Goal: Communication & Community: Answer question/provide support

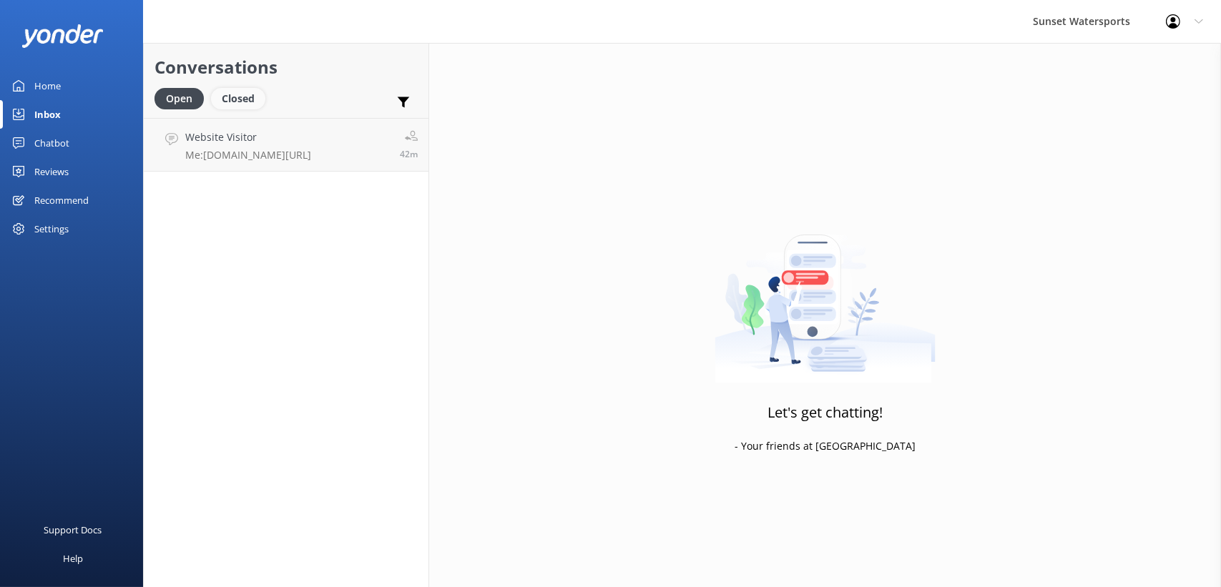
click at [238, 99] on div "Closed" at bounding box center [238, 98] width 54 height 21
click at [170, 89] on div "Open" at bounding box center [179, 98] width 48 height 21
click at [261, 82] on div "Conversations Open Closed Important Assigned to me Unassigned" at bounding box center [286, 80] width 285 height 75
click at [250, 140] on h4 "Website Visitor" at bounding box center [221, 138] width 72 height 16
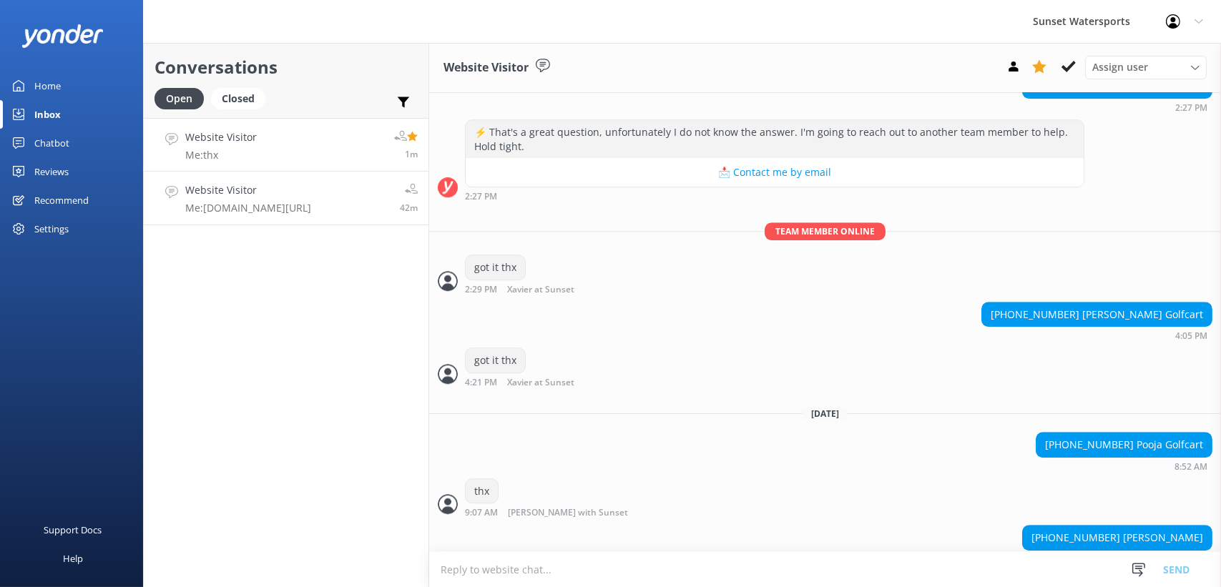
scroll to position [6909, 0]
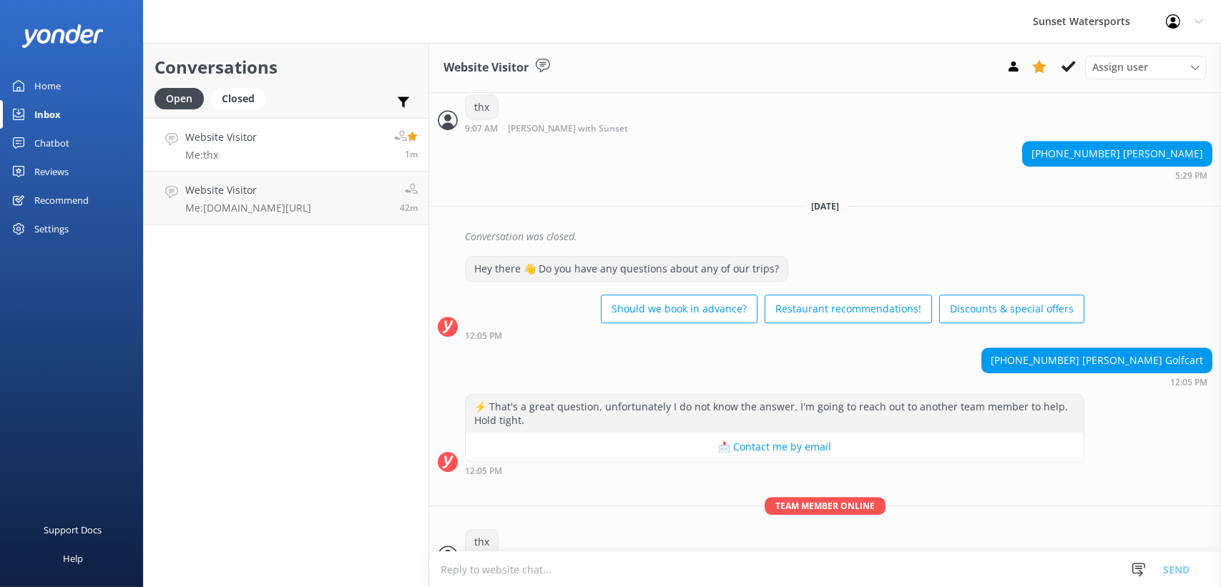
click at [466, 572] on textarea at bounding box center [825, 569] width 792 height 35
click at [288, 292] on div "Conversations Open Closed Important Assigned to me Unassigned Website Visitor M…" at bounding box center [286, 315] width 286 height 544
click at [248, 146] on div "Website Visitor Me: thx" at bounding box center [221, 145] width 72 height 31
click at [260, 199] on div "Website Visitor Me: [DOMAIN_NAME][URL]" at bounding box center [248, 197] width 126 height 31
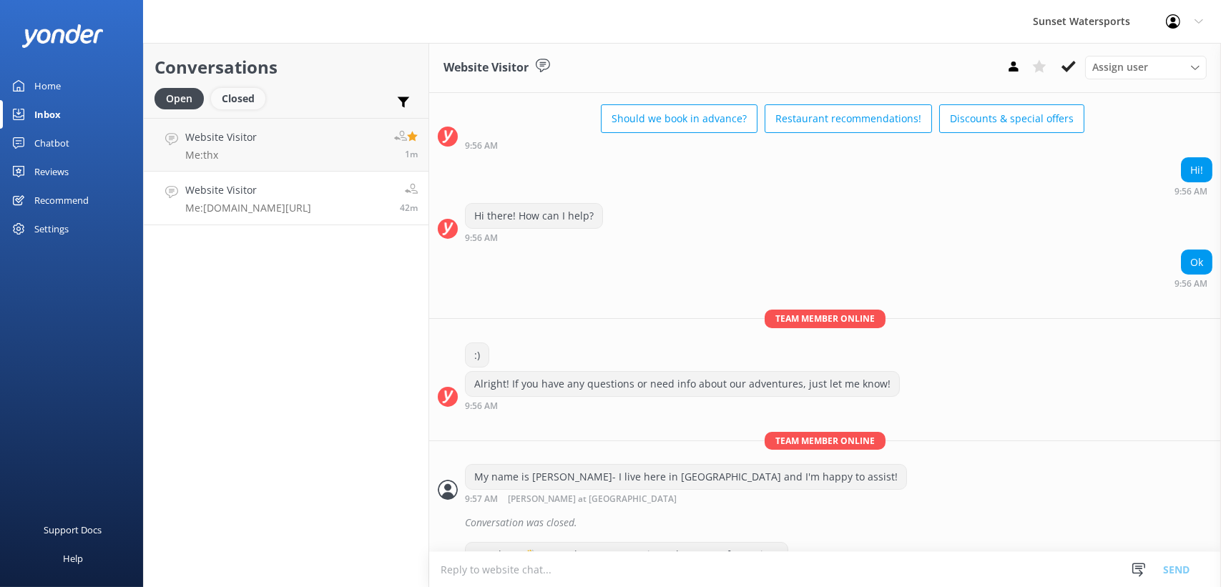
scroll to position [238, 0]
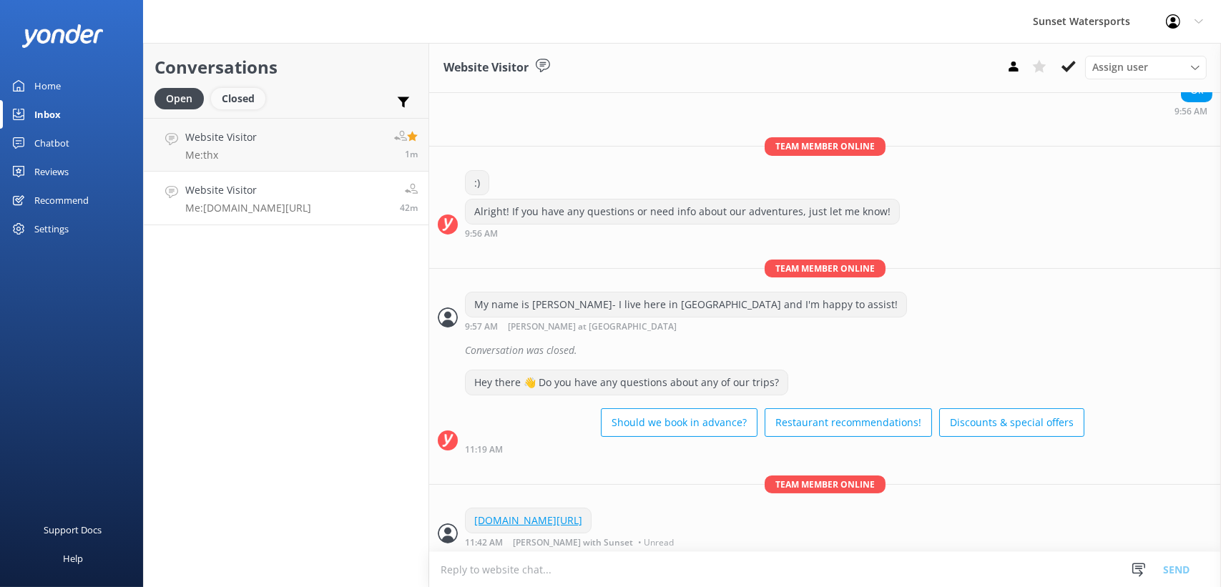
click at [235, 98] on div "Closed" at bounding box center [238, 98] width 54 height 21
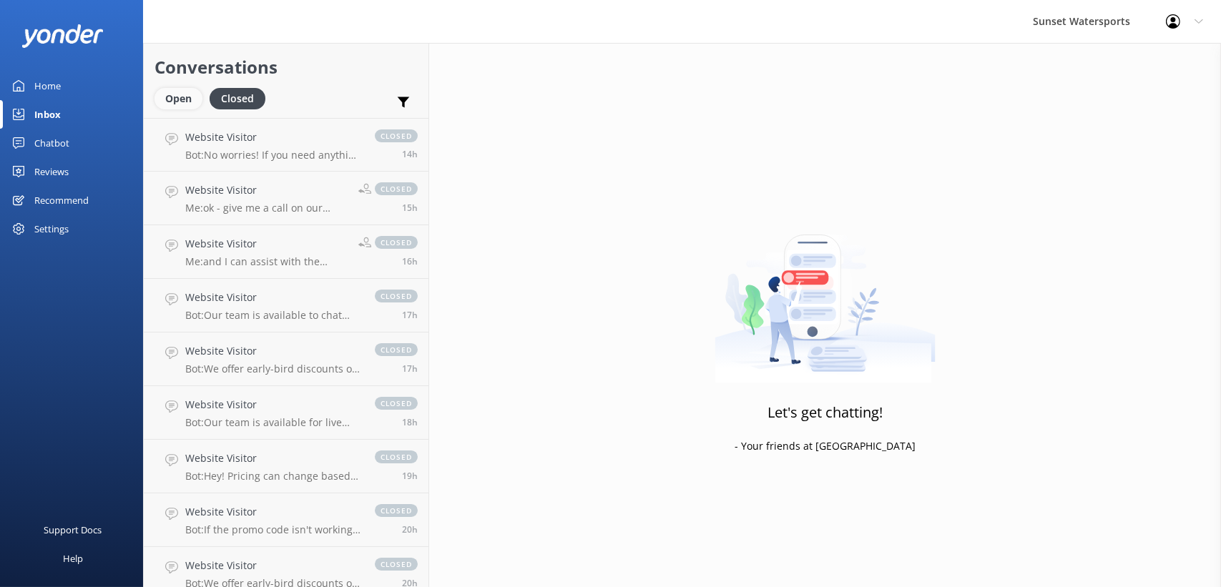
click at [180, 89] on div "Open" at bounding box center [179, 98] width 48 height 21
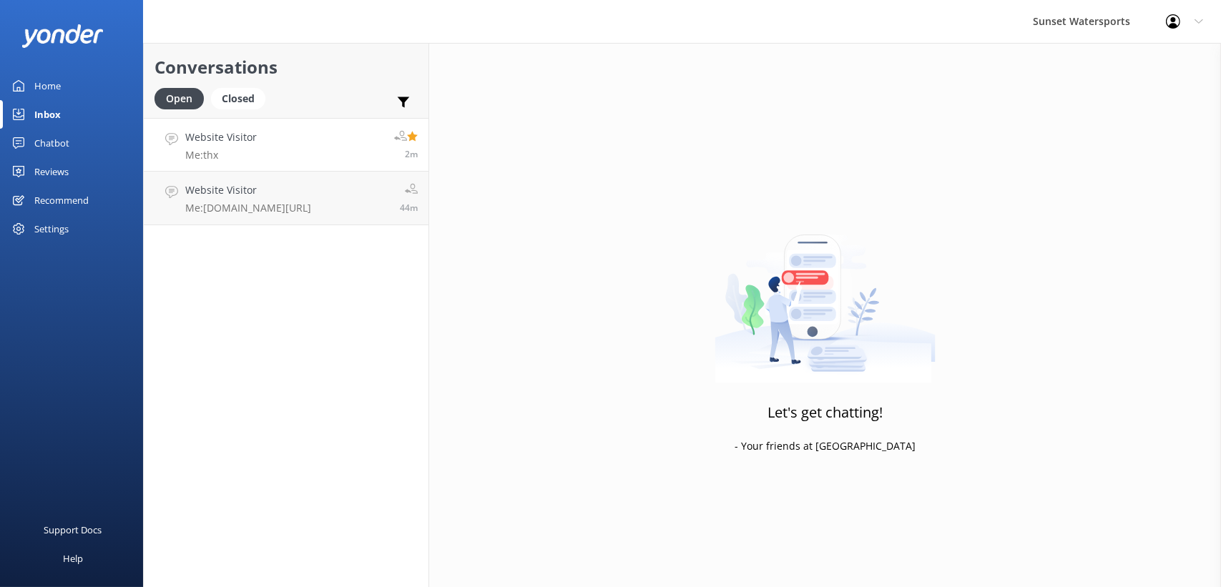
click at [207, 145] on h4 "Website Visitor" at bounding box center [221, 138] width 72 height 16
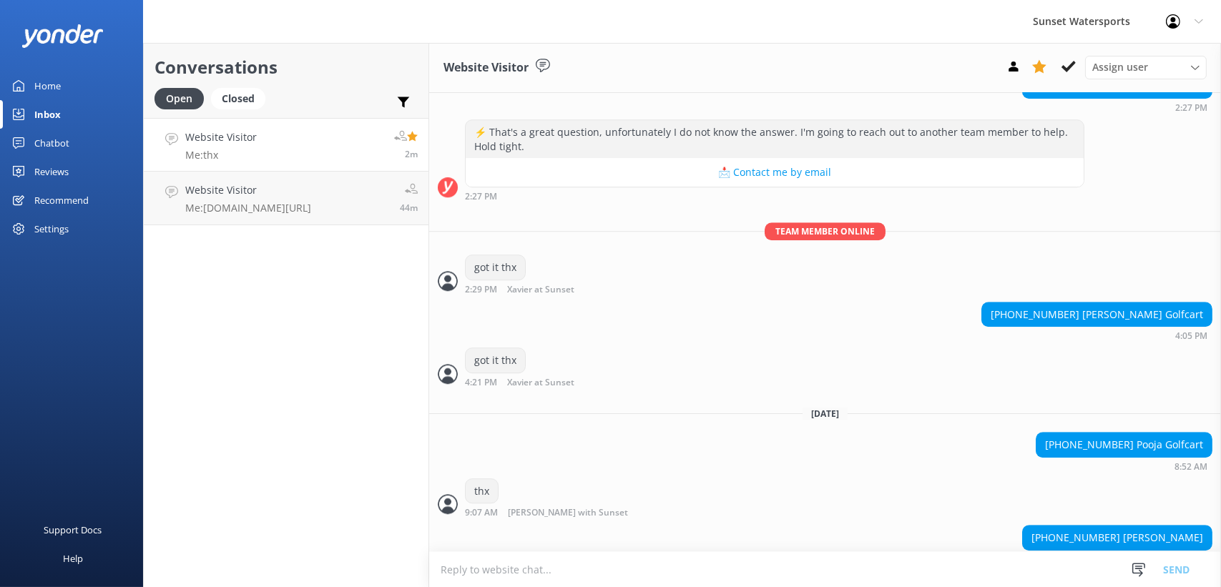
scroll to position [6909, 0]
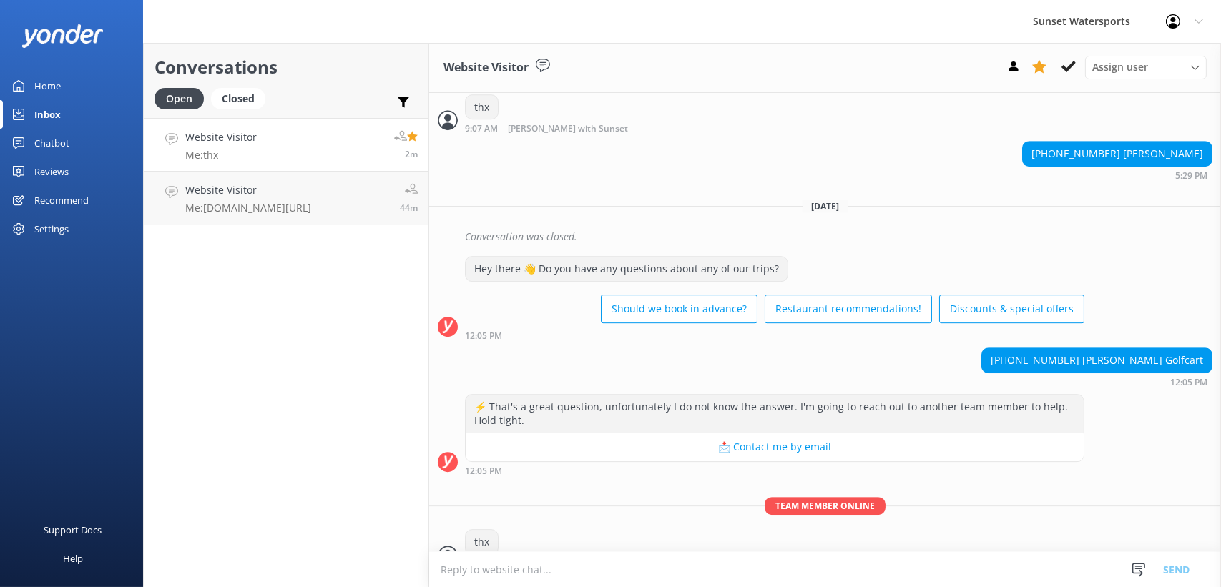
click at [307, 333] on div "Conversations Open Closed Important Assigned to me Unassigned Website Visitor M…" at bounding box center [286, 315] width 286 height 544
drag, startPoint x: 1085, startPoint y: 336, endPoint x: 1153, endPoint y: 342, distance: 69.0
click at [1153, 348] on div "[PHONE_NUMBER] [PERSON_NAME] Golfcart" at bounding box center [1097, 360] width 230 height 24
copy div "[PERSON_NAME]"
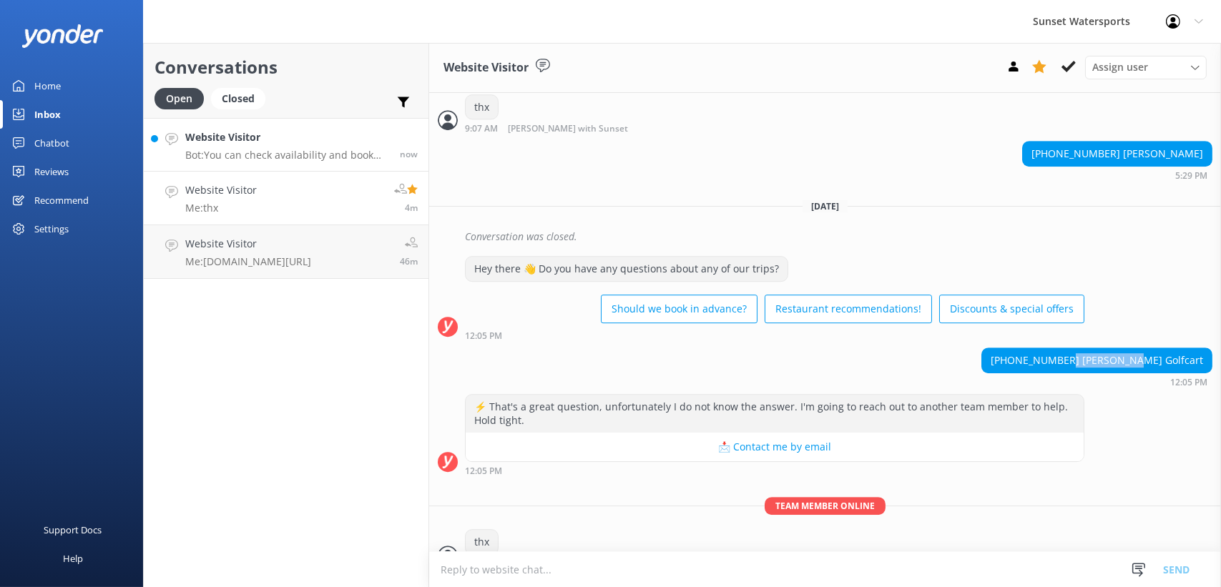
click at [223, 132] on h4 "Website Visitor" at bounding box center [287, 138] width 204 height 16
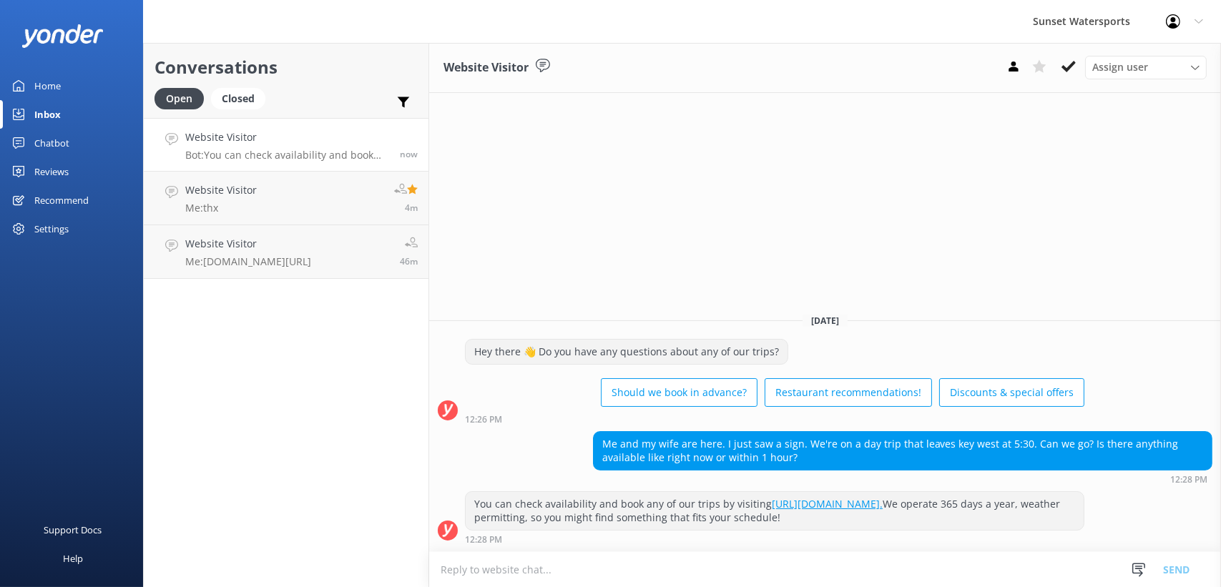
drag, startPoint x: 570, startPoint y: 570, endPoint x: 28, endPoint y: 400, distance: 568.4
click at [570, 570] on textarea at bounding box center [825, 569] width 792 height 35
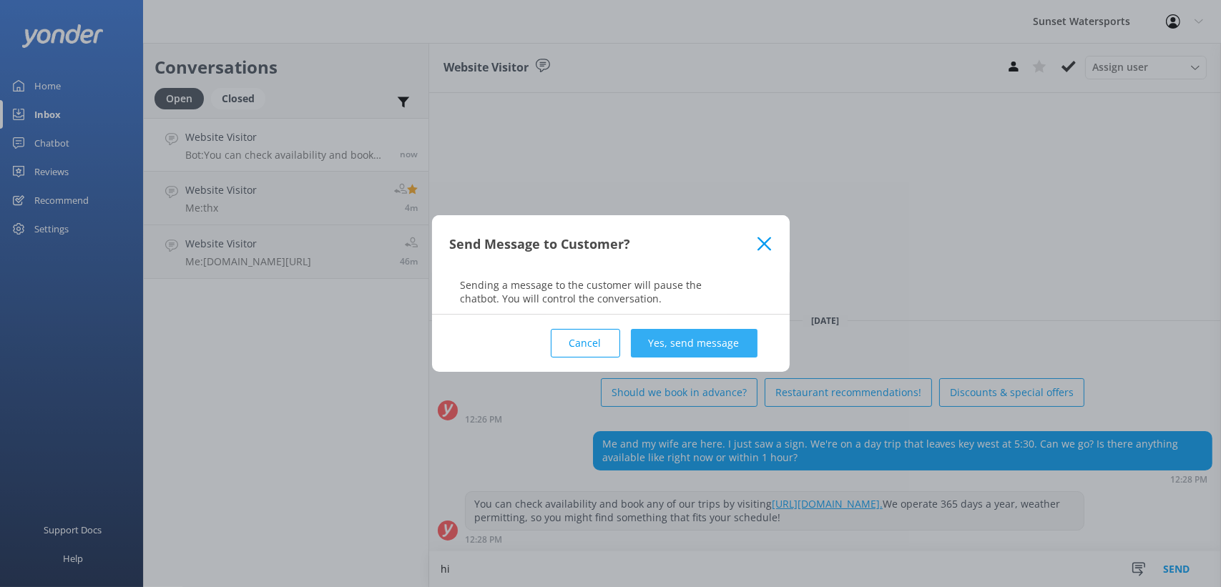
type textarea "hi"
click at [718, 343] on button "Yes, send message" at bounding box center [694, 343] width 127 height 29
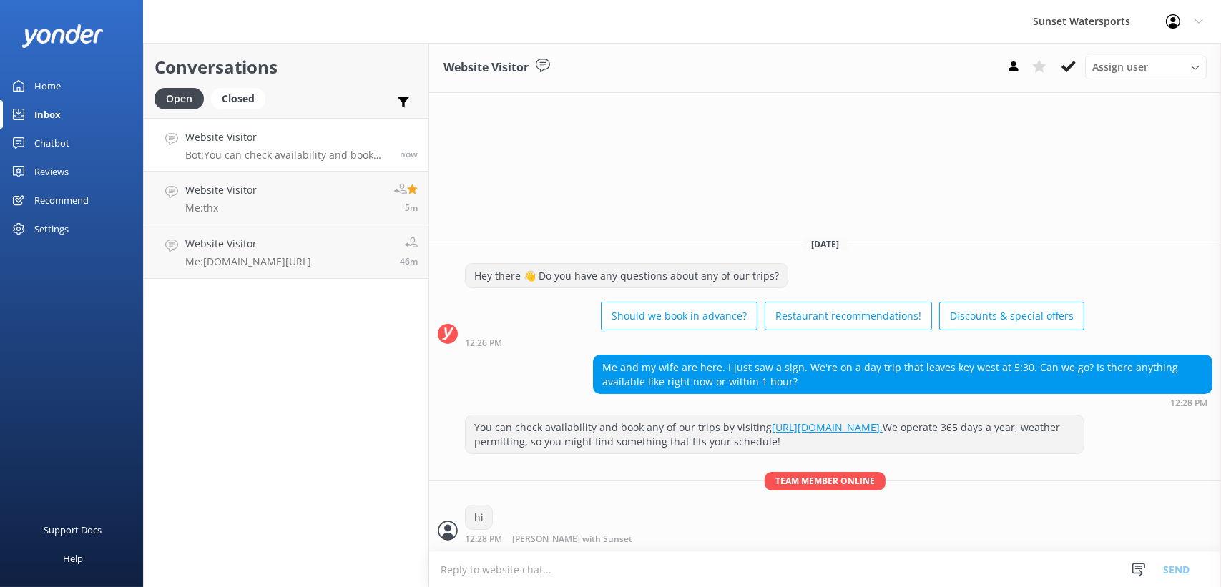
click at [554, 562] on textarea at bounding box center [825, 569] width 792 height 35
type textarea "what are you wanting to do? I have a snorkel trip departing at 1:00"
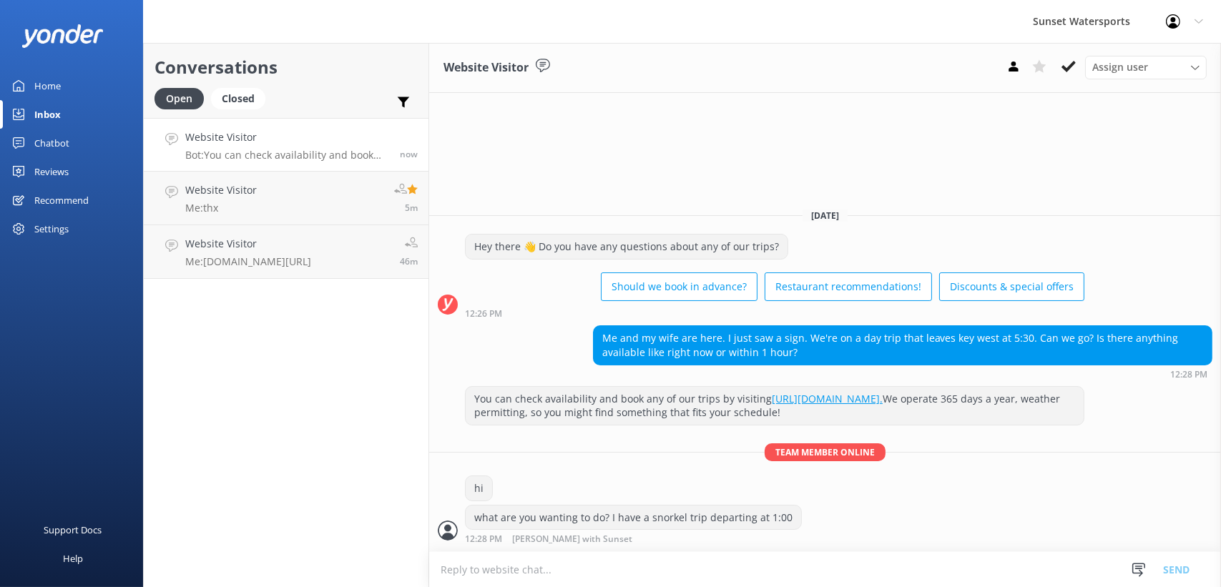
click at [489, 574] on textarea at bounding box center [825, 569] width 792 height 35
type textarea "4"
type textarea "3 hours, back by 4pm and includes an open bar, all equipment"
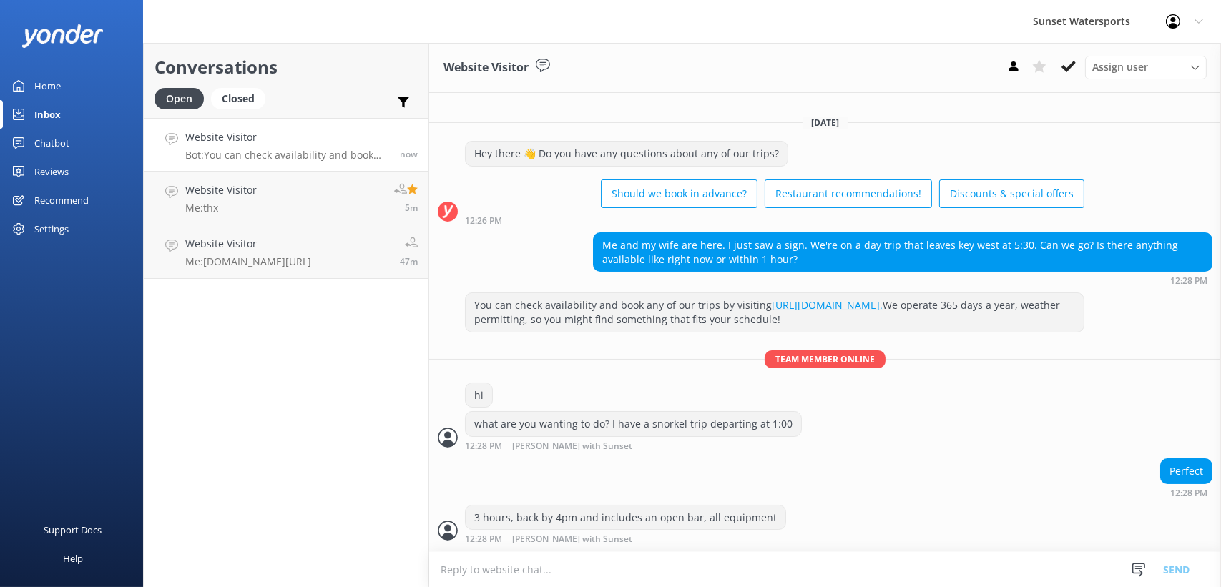
scroll to position [1, 0]
click at [524, 570] on textarea at bounding box center [825, 569] width 792 height 35
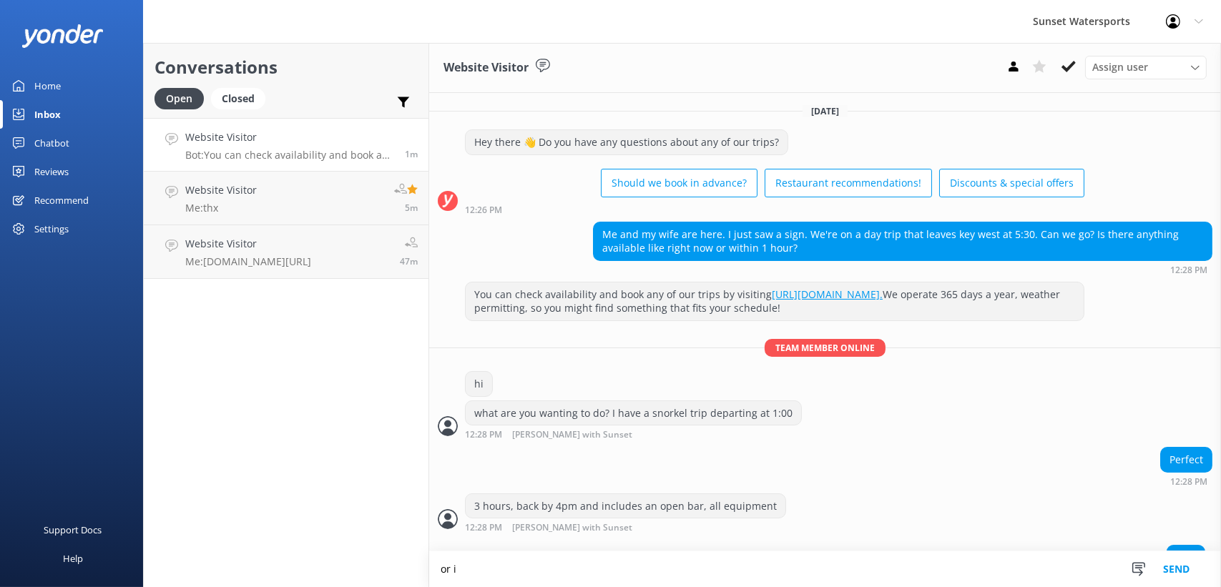
scroll to position [35, 0]
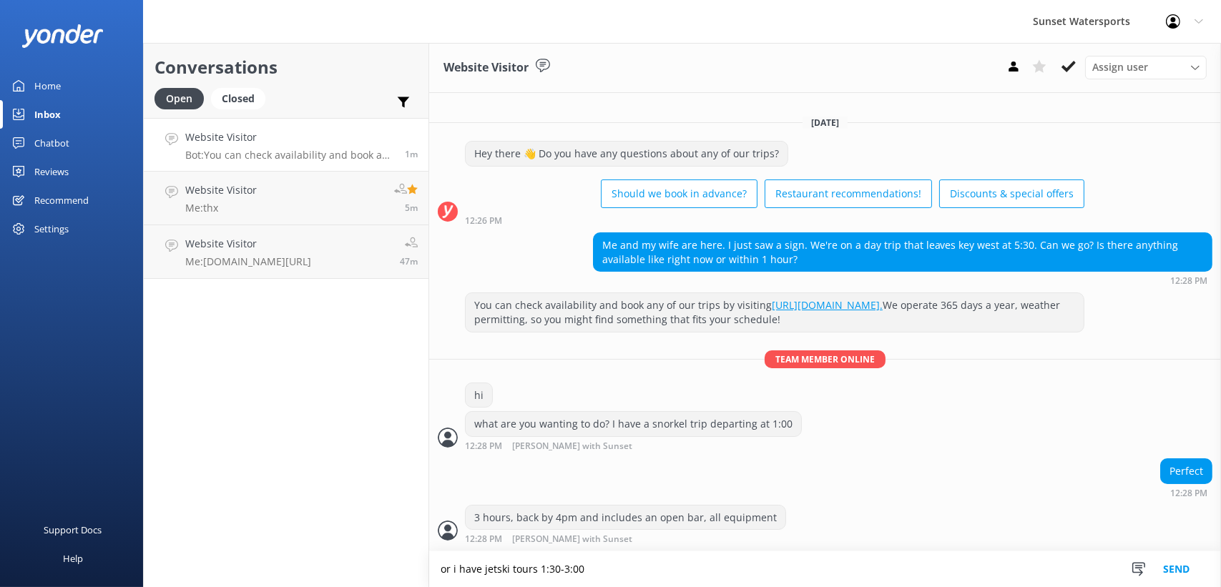
type textarea "or i have jetski tours 1:30-3:00"
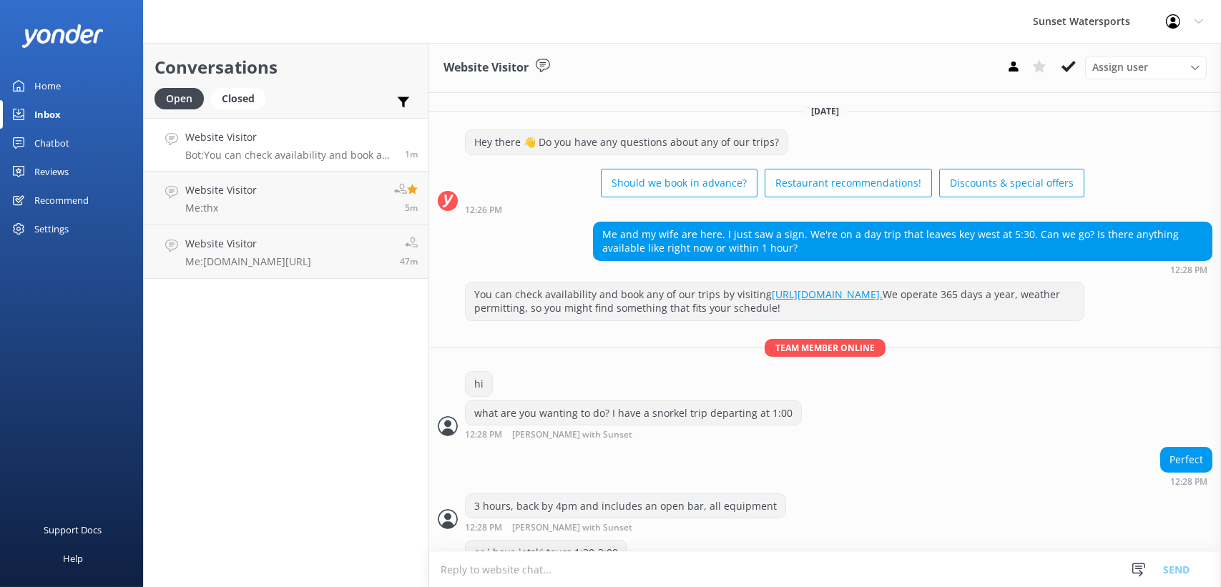
scroll to position [47, 0]
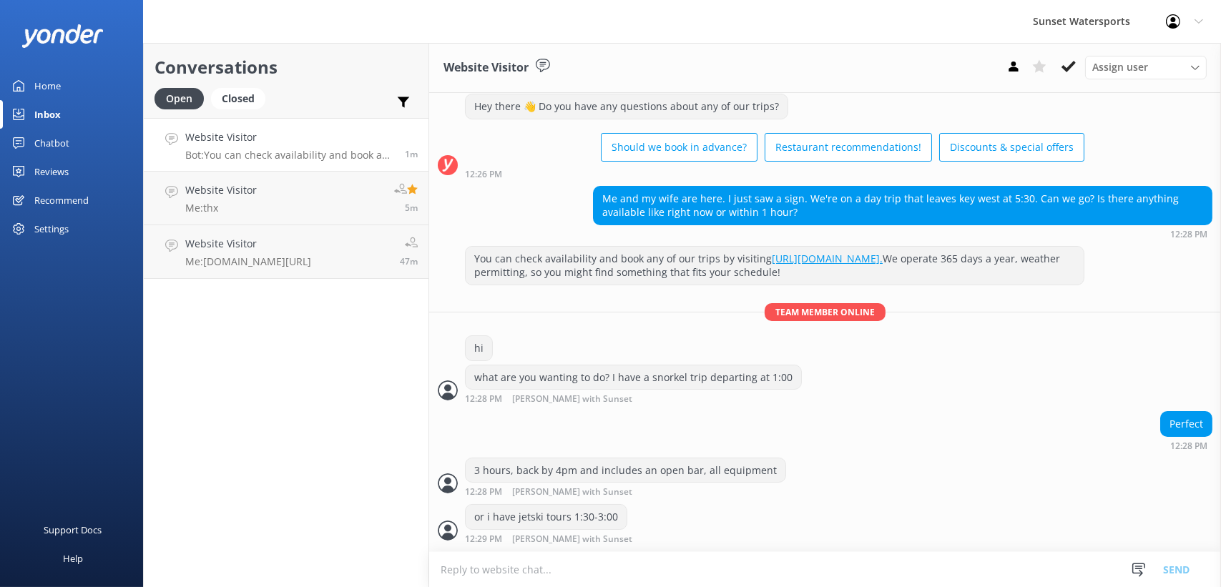
drag, startPoint x: 517, startPoint y: 576, endPoint x: 452, endPoint y: 615, distance: 75.1
type textarea "would you like to do the snorkel trip?"
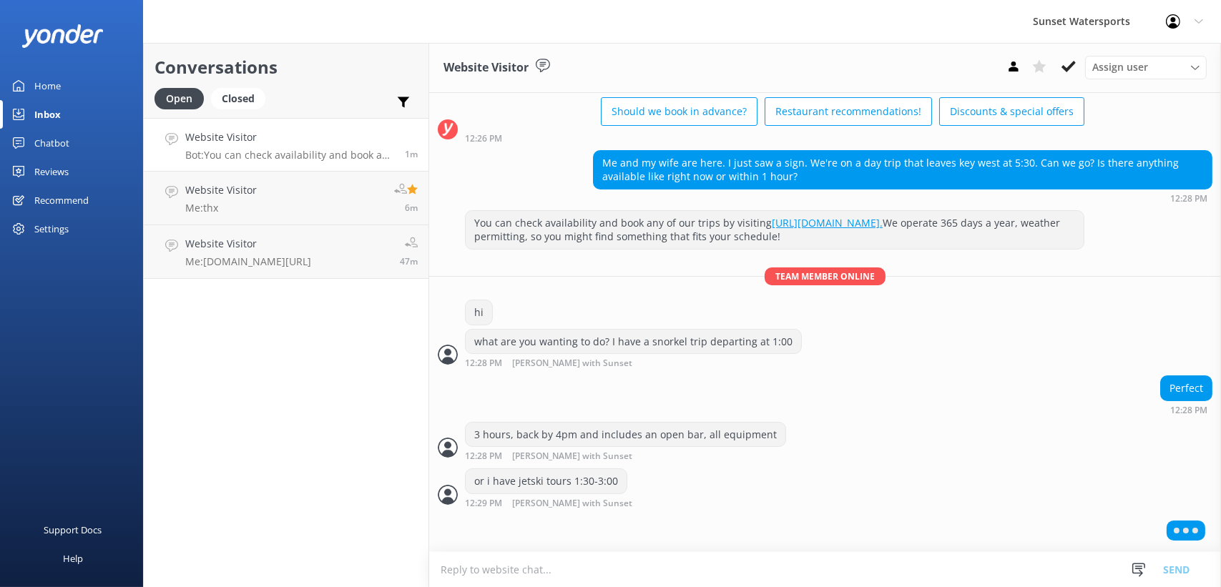
scroll to position [110, 0]
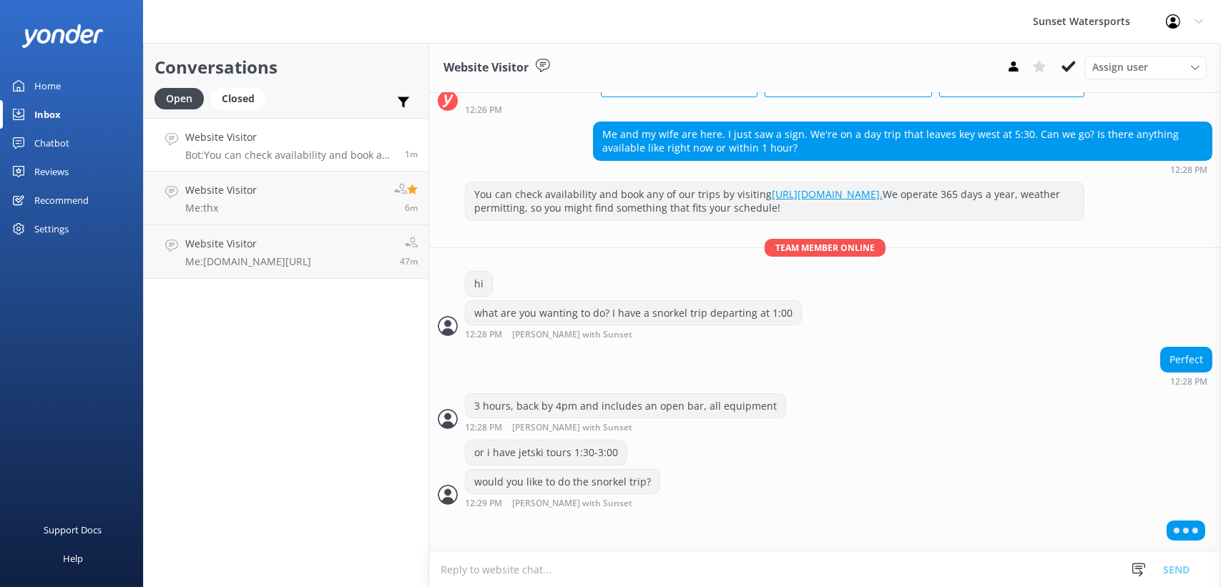
click at [487, 576] on textarea at bounding box center [825, 569] width 792 height 35
type textarea "actually departs 2:00, returns by 5"
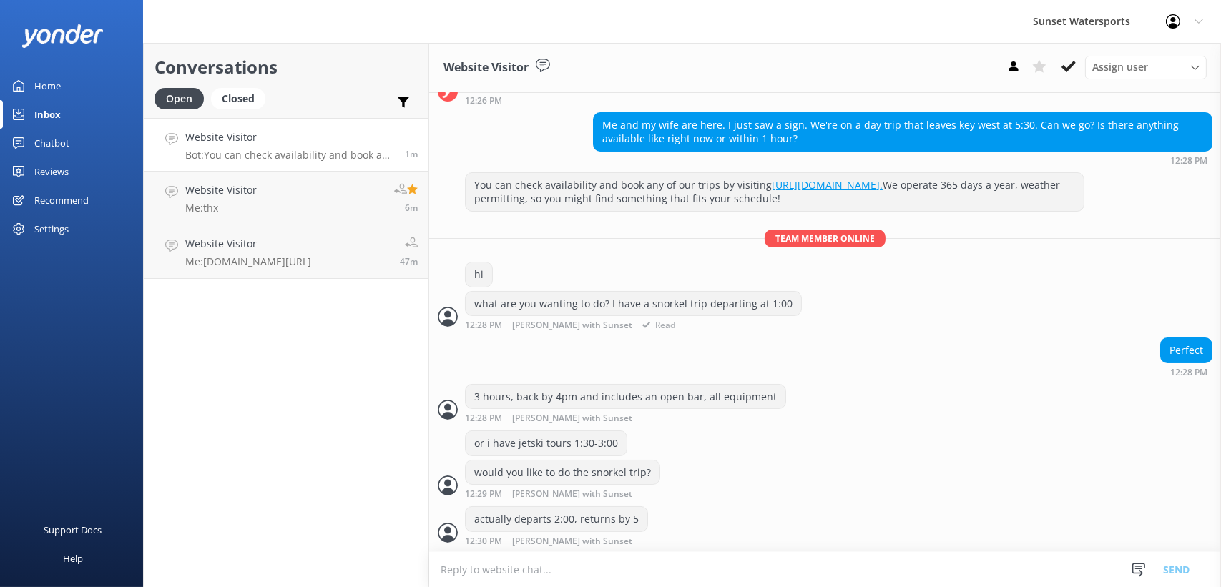
scroll to position [170, 0]
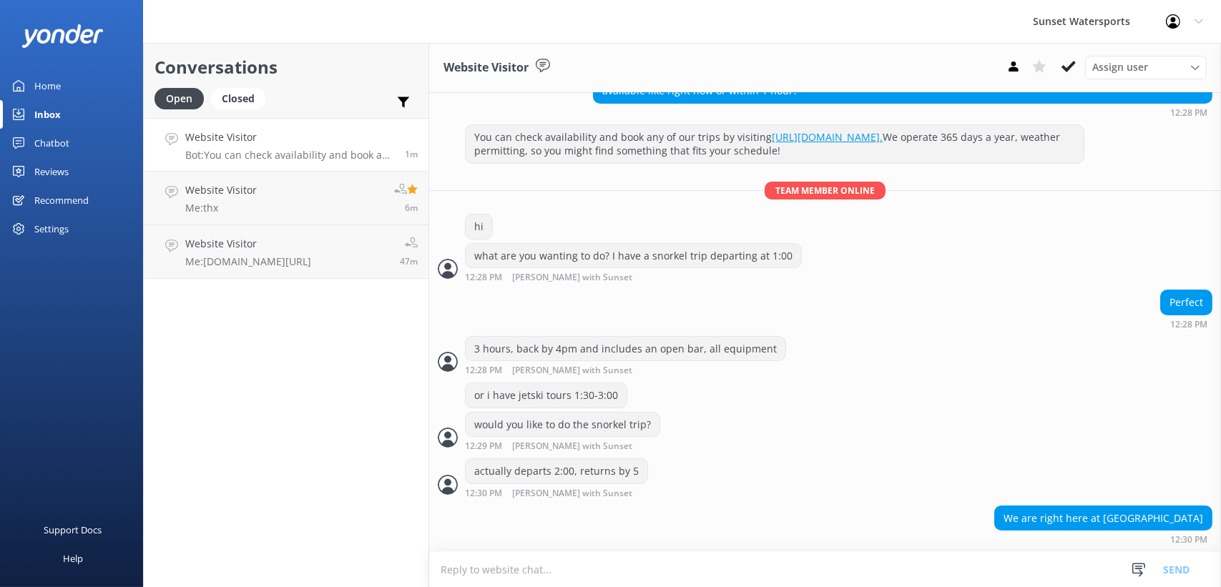
click at [536, 575] on textarea at bounding box center [825, 569] width 792 height 35
click at [537, 569] on textarea at bounding box center [825, 569] width 792 height 35
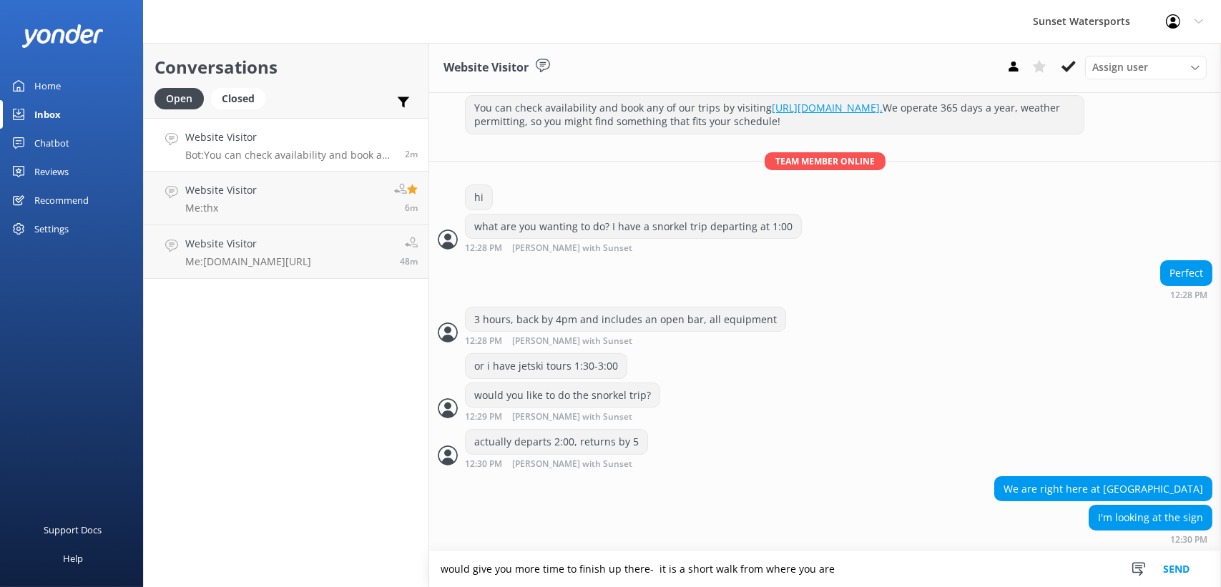
type textarea "would give you more time to finish up there- it is a short walk from where you …"
click at [562, 570] on textarea at bounding box center [825, 569] width 792 height 35
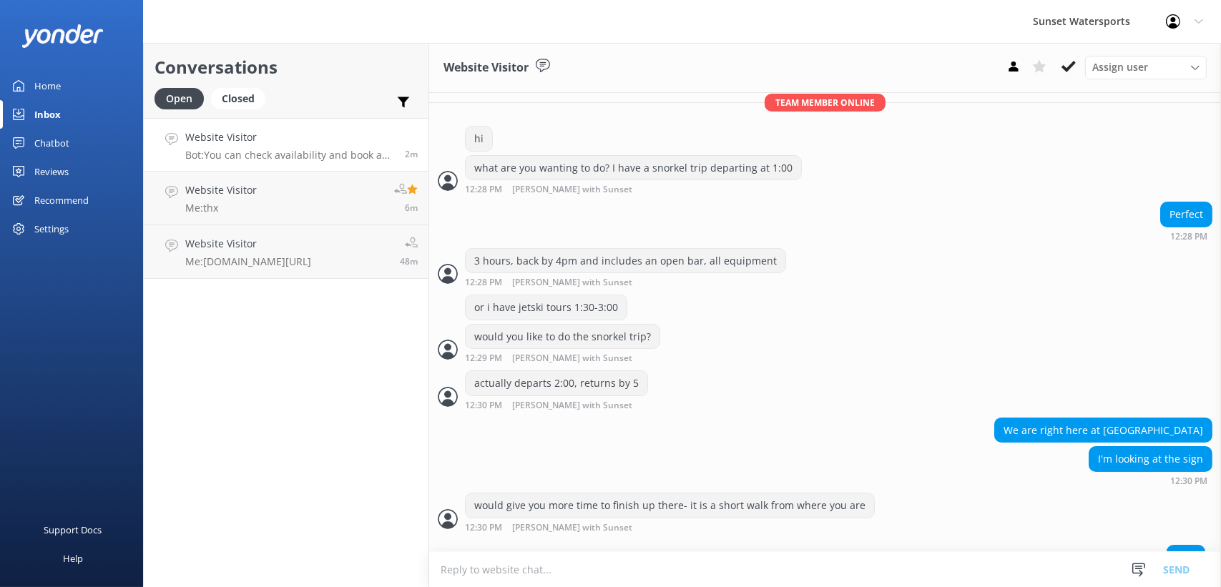
paste textarea "[URL][DOMAIN_NAME]"
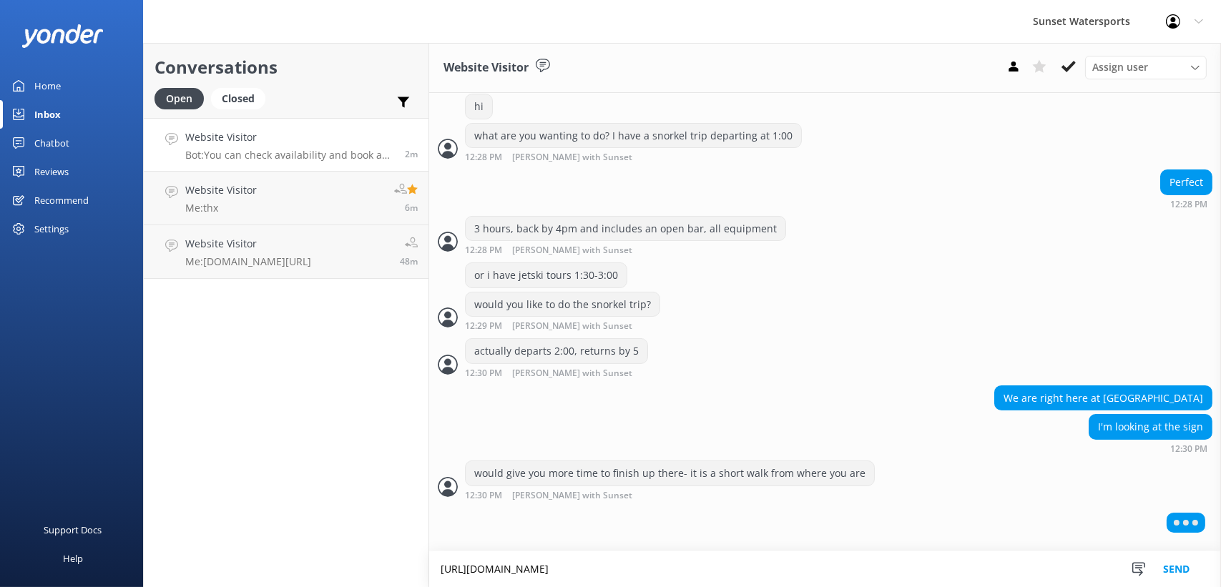
type textarea "[URL][DOMAIN_NAME]"
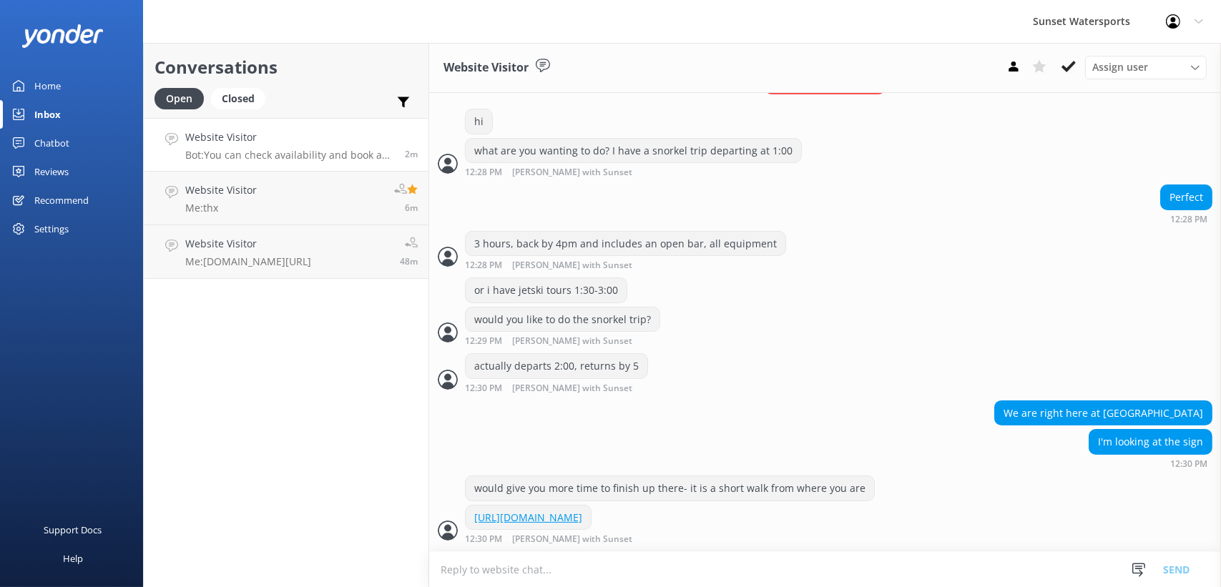
scroll to position [333, 0]
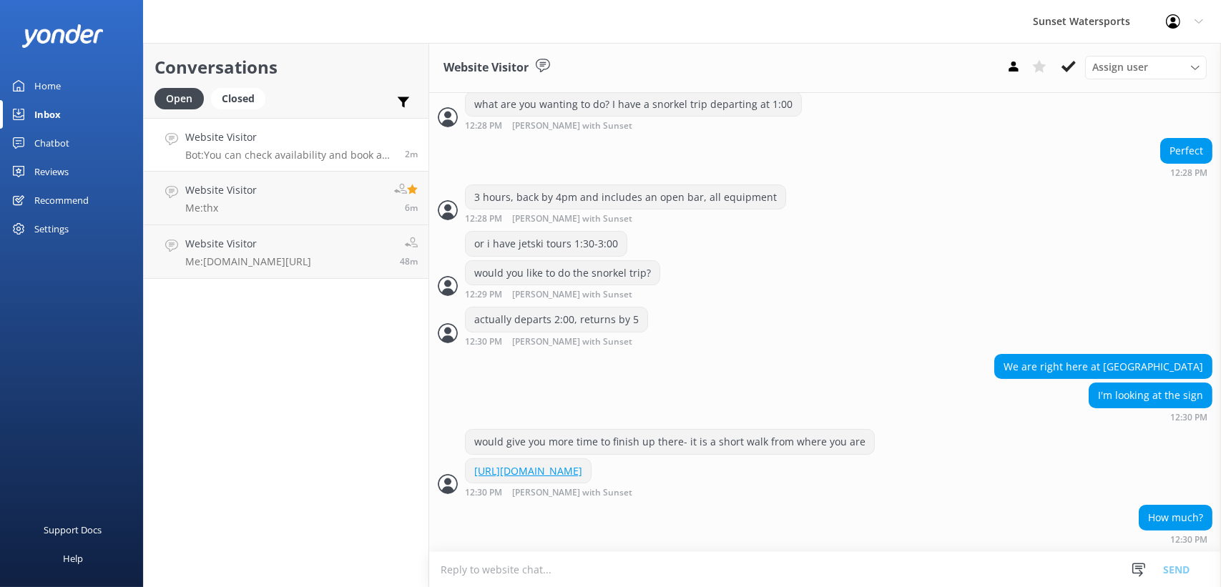
click at [567, 564] on textarea at bounding box center [825, 569] width 792 height 35
type textarea "49.95 plus taxes includes open bar, snorkel equipment also"
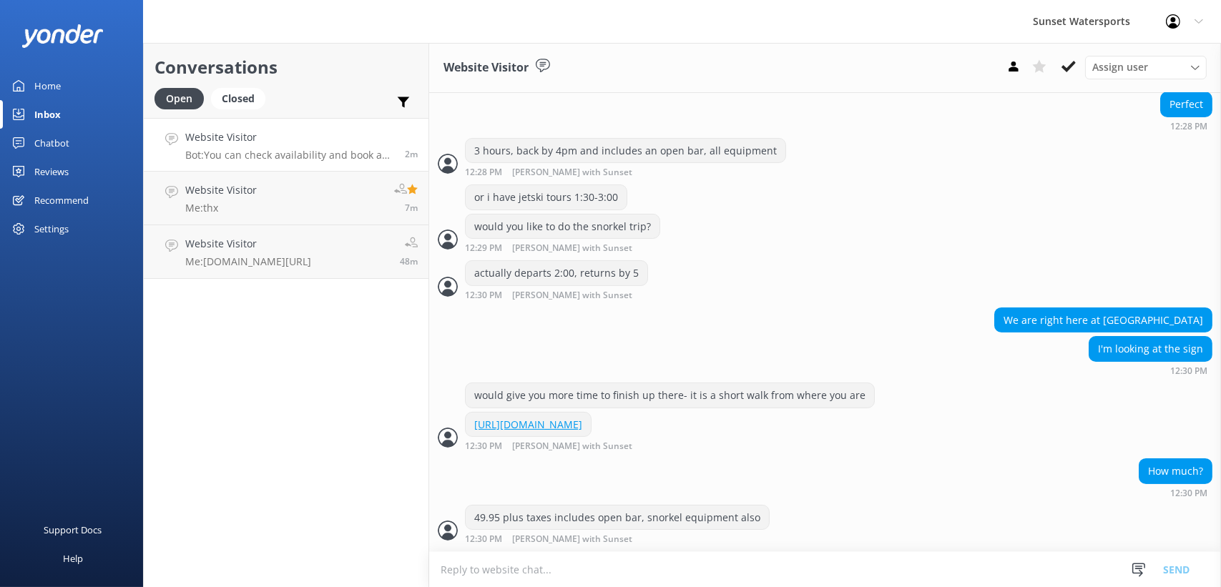
scroll to position [381, 0]
click at [659, 582] on textarea at bounding box center [825, 569] width 792 height 35
type textarea "and there is a youth rate if you have anyone 12 or under.. under 6 is free"
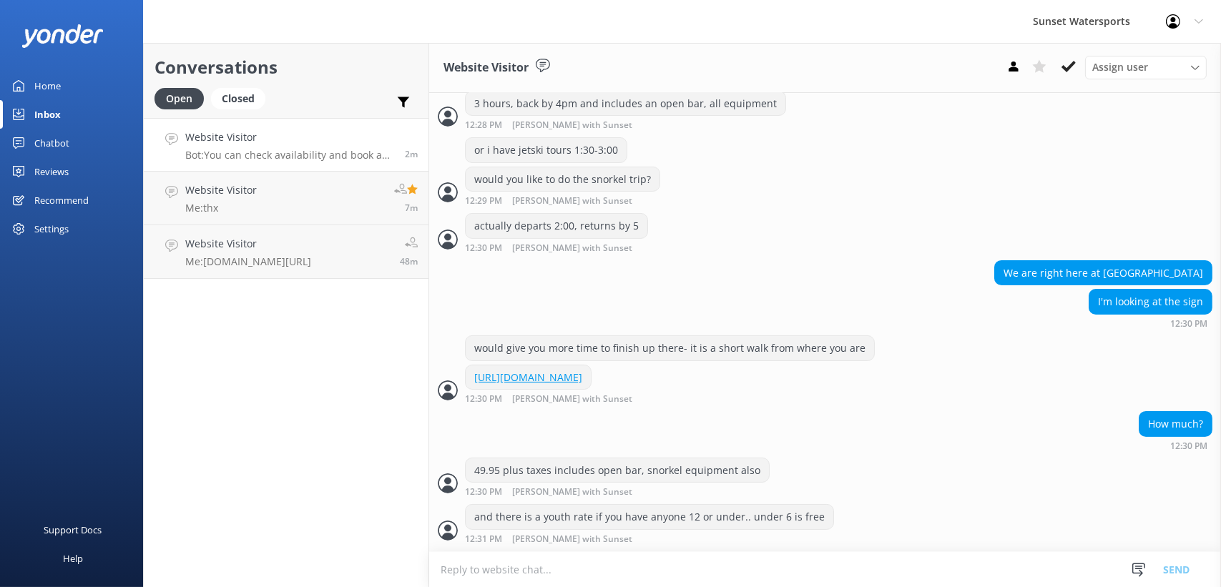
scroll to position [427, 0]
drag, startPoint x: 637, startPoint y: 421, endPoint x: 552, endPoint y: 375, distance: 97.0
click at [527, 573] on textarea at bounding box center [825, 569] width 792 height 35
paste textarea "[URL][DOMAIN_NAME]"
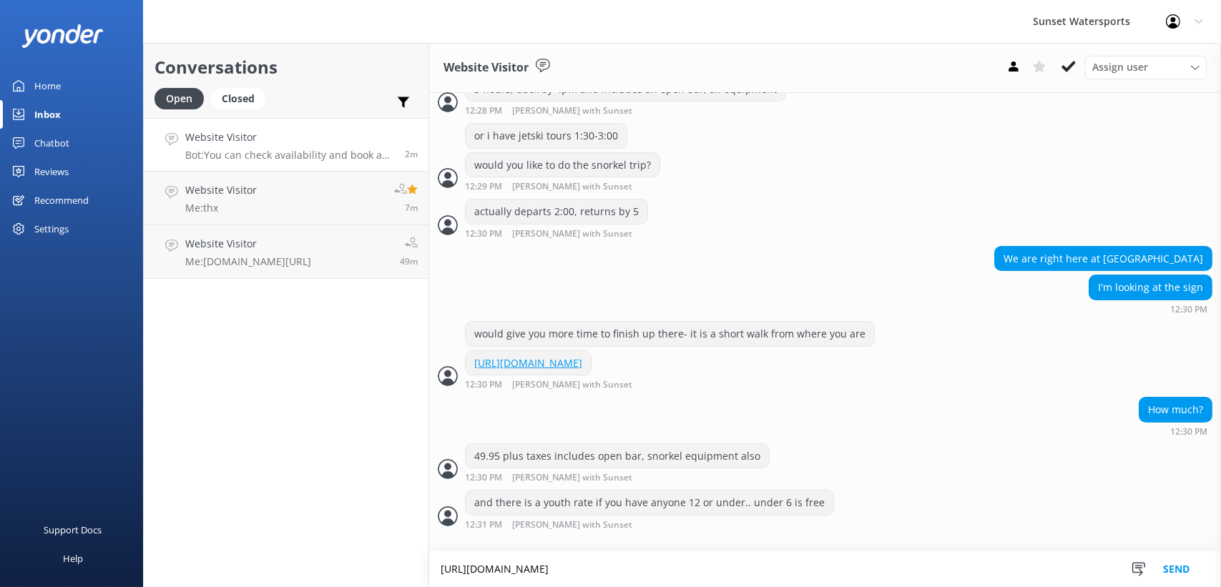
type textarea "[URL][DOMAIN_NAME]"
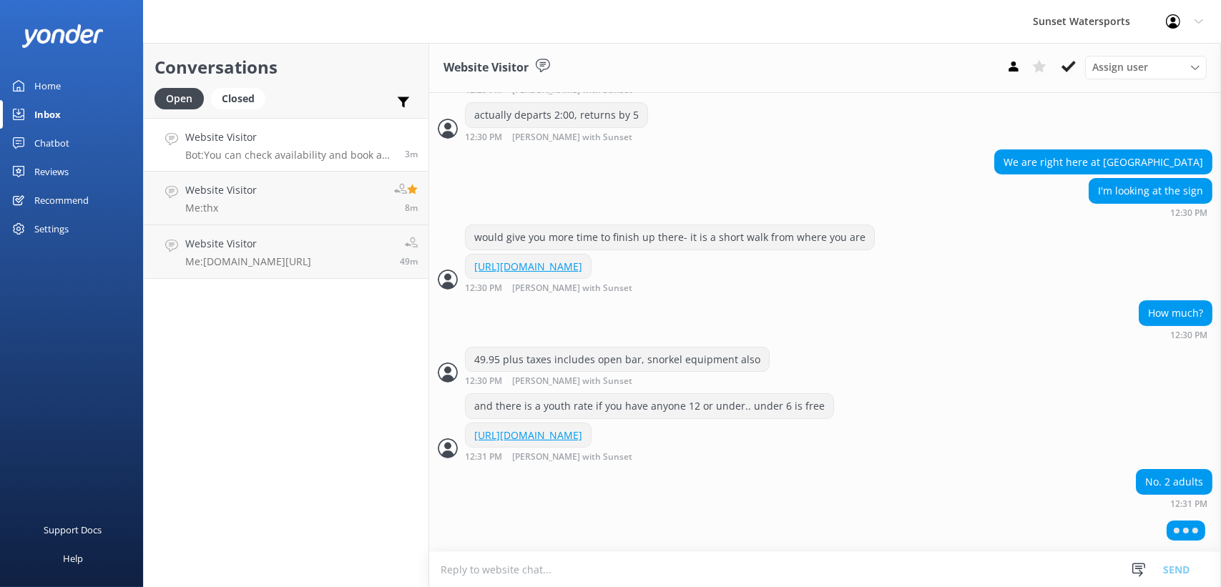
scroll to position [549, 0]
click at [489, 562] on textarea at bounding box center [825, 569] width 792 height 35
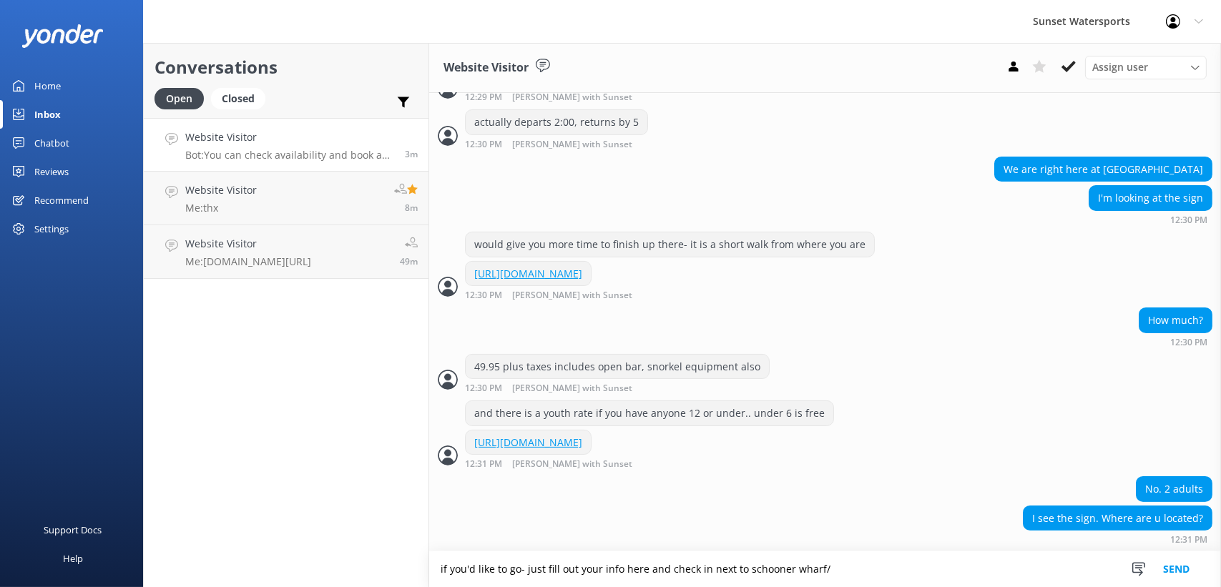
scroll to position [545, 0]
type textarea "if you'd like to go- just fill out your info here and check in next to schooner…"
click at [489, 562] on textarea at bounding box center [825, 569] width 792 height 35
paste textarea "[URL][DOMAIN_NAME]"
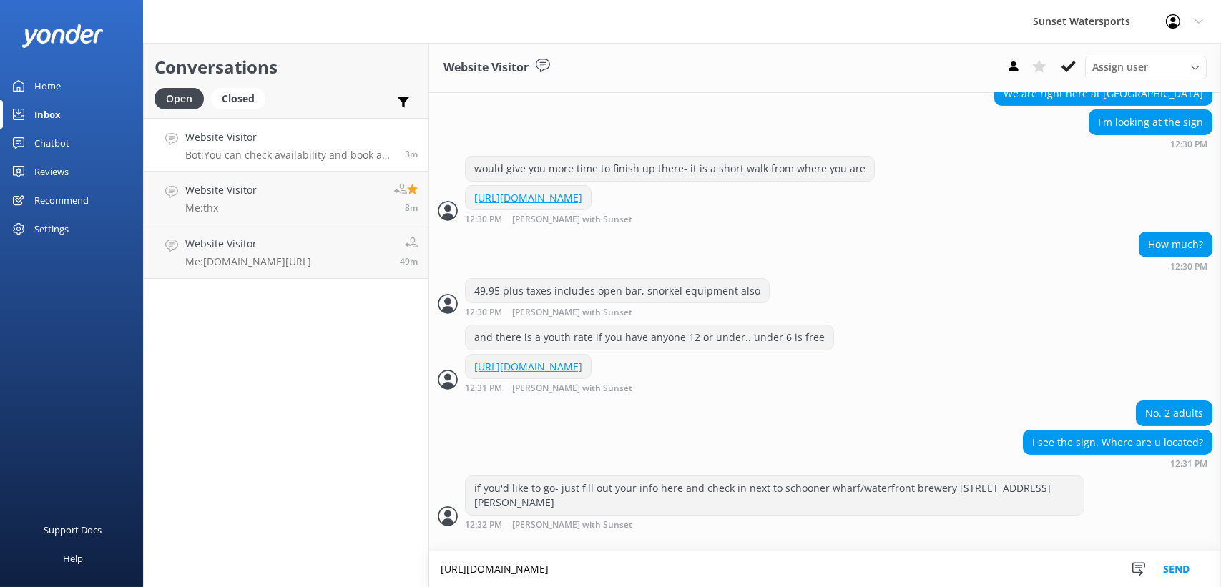
scroll to position [606, 0]
type textarea "[URL][DOMAIN_NAME]"
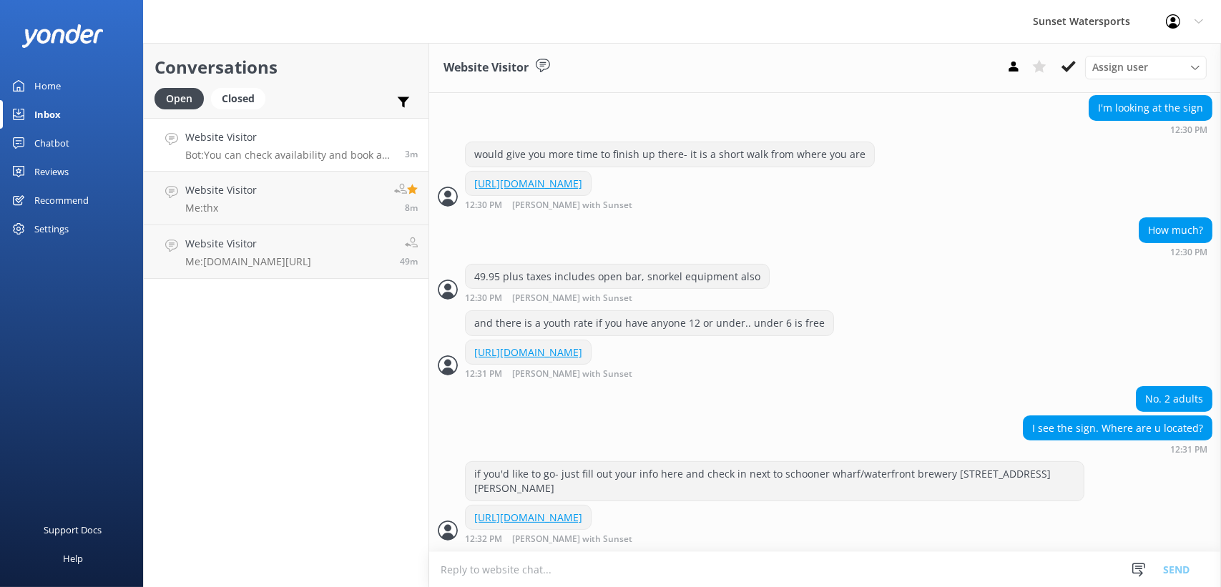
scroll to position [635, 0]
click at [523, 575] on textarea at bounding box center [825, 569] width 792 height 35
click at [285, 187] on link "Website Visitor Me: thx 10m" at bounding box center [286, 199] width 285 height 54
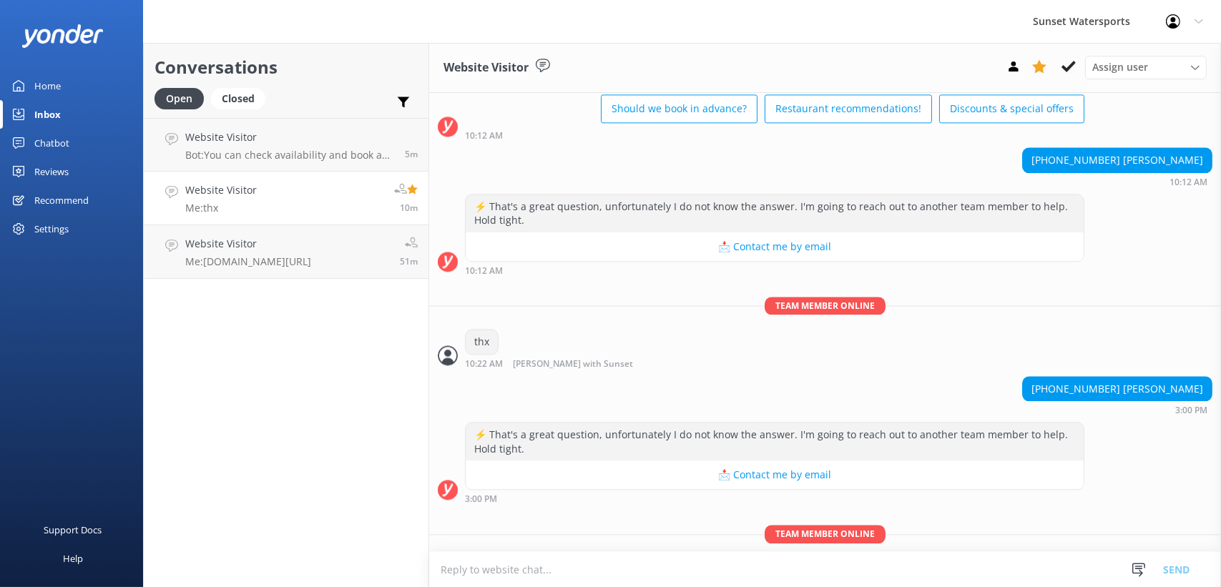
scroll to position [6909, 0]
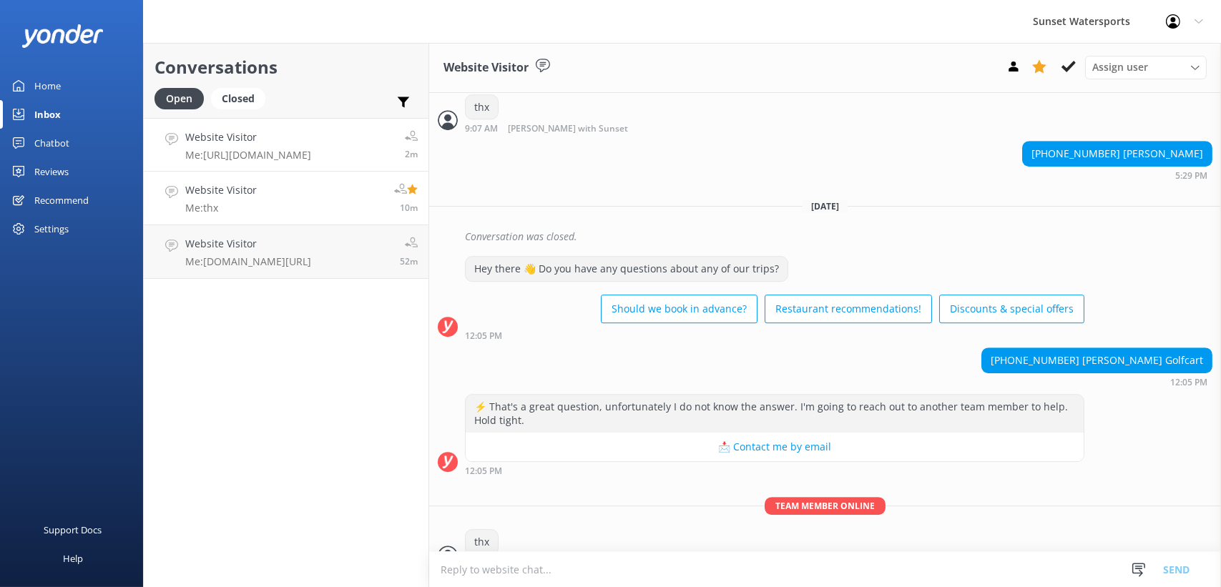
click at [255, 147] on div "Website Visitor Me: [URL][DOMAIN_NAME]" at bounding box center [248, 145] width 126 height 31
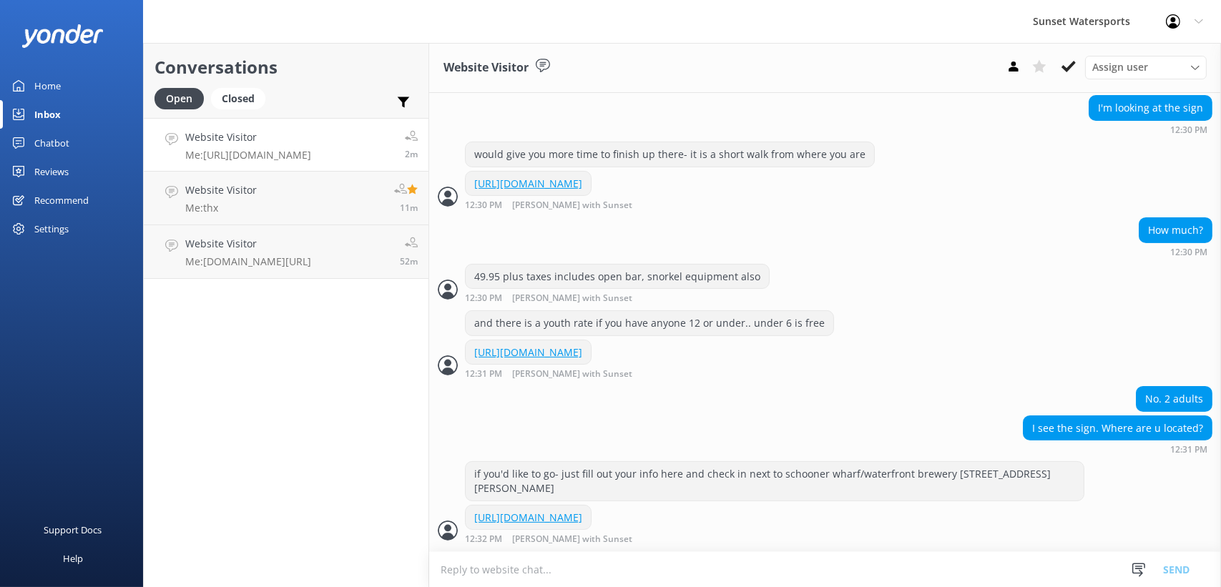
click at [228, 376] on div "Conversations Open Closed Important Assigned to me Unassigned Website Visitor M…" at bounding box center [286, 315] width 286 height 544
click at [301, 402] on div "Conversations Open Closed Important Assigned to me Unassigned Website Visitor M…" at bounding box center [286, 315] width 286 height 544
click at [258, 450] on div "Conversations Open Closed Important Assigned to me Unassigned Website Visitor M…" at bounding box center [286, 315] width 286 height 544
click at [327, 485] on div "Conversations Open Closed Important Assigned to me Unassigned Website Visitor M…" at bounding box center [286, 315] width 286 height 544
click at [290, 420] on div "Conversations Open Closed Important Assigned to me Unassigned Website Visitor M…" at bounding box center [286, 315] width 286 height 544
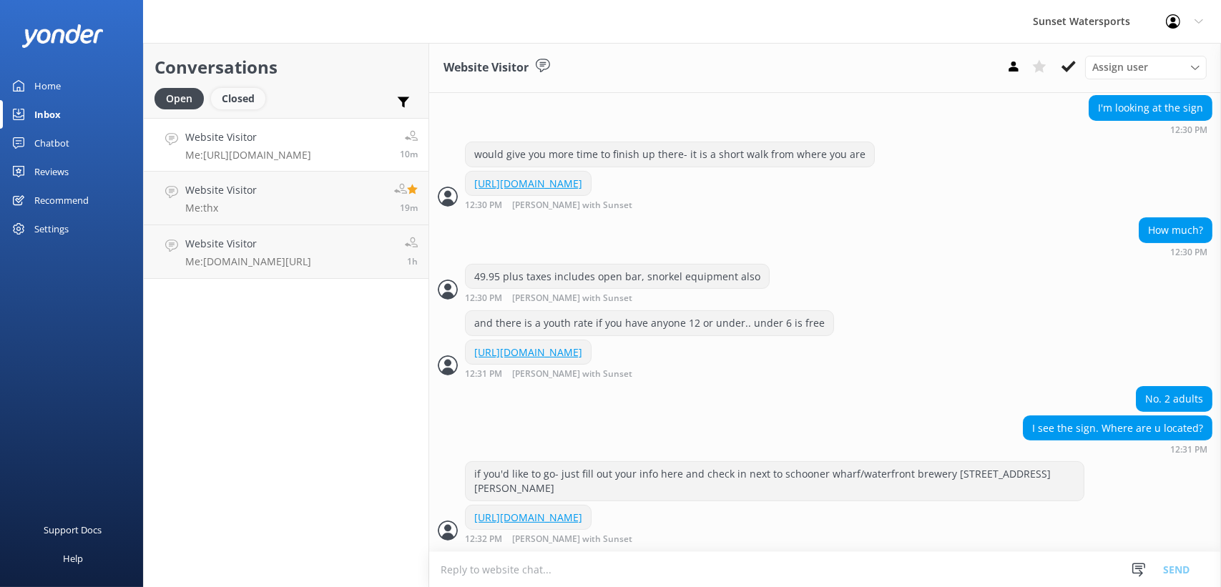
click at [230, 90] on div "Closed" at bounding box center [238, 98] width 54 height 21
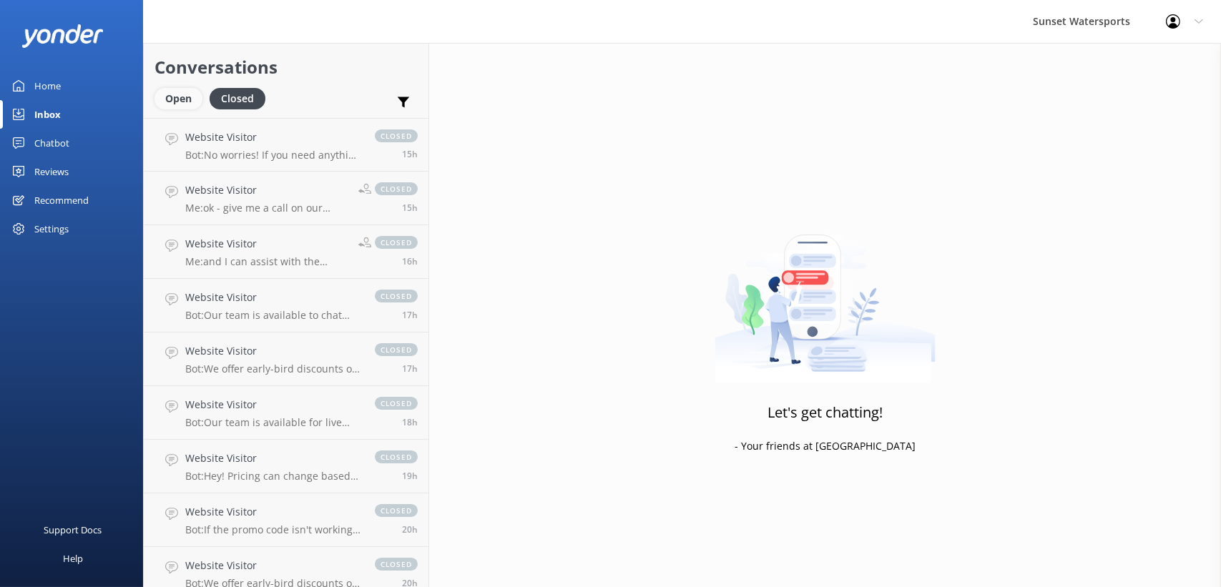
click at [200, 92] on div "Open" at bounding box center [179, 98] width 48 height 21
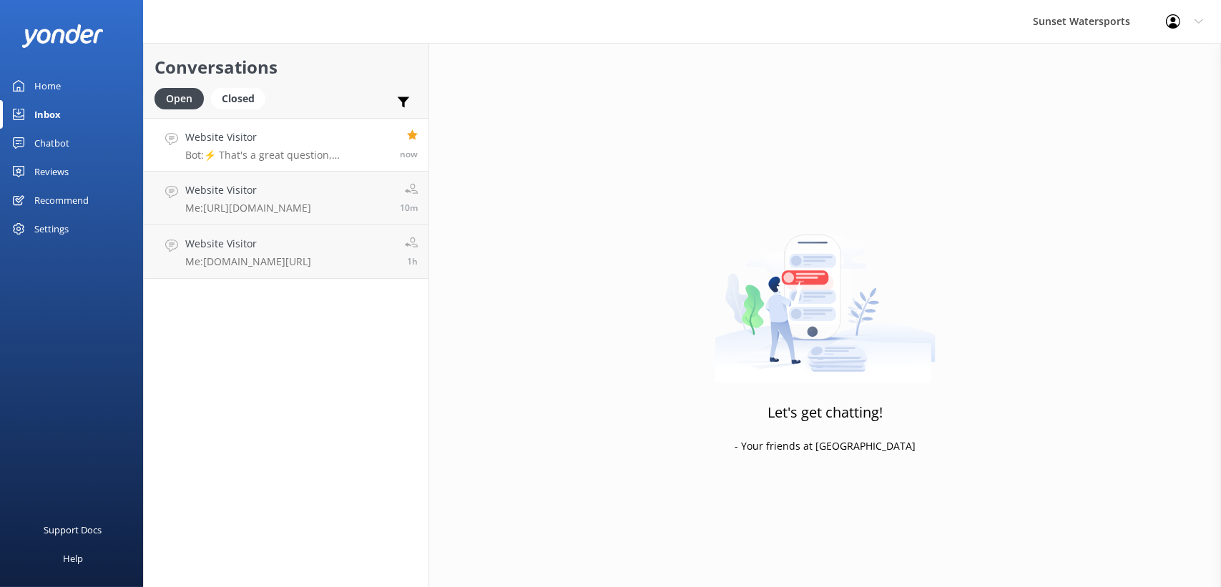
click at [287, 158] on p "Bot: ⚡ That's a great question, unfortunately I do not know the answer. I'm goi…" at bounding box center [287, 155] width 204 height 13
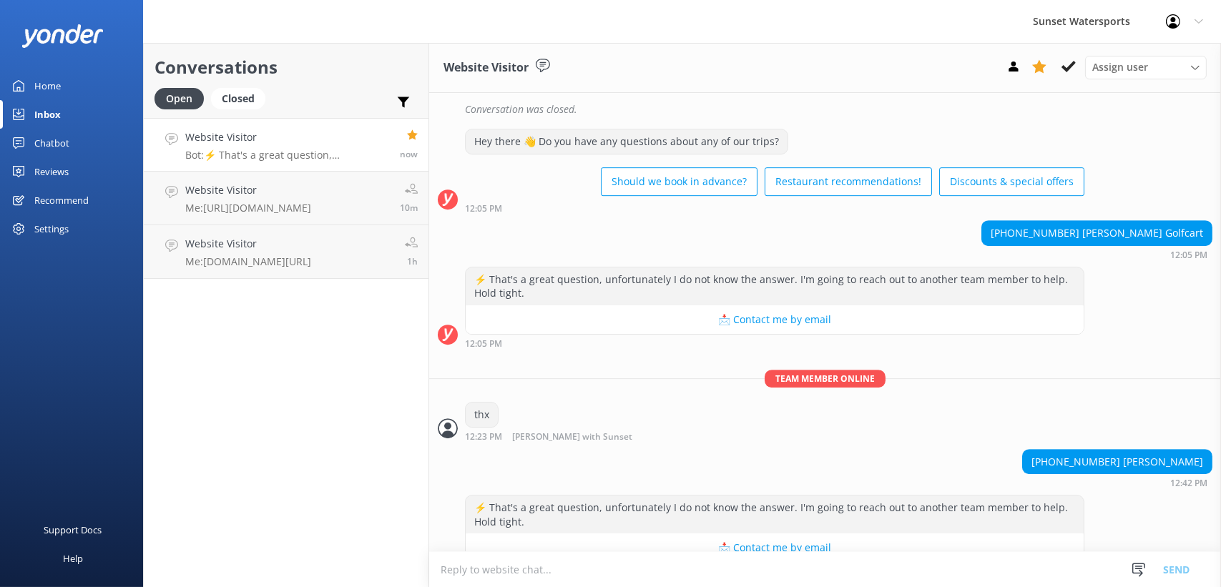
scroll to position [7043, 0]
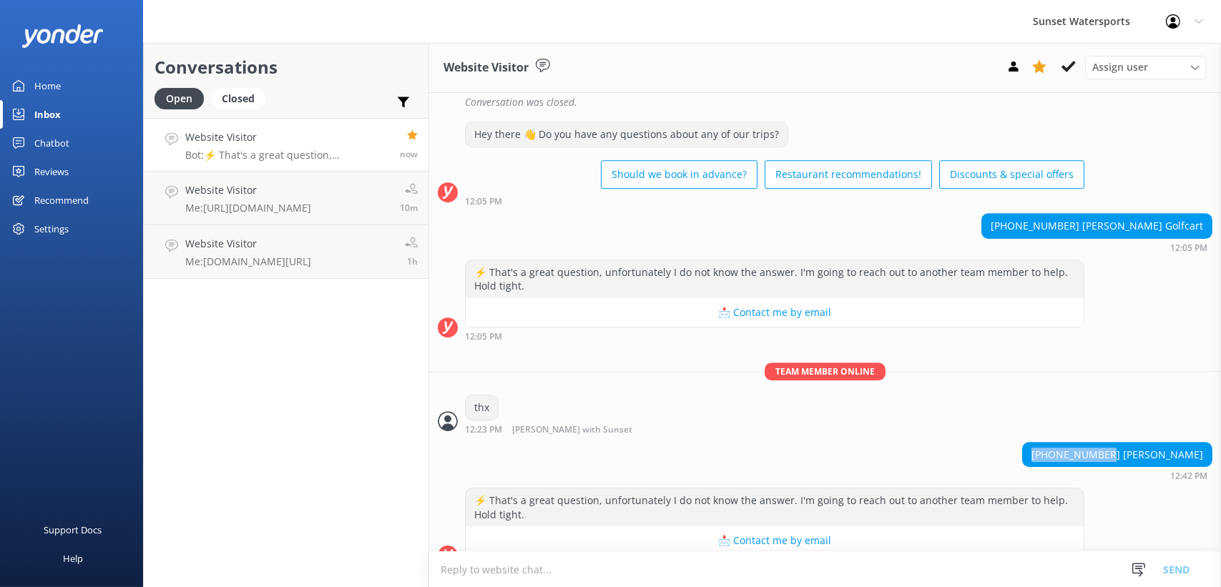
drag, startPoint x: 1127, startPoint y: 429, endPoint x: 1040, endPoint y: 431, distance: 86.6
click at [1040, 442] on div "[PHONE_NUMBER] [PERSON_NAME] 12:42 PM" at bounding box center [825, 461] width 792 height 39
copy div "[PHONE_NUMBER]"
click at [234, 472] on div "Conversations Open Closed Important Assigned to me Unassigned Website Visitor B…" at bounding box center [286, 315] width 286 height 544
click at [522, 568] on textarea at bounding box center [825, 569] width 792 height 35
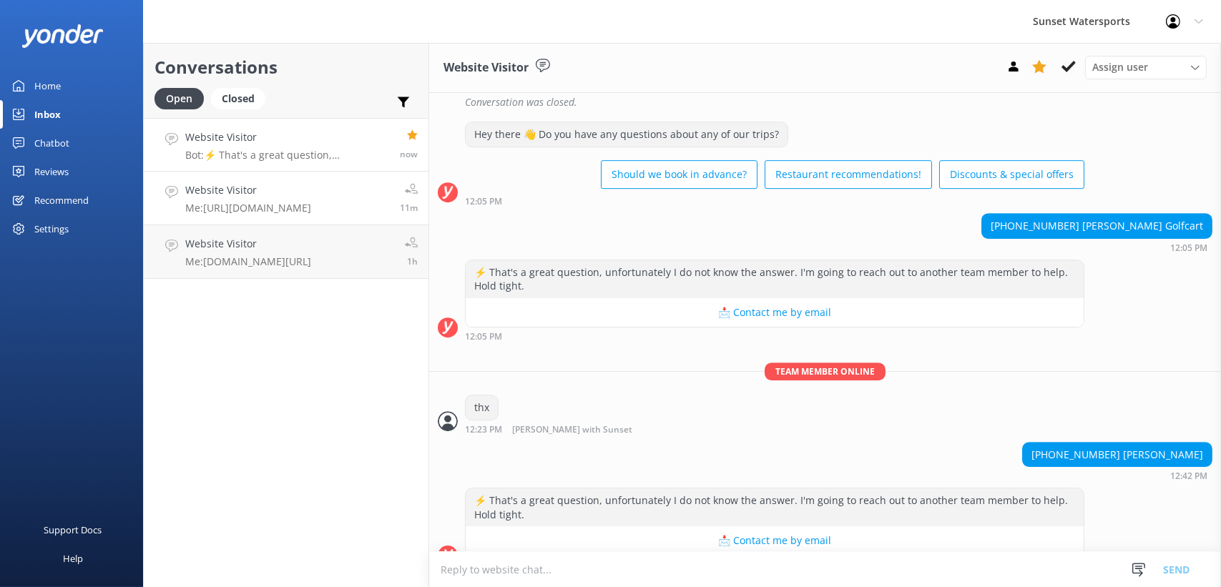
click at [277, 196] on h4 "Website Visitor" at bounding box center [248, 190] width 126 height 16
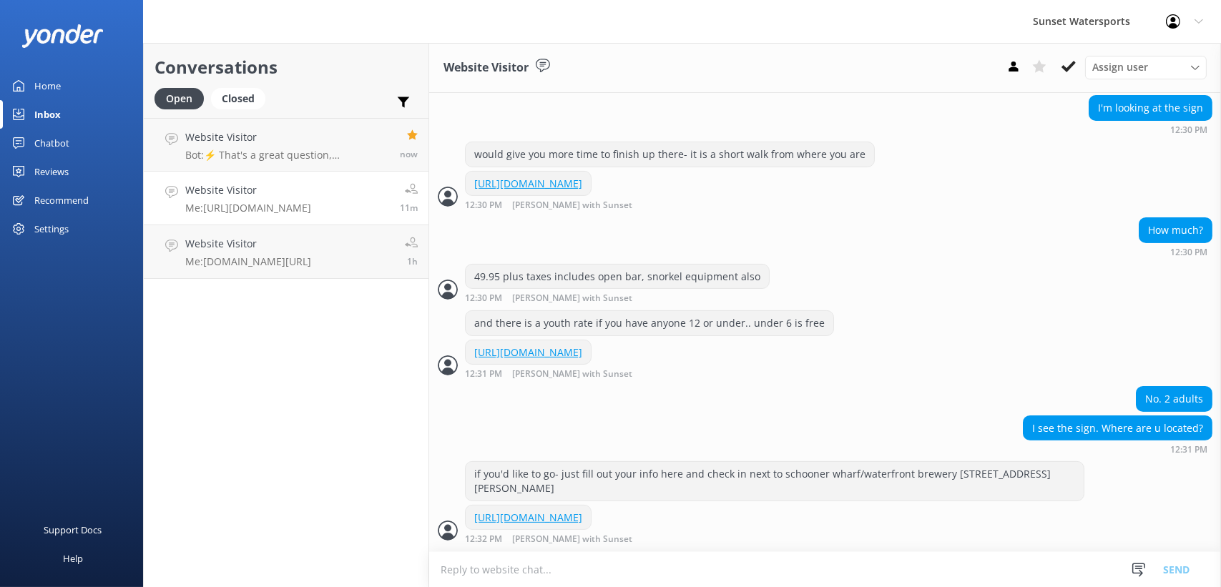
scroll to position [635, 0]
click at [253, 238] on h4 "Website Visitor" at bounding box center [248, 244] width 126 height 16
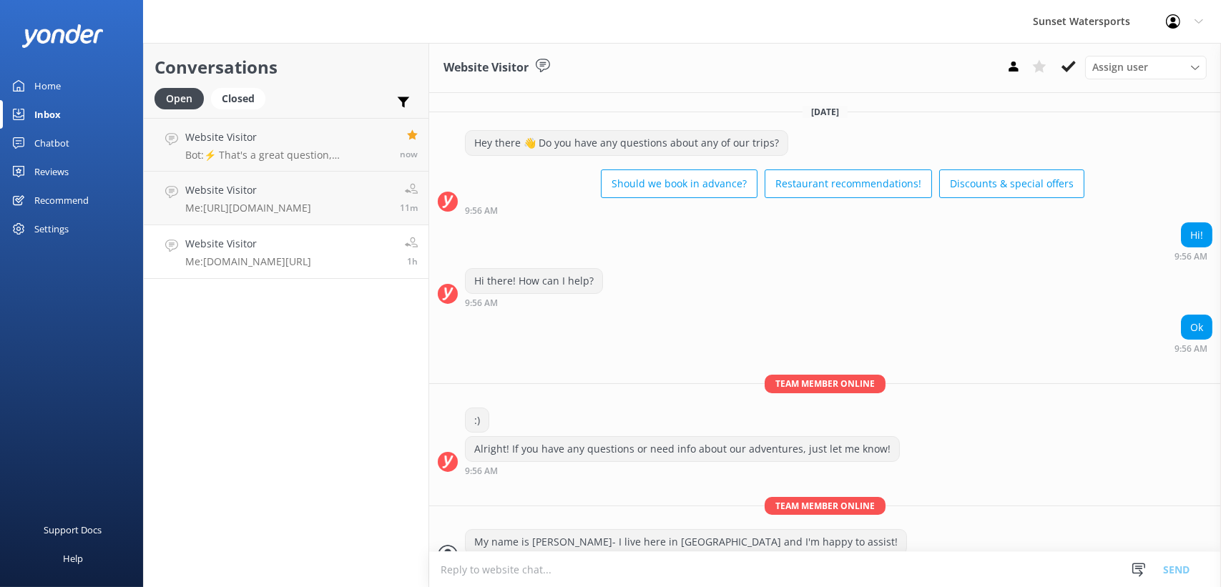
scroll to position [238, 0]
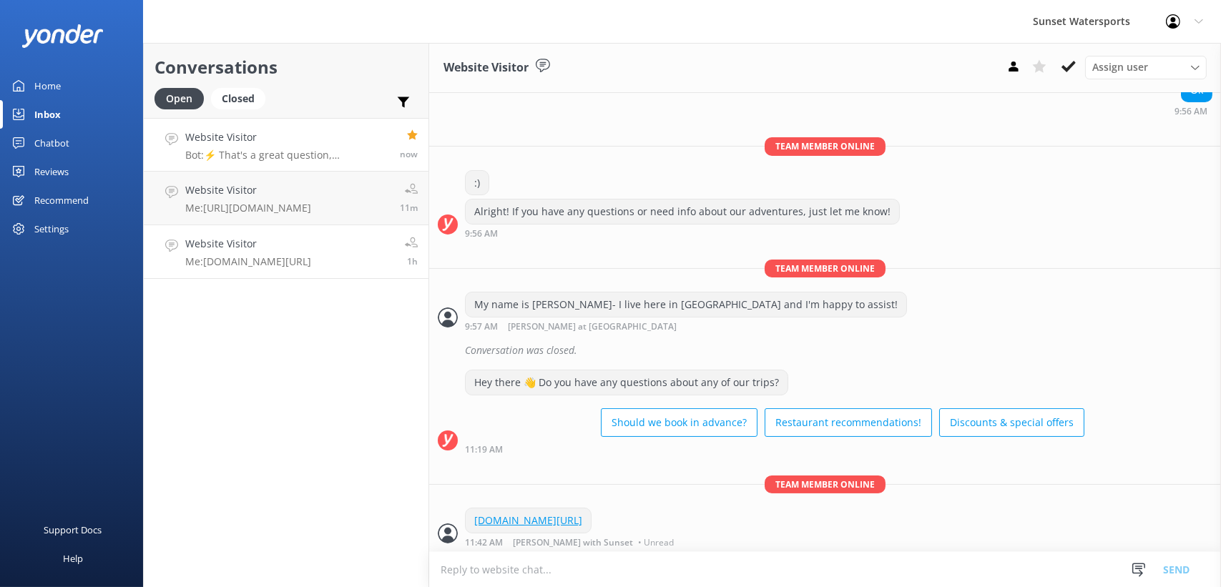
click at [253, 150] on p "Bot: ⚡ That's a great question, unfortunately I do not know the answer. I'm goi…" at bounding box center [287, 155] width 204 height 13
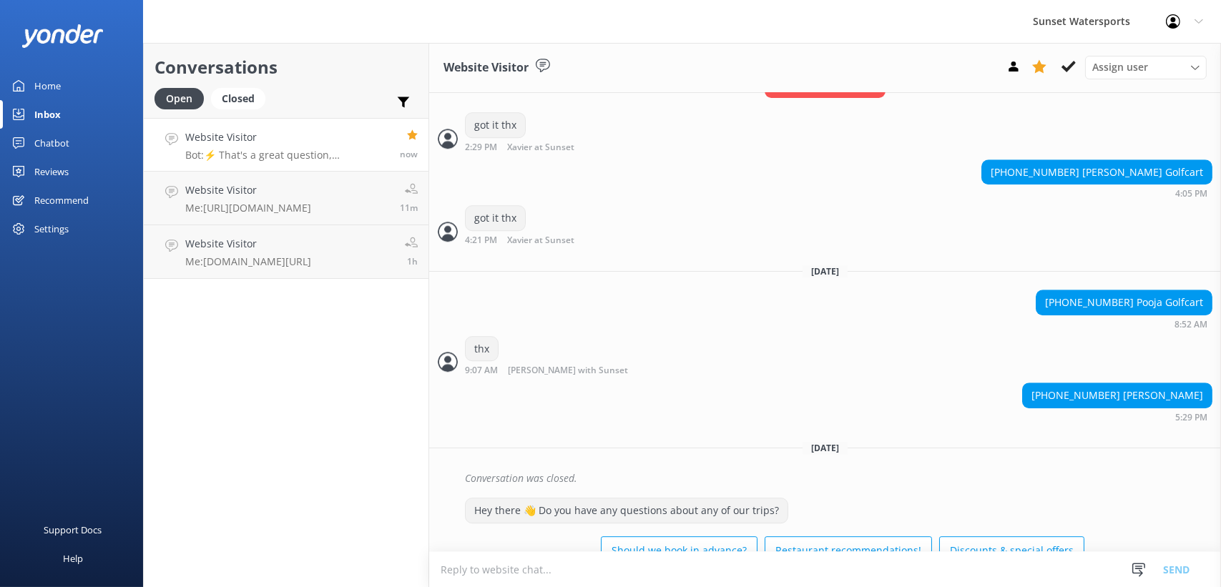
scroll to position [7043, 0]
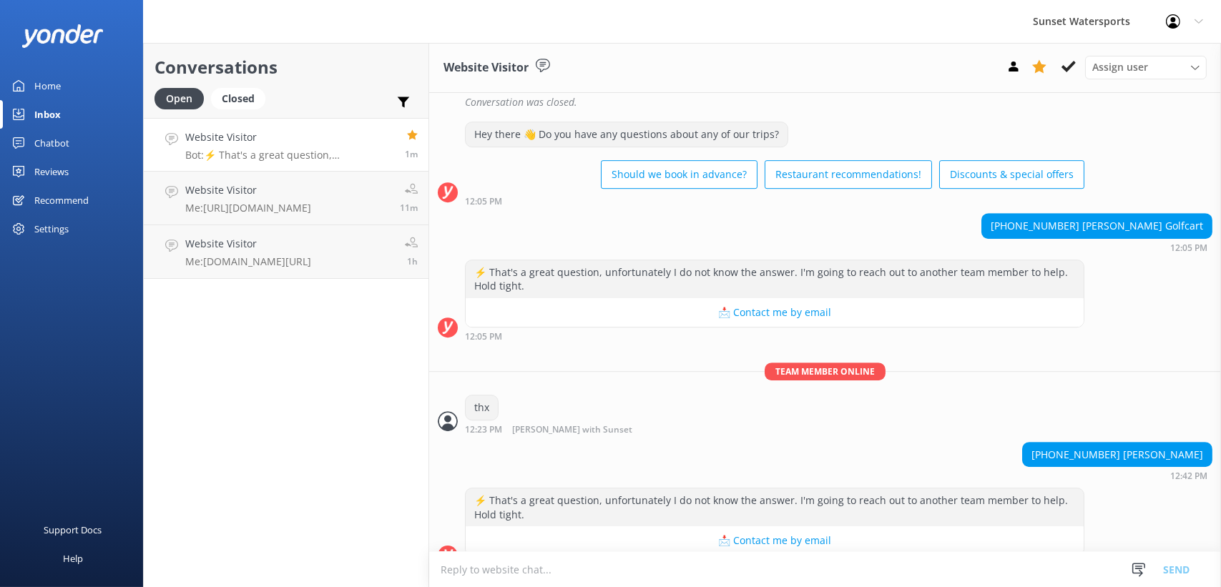
click at [544, 571] on textarea at bounding box center [825, 569] width 792 height 35
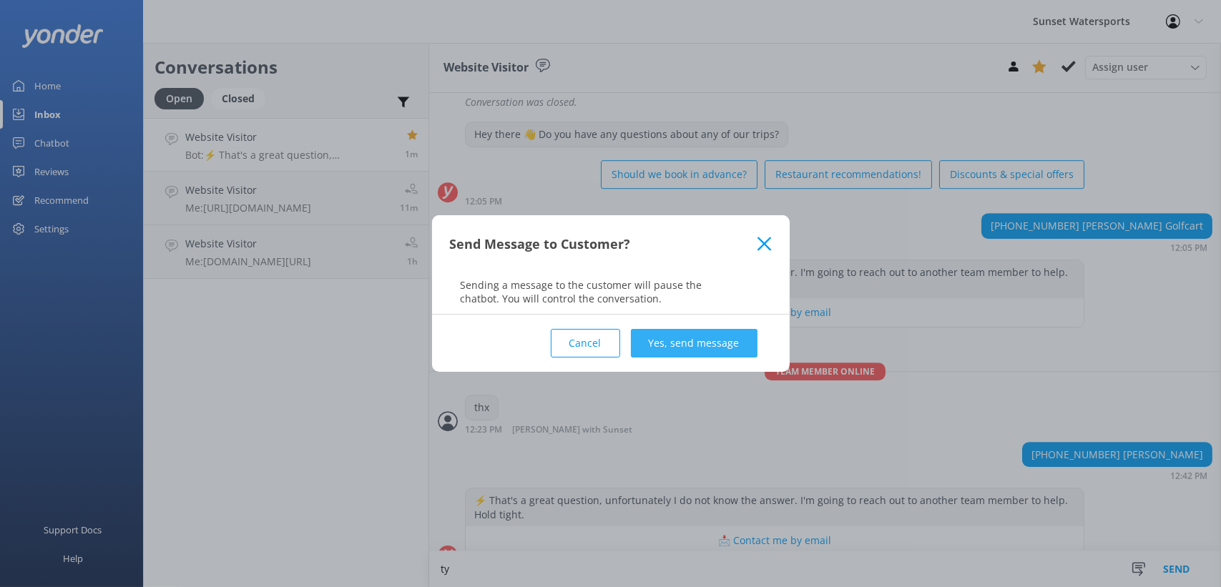
type textarea "ty"
click at [684, 338] on button "Yes, send message" at bounding box center [694, 343] width 127 height 29
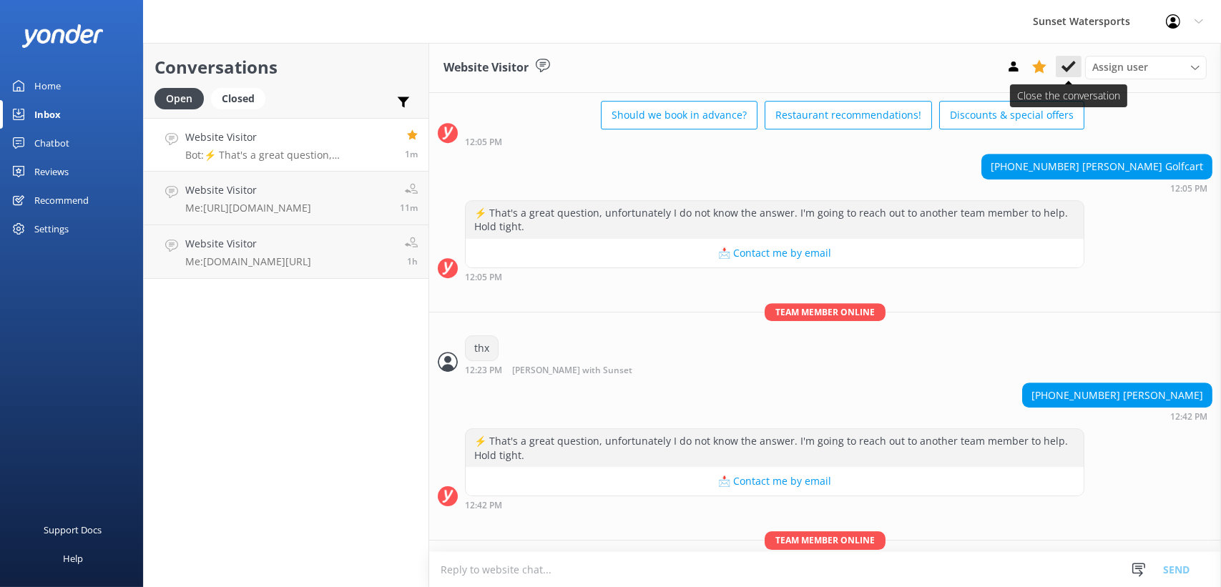
scroll to position [7137, 0]
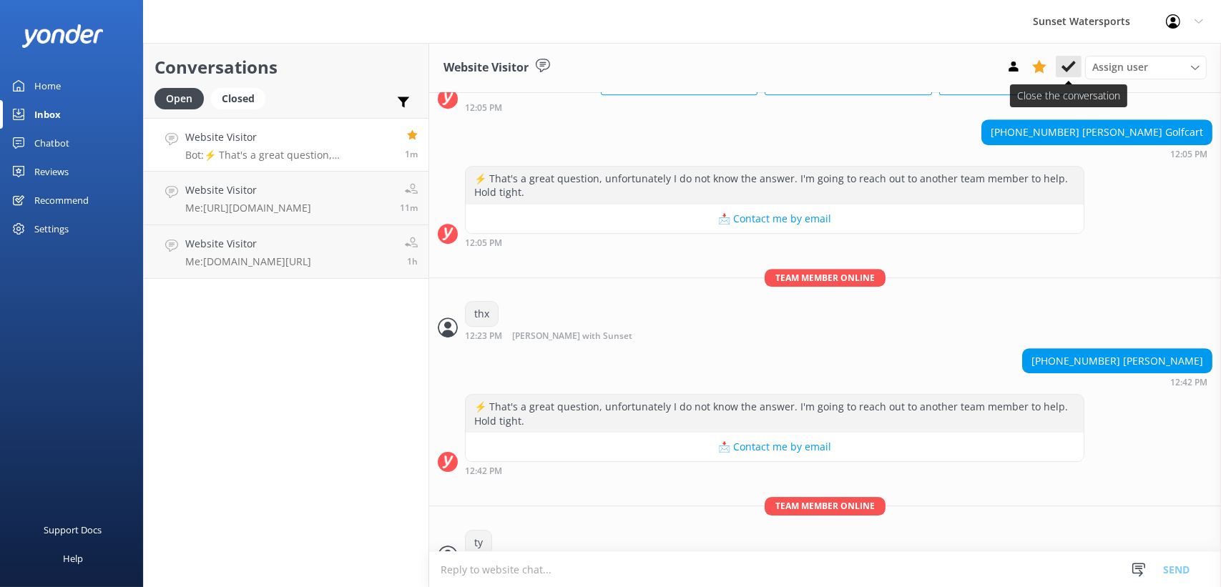
click at [1068, 66] on icon at bounding box center [1069, 66] width 14 height 14
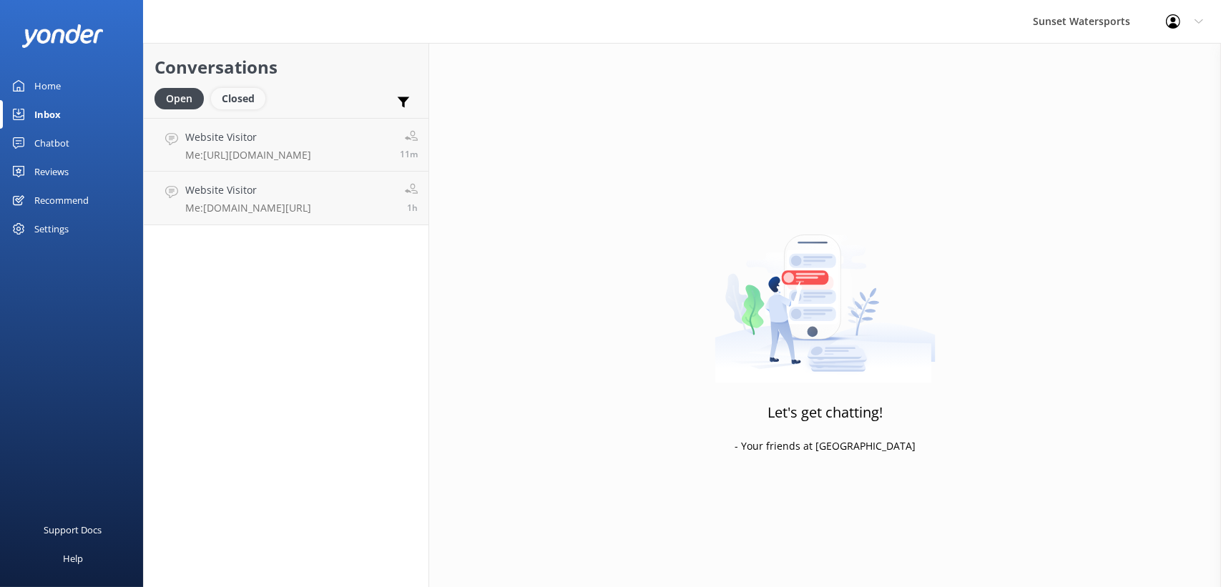
click at [238, 100] on div "Closed" at bounding box center [238, 98] width 54 height 21
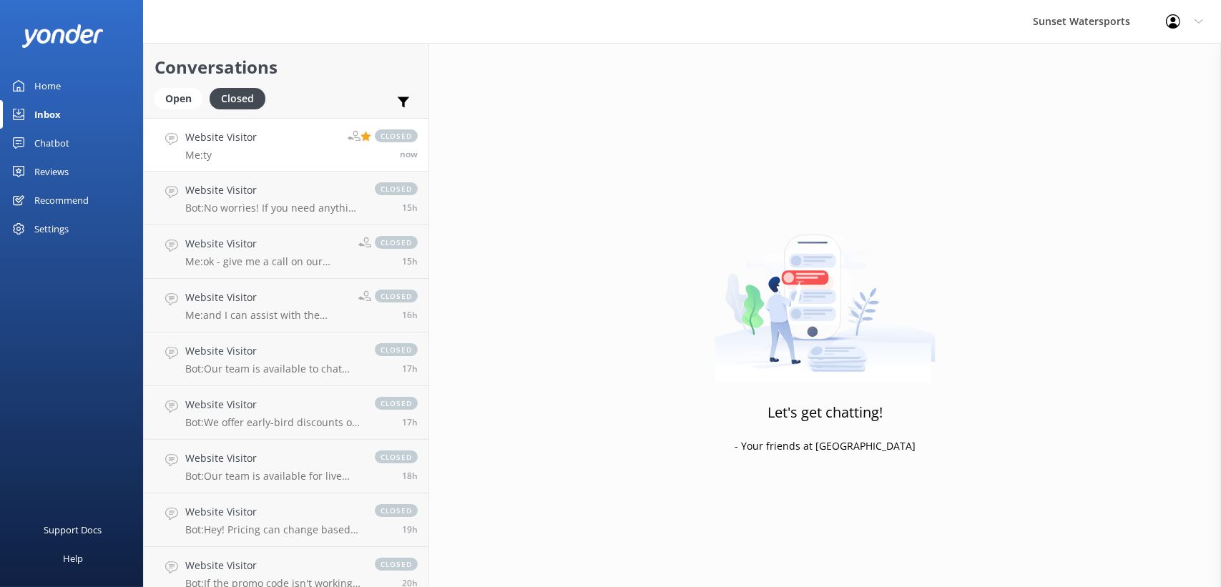
click at [283, 140] on link "Website Visitor Me: ty closed now" at bounding box center [286, 145] width 285 height 54
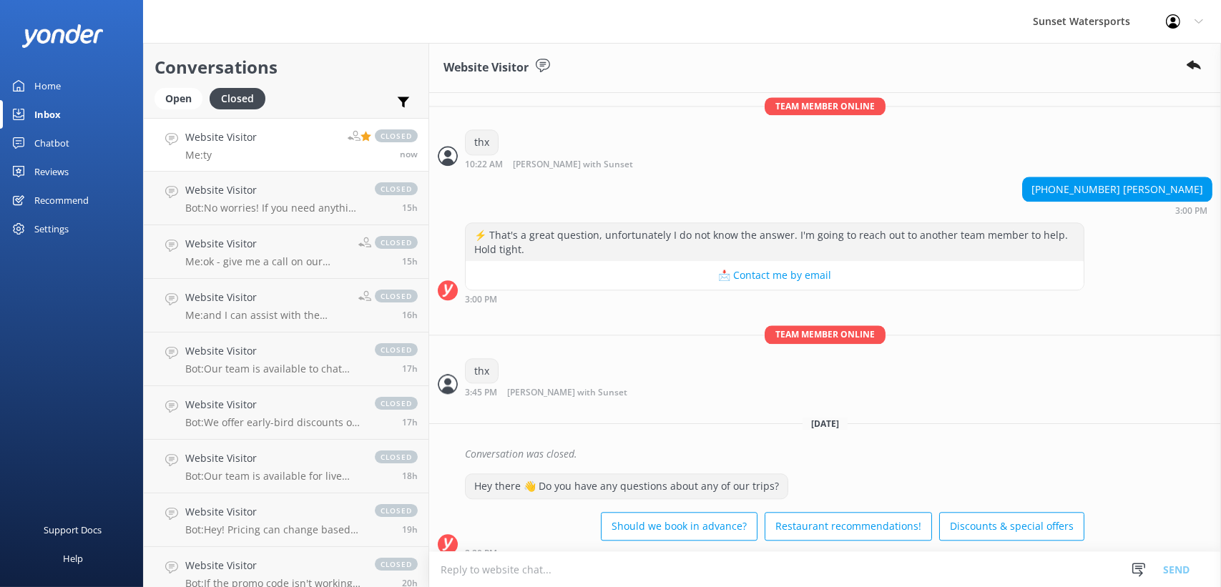
scroll to position [7168, 0]
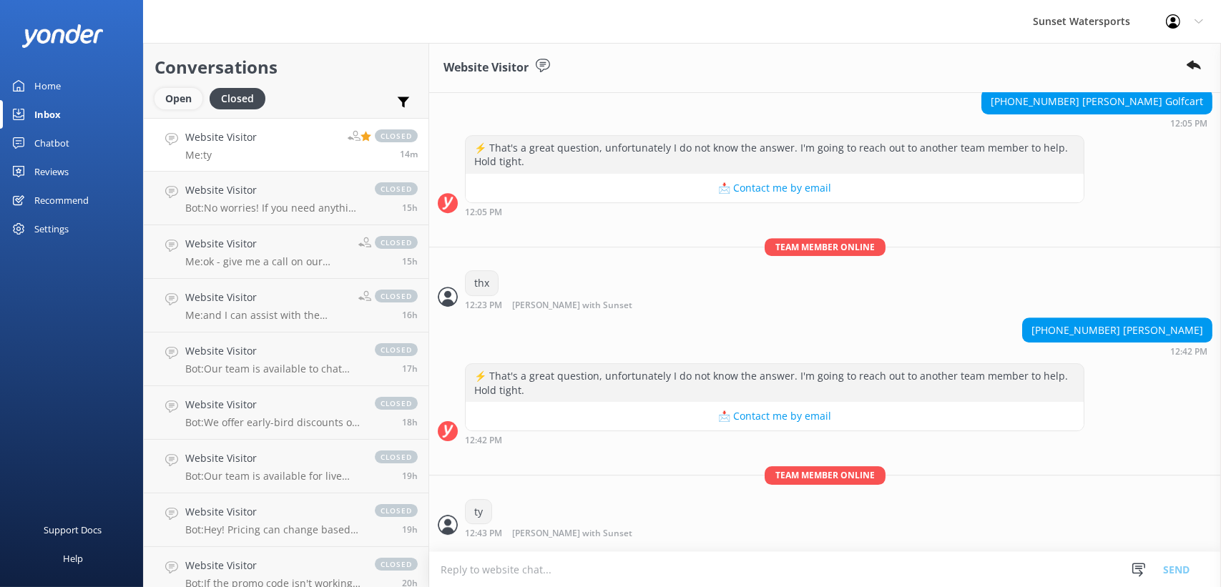
click at [170, 97] on div "Open" at bounding box center [179, 98] width 48 height 21
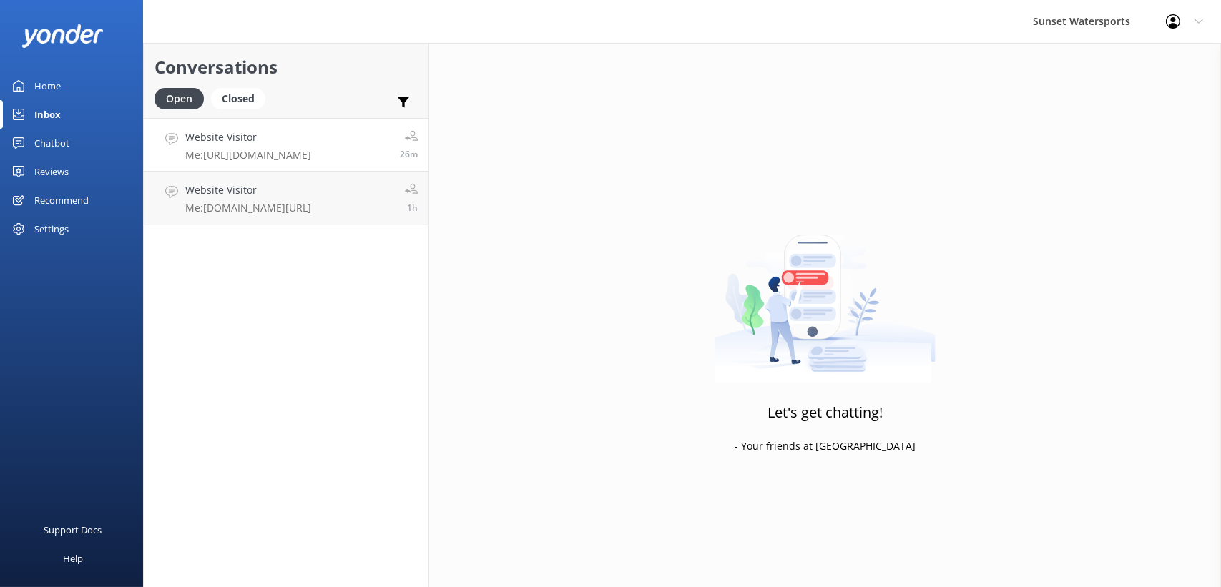
click at [266, 160] on p "Me: [URL][DOMAIN_NAME]" at bounding box center [248, 155] width 126 height 13
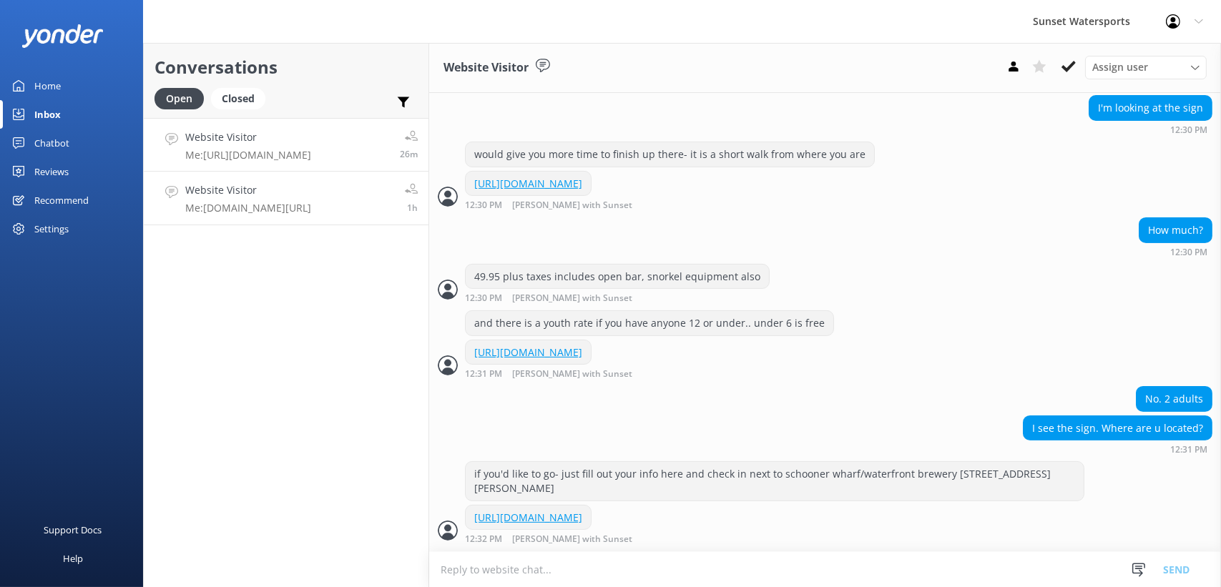
scroll to position [635, 0]
drag, startPoint x: 205, startPoint y: 373, endPoint x: 205, endPoint y: 341, distance: 31.5
click at [205, 373] on div "Conversations Open Closed Important Assigned to me Unassigned Website Visitor M…" at bounding box center [286, 315] width 286 height 544
click at [260, 95] on div "Closed" at bounding box center [238, 98] width 54 height 21
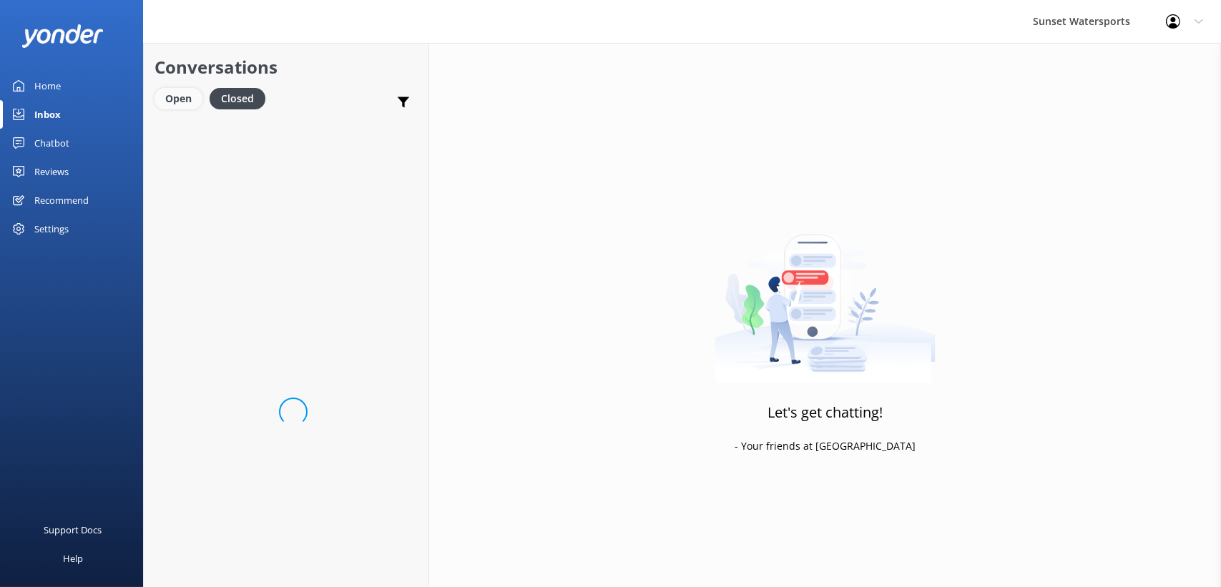
click at [177, 106] on div "Open" at bounding box center [179, 98] width 48 height 21
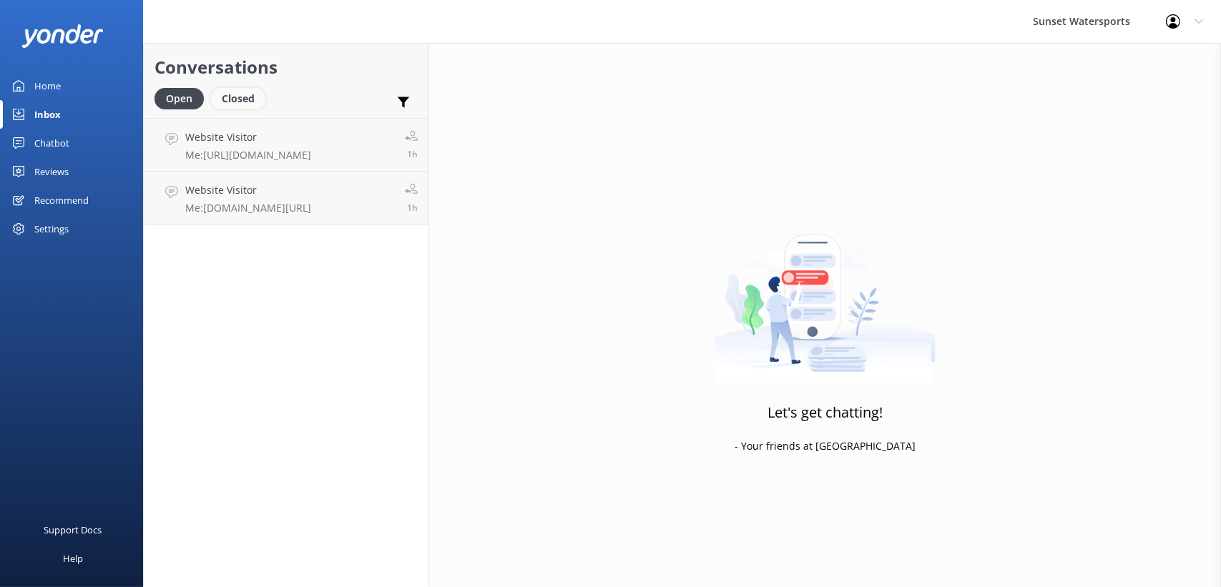
click at [238, 108] on div "Closed" at bounding box center [238, 98] width 54 height 21
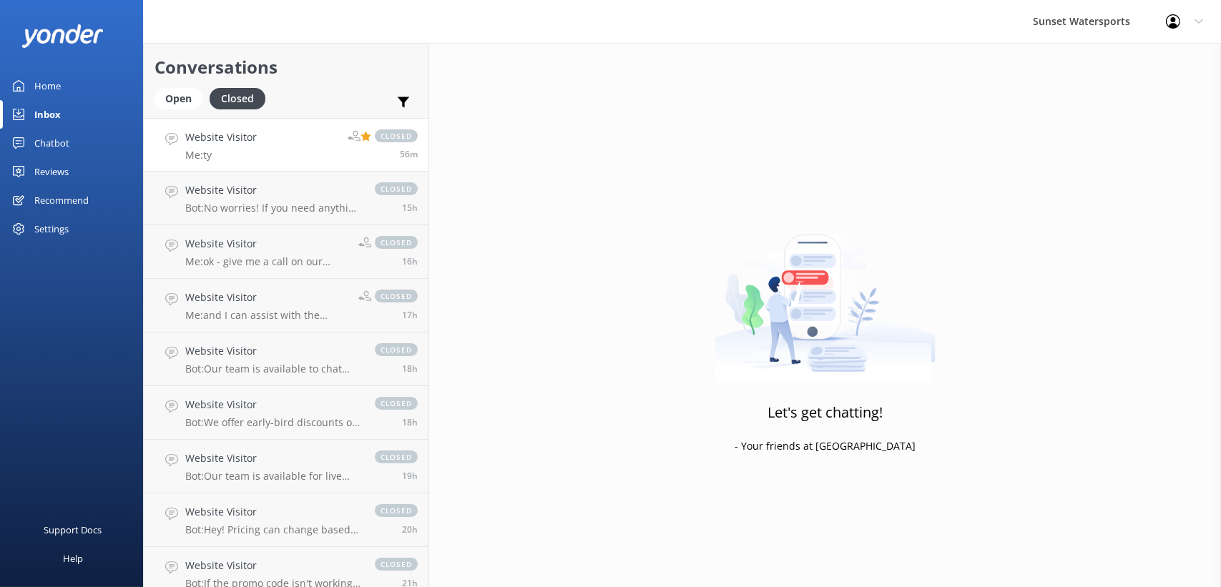
click at [208, 145] on h4 "Website Visitor" at bounding box center [221, 138] width 72 height 16
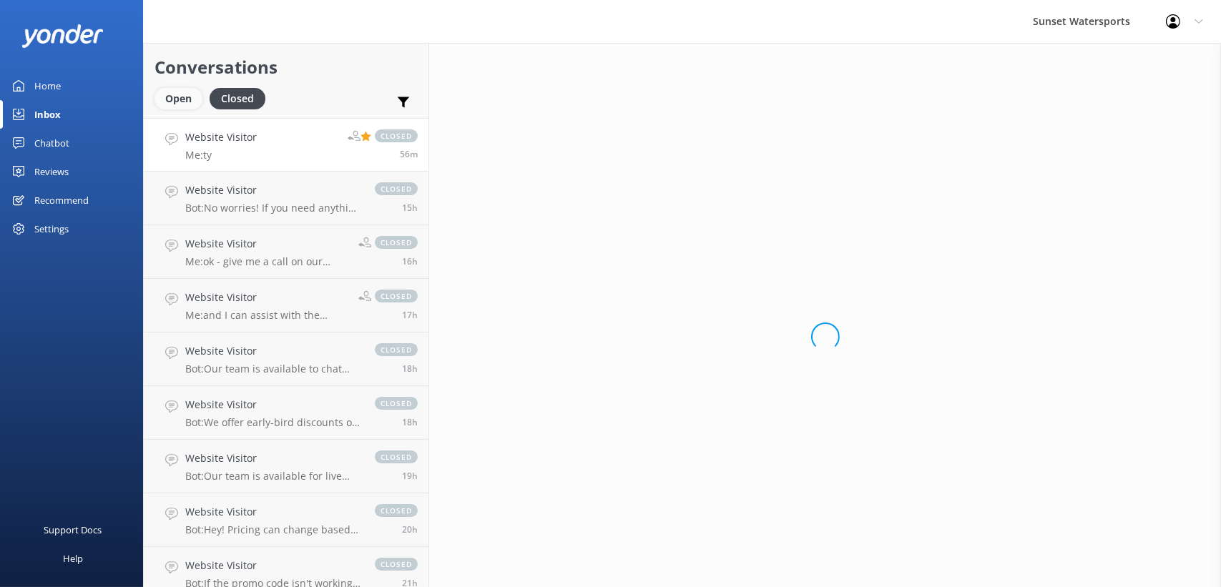
click at [187, 98] on div "Open" at bounding box center [179, 98] width 48 height 21
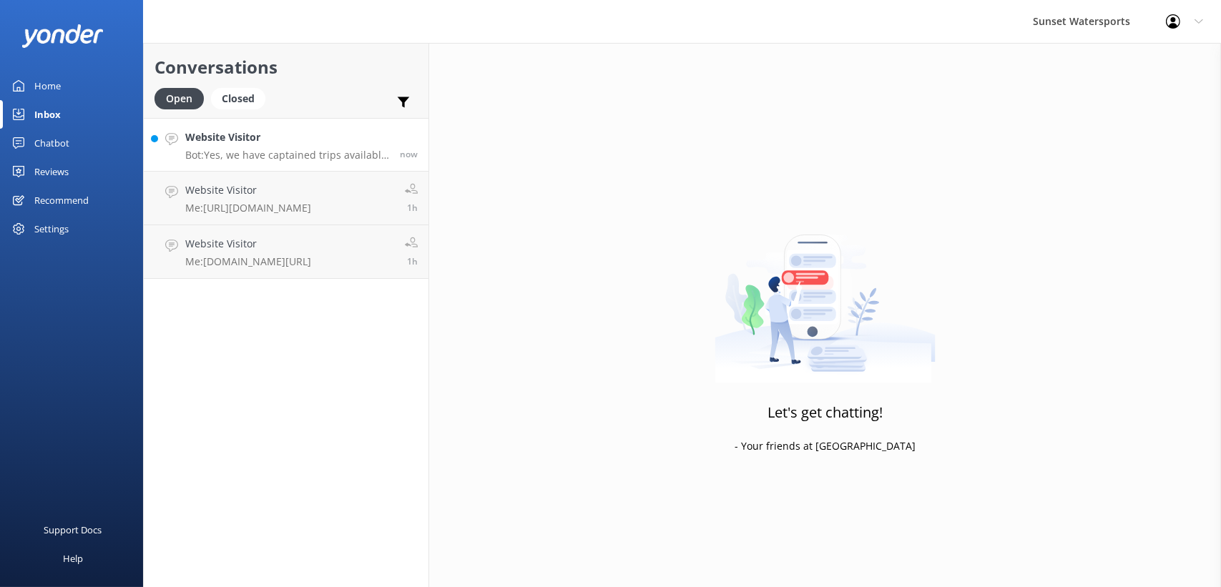
click at [310, 136] on h4 "Website Visitor" at bounding box center [287, 138] width 204 height 16
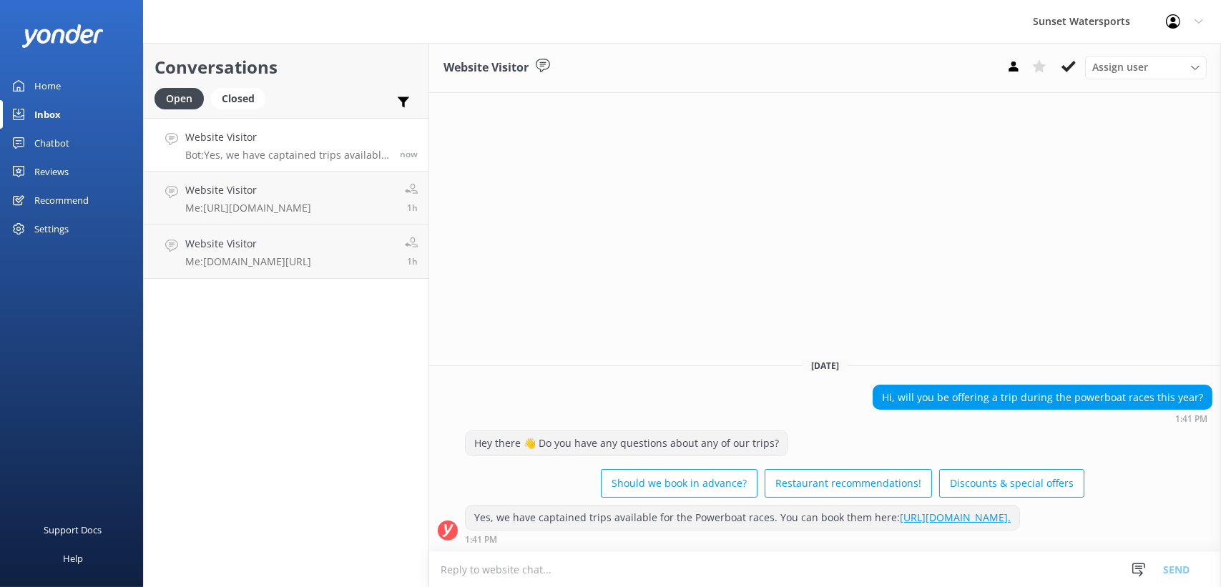
click at [617, 572] on textarea at bounding box center [825, 569] width 792 height 35
type textarea "h"
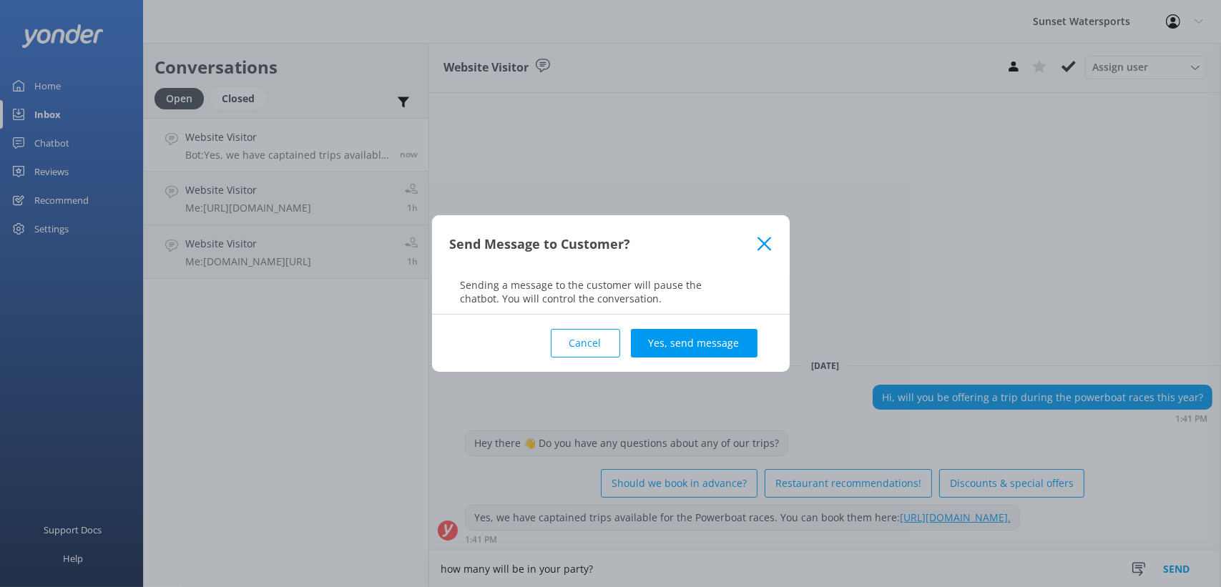
type textarea "how many will be in your party?"
click at [741, 328] on div "Cancel Yes, send message" at bounding box center [611, 343] width 322 height 57
click at [722, 345] on button "Yes, send message" at bounding box center [694, 343] width 127 height 29
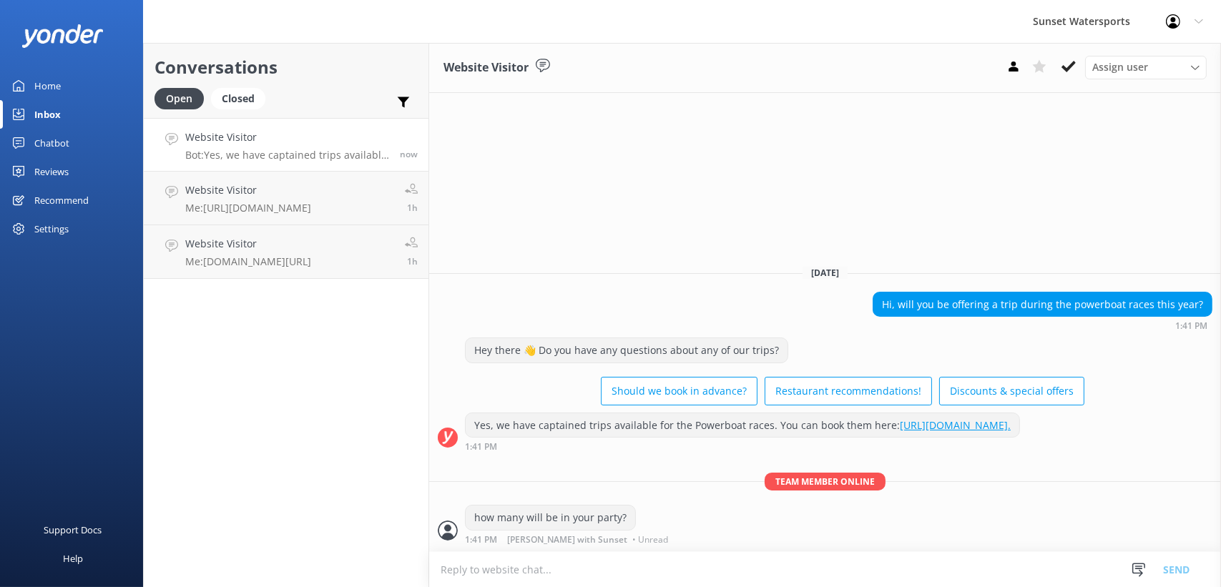
click at [560, 578] on textarea at bounding box center [825, 569] width 792 height 35
type textarea "we can also arrange smaller private charters for you"
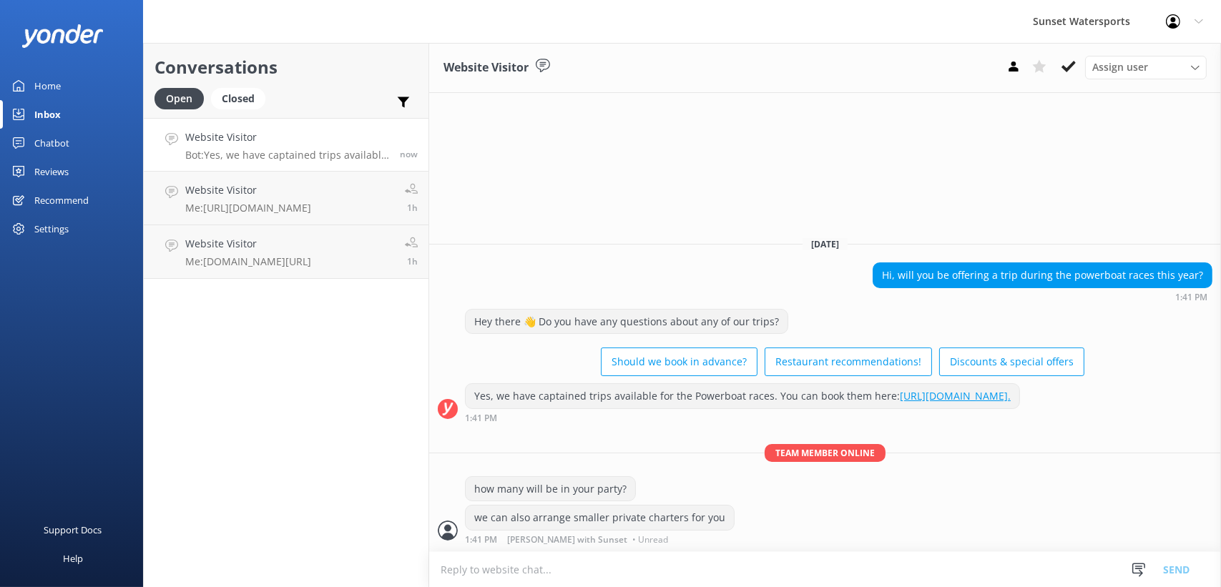
click at [900, 398] on link "[URL][DOMAIN_NAME]." at bounding box center [955, 396] width 111 height 14
click at [256, 382] on div "Conversations Open Closed Important Assigned to me Unassigned Website Visitor B…" at bounding box center [286, 315] width 286 height 544
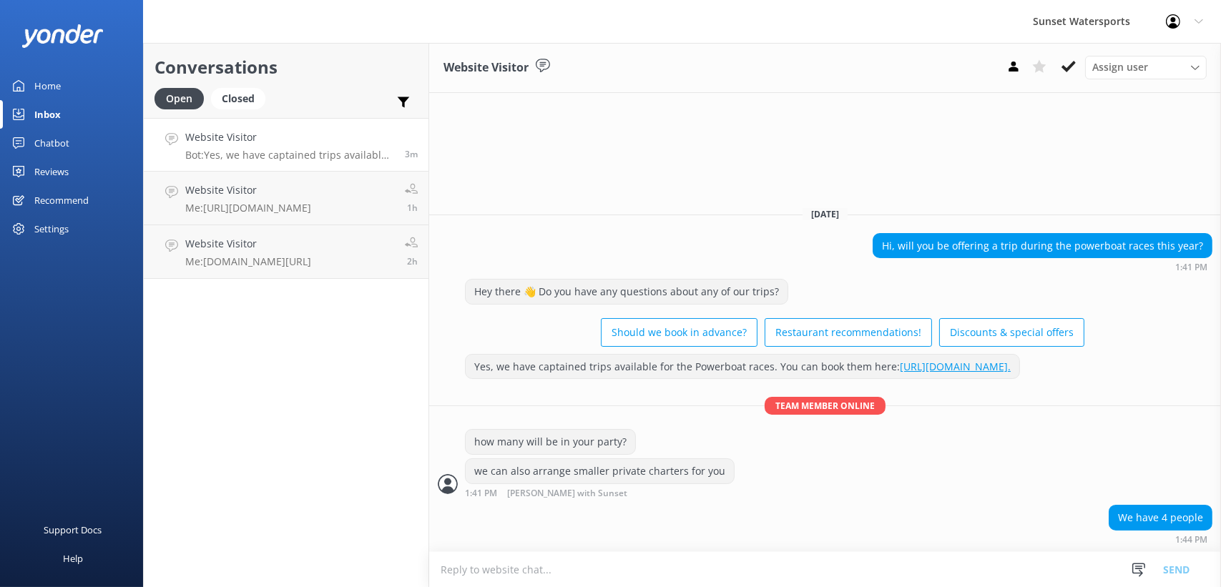
click at [494, 567] on textarea at bounding box center [825, 569] width 792 height 35
type textarea "would you be interested in a smaller private charter or taking out a boat yours…"
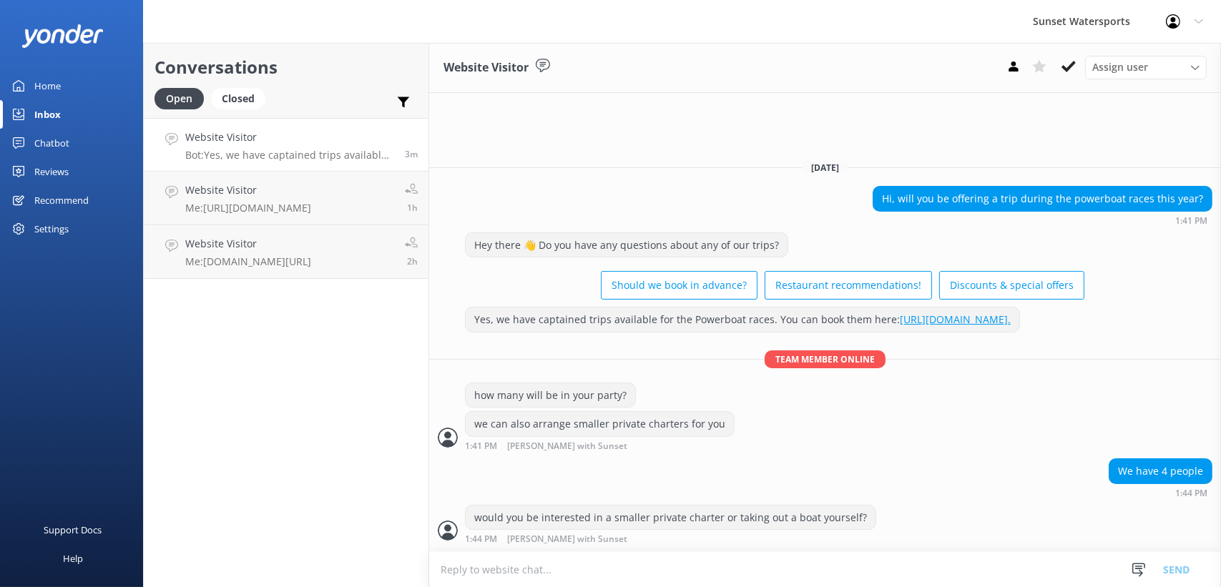
click at [499, 564] on textarea at bounding box center [825, 569] width 792 height 35
click at [507, 566] on textarea at bounding box center [825, 569] width 792 height 35
type textarea "9-1 or 1-5 for the 1/2 day rate of 750, or we have the full day rate of 950 and…"
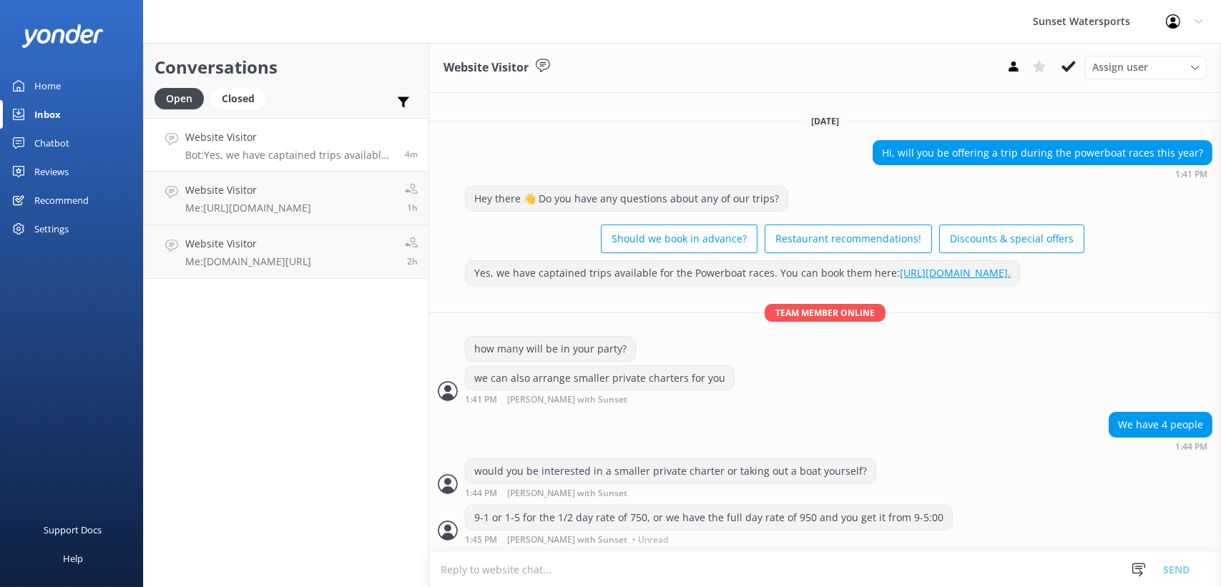
scroll to position [3, 0]
click at [643, 570] on textarea at bounding box center [825, 569] width 792 height 35
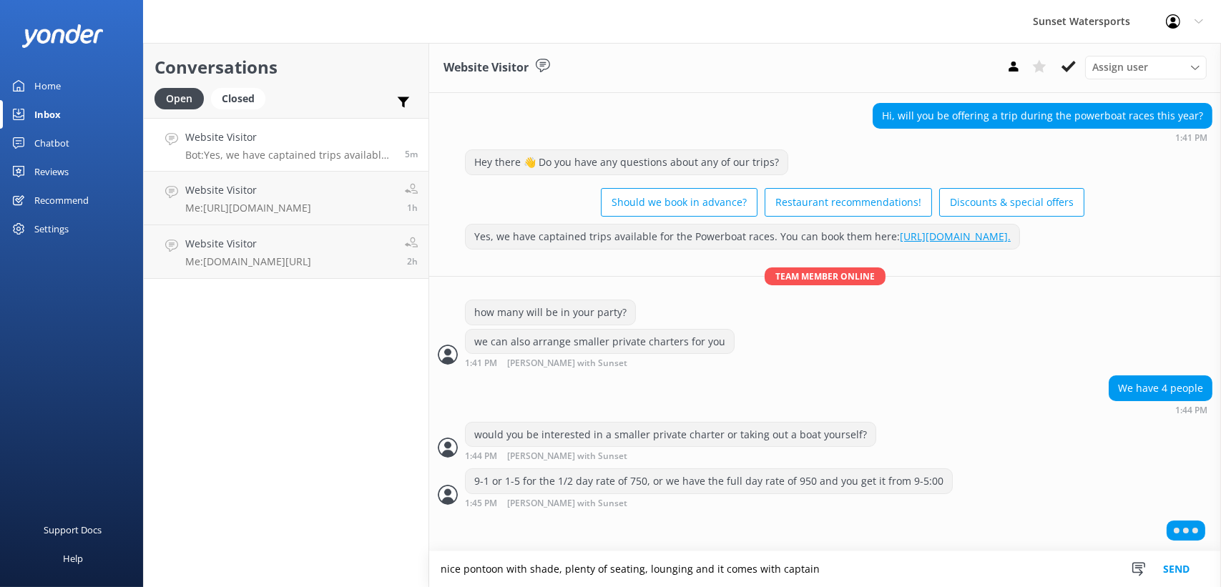
type textarea "nice pontoon with shade, plenty of seating, lounging and it comes with captain"
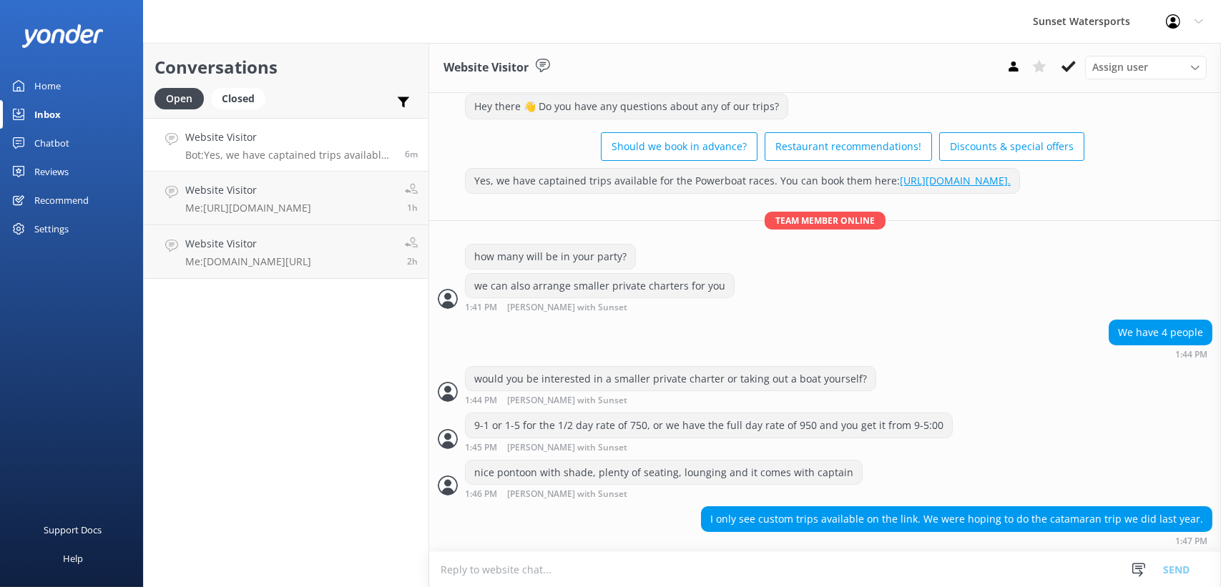
scroll to position [95, 0]
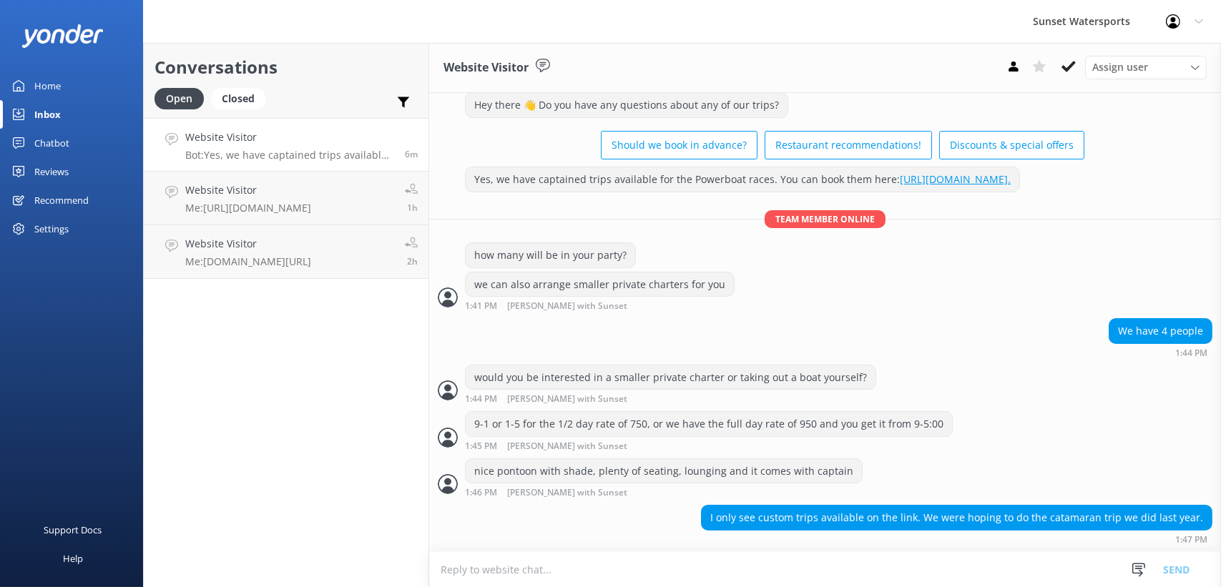
click at [561, 518] on div "I only see custom trips available on the link. We were hoping to do the catamar…" at bounding box center [825, 524] width 792 height 39
click at [547, 509] on div "I only see custom trips available on the link. We were hoping to do the catamar…" at bounding box center [825, 524] width 792 height 39
click at [499, 572] on textarea at bounding box center [825, 569] width 792 height 35
type textarea "As of now we are not offering a public catamaran trip for the boat races, we ar…"
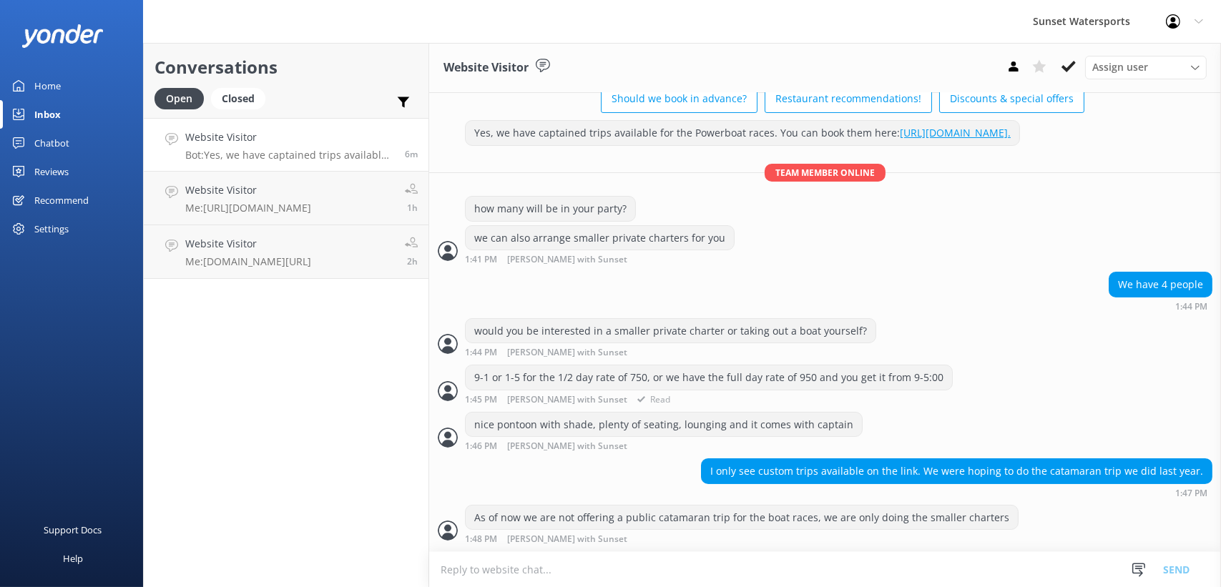
scroll to position [142, 0]
click at [513, 580] on textarea at bounding box center [825, 569] width 792 height 35
click at [530, 565] on textarea at bounding box center [825, 569] width 792 height 35
type textarea "Are you planning any other activities like the Sunset Dinner Cruise, Jetskis, o…"
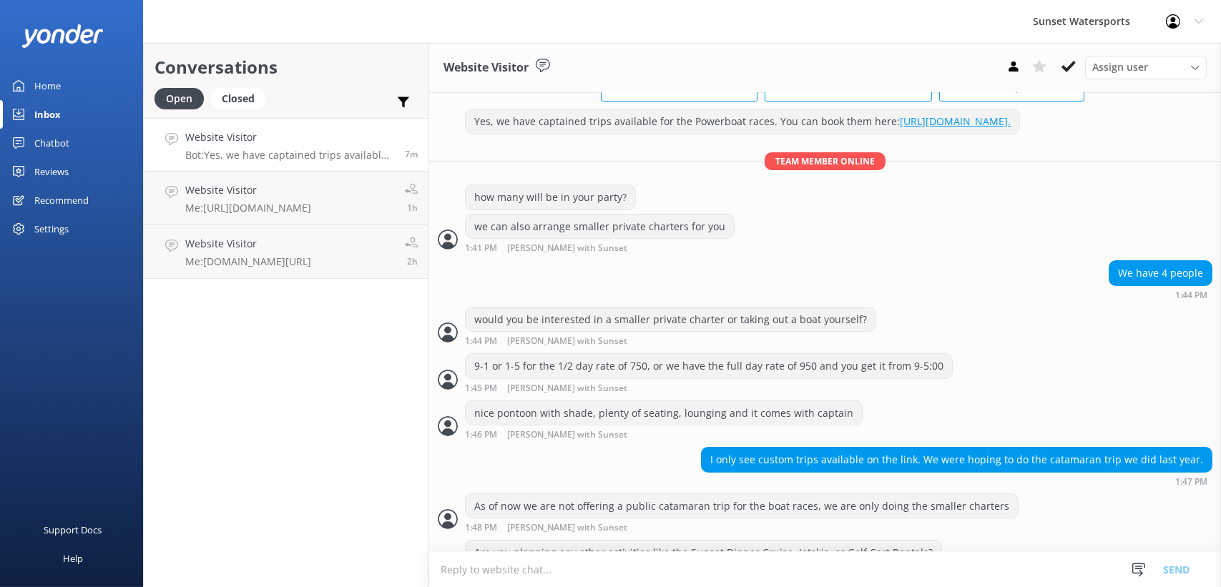
scroll to position [188, 0]
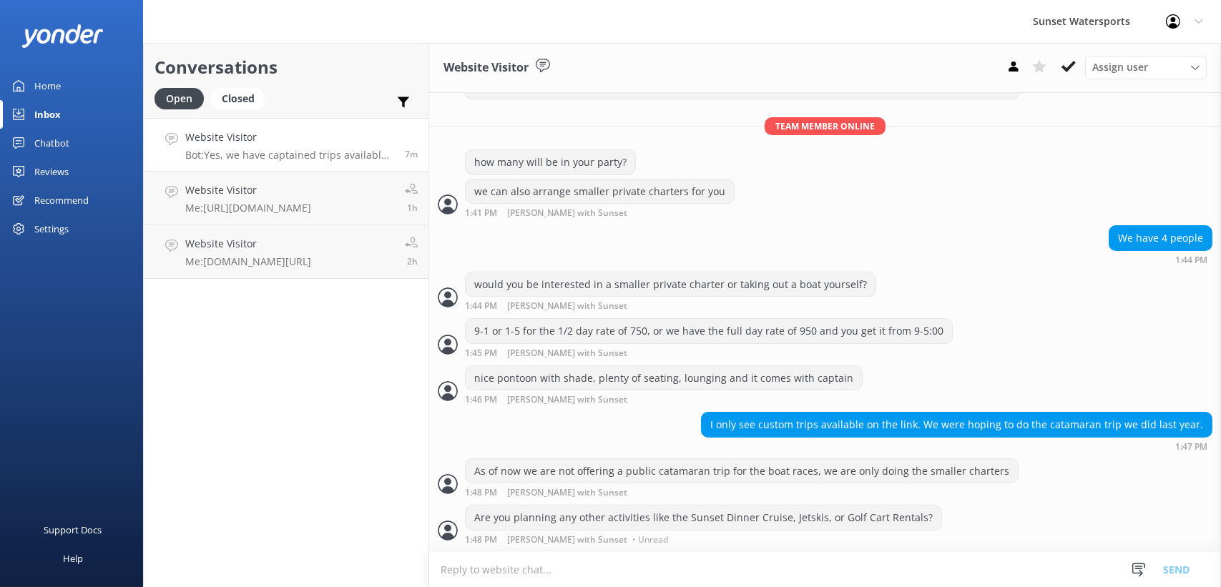
click at [520, 571] on textarea at bounding box center [825, 569] width 792 height 35
type textarea "[DOMAIN_NAME][URL]"
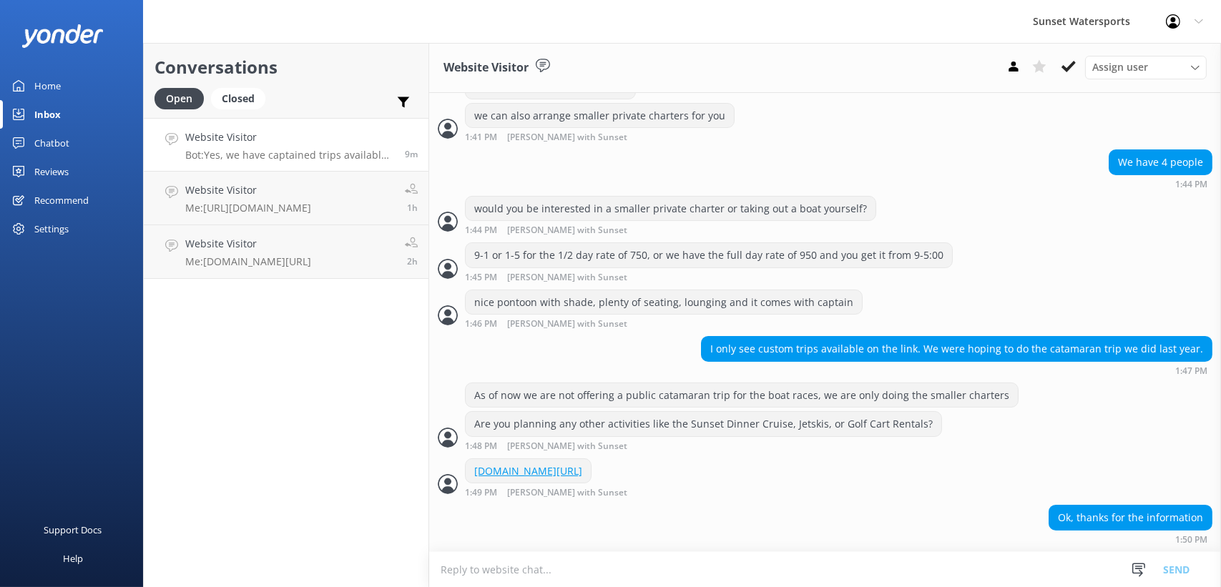
scroll to position [0, 0]
click at [208, 140] on h4 "Website Visitor" at bounding box center [287, 138] width 204 height 16
click at [364, 162] on link "Website Visitor Bot: Yes, we have captained trips available for the Powerboat r…" at bounding box center [286, 145] width 285 height 54
click at [1078, 69] on button at bounding box center [1069, 66] width 26 height 21
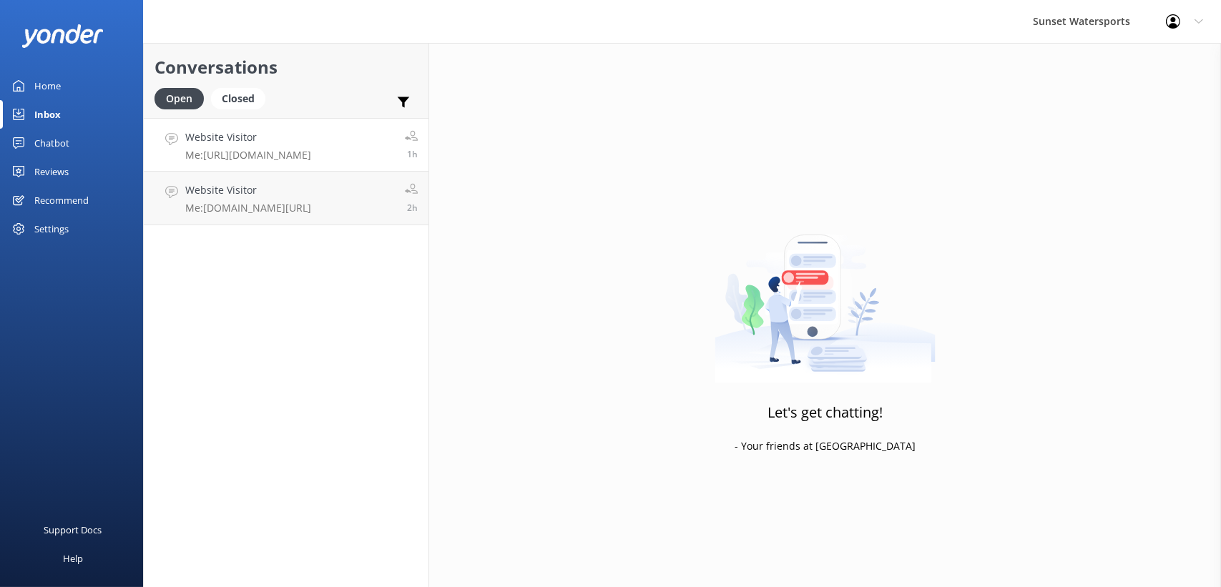
click at [271, 164] on link "Website Visitor Me: [URL][DOMAIN_NAME] 1h" at bounding box center [286, 145] width 285 height 54
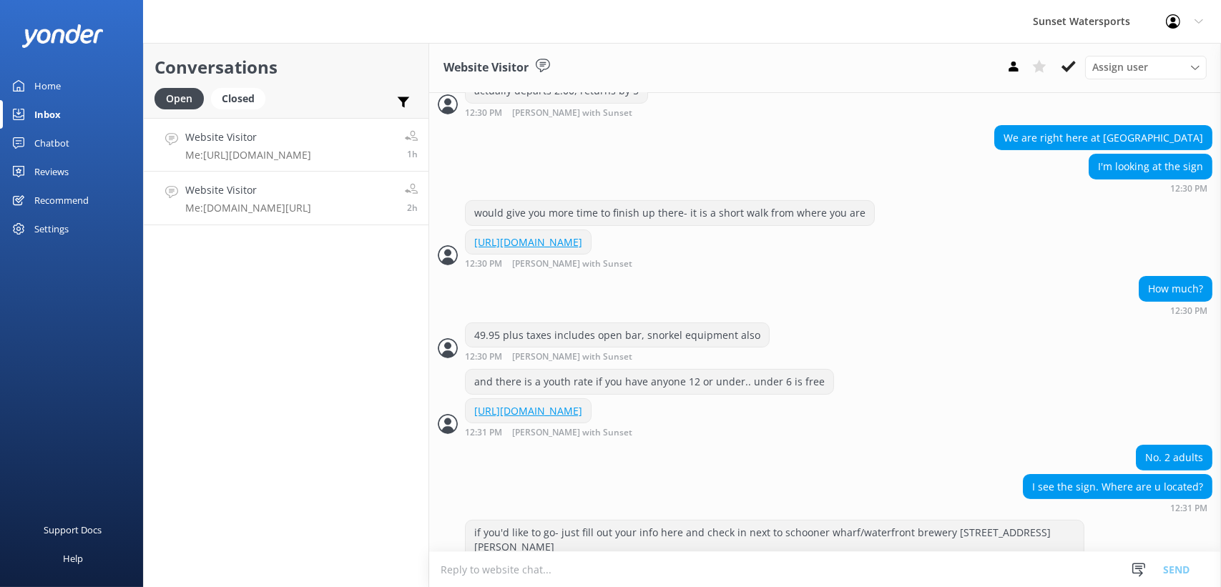
scroll to position [635, 0]
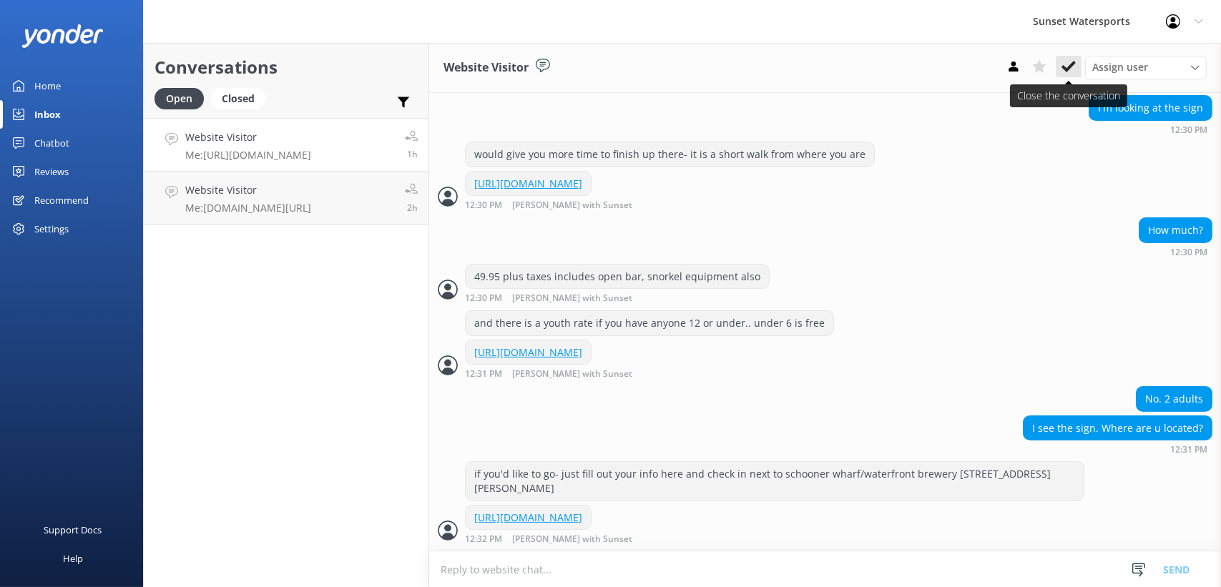
click at [1077, 58] on button at bounding box center [1069, 66] width 26 height 21
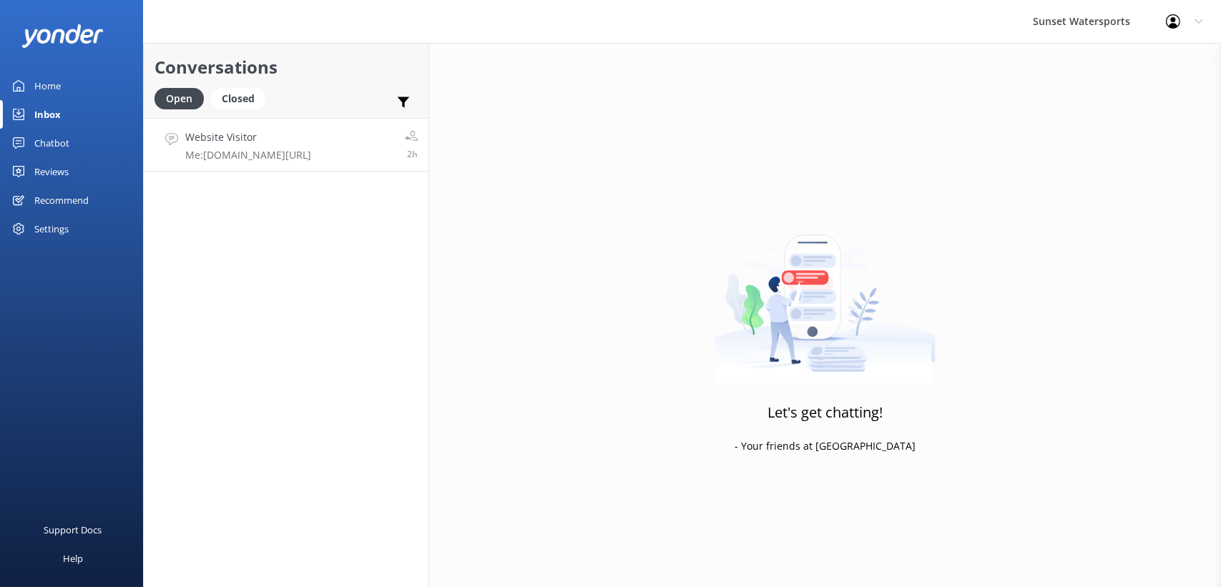
click at [284, 155] on p "Me: [DOMAIN_NAME][URL]" at bounding box center [248, 155] width 126 height 13
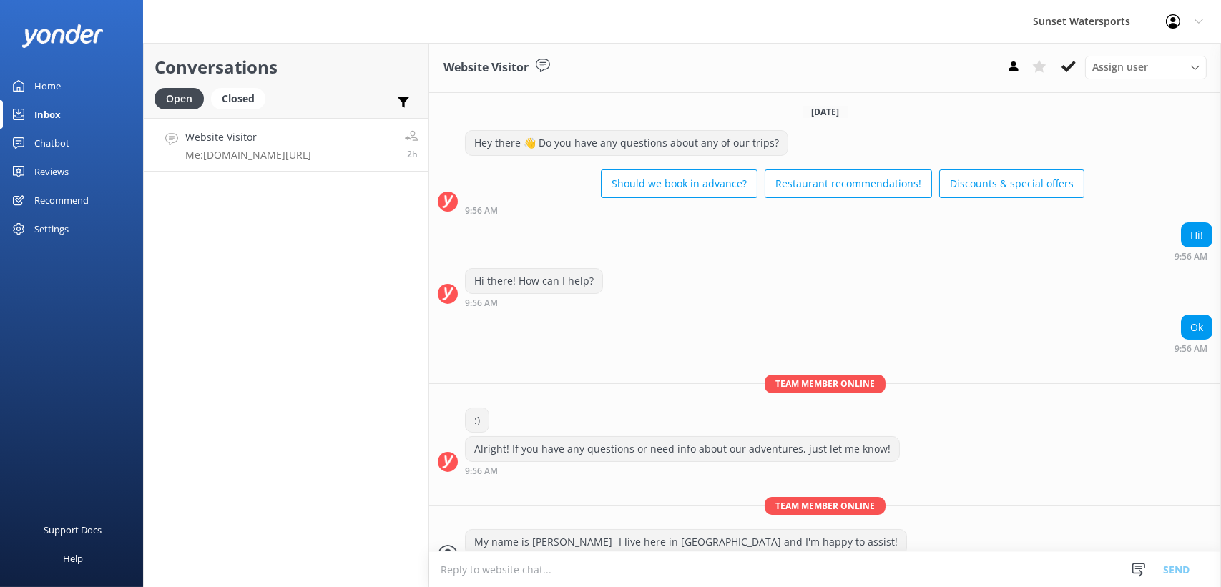
scroll to position [238, 0]
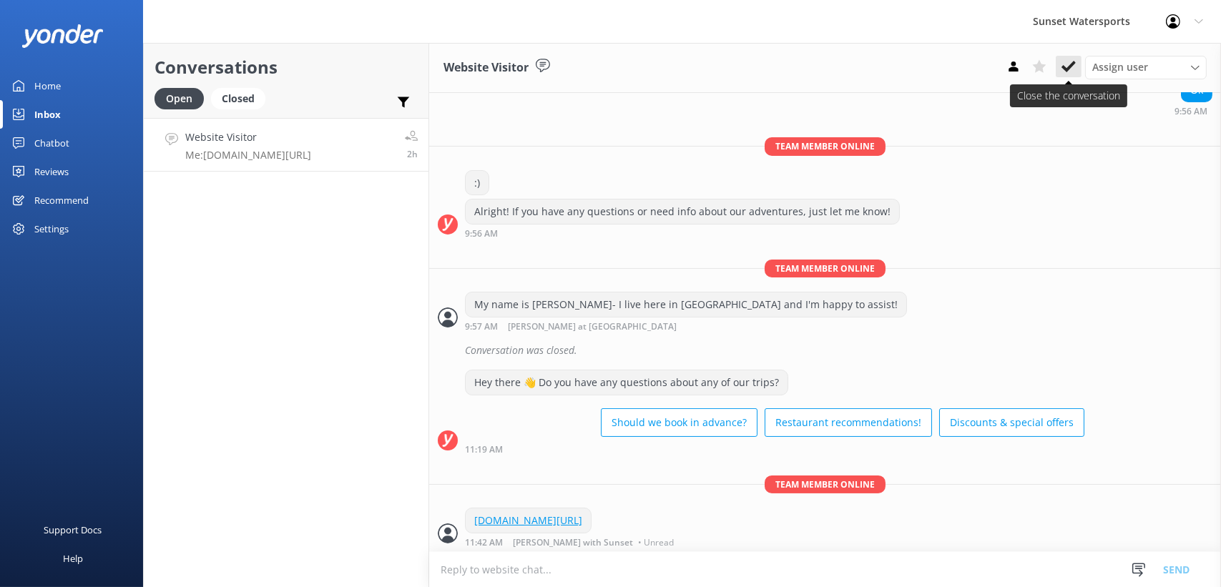
click at [1067, 59] on icon at bounding box center [1069, 66] width 14 height 14
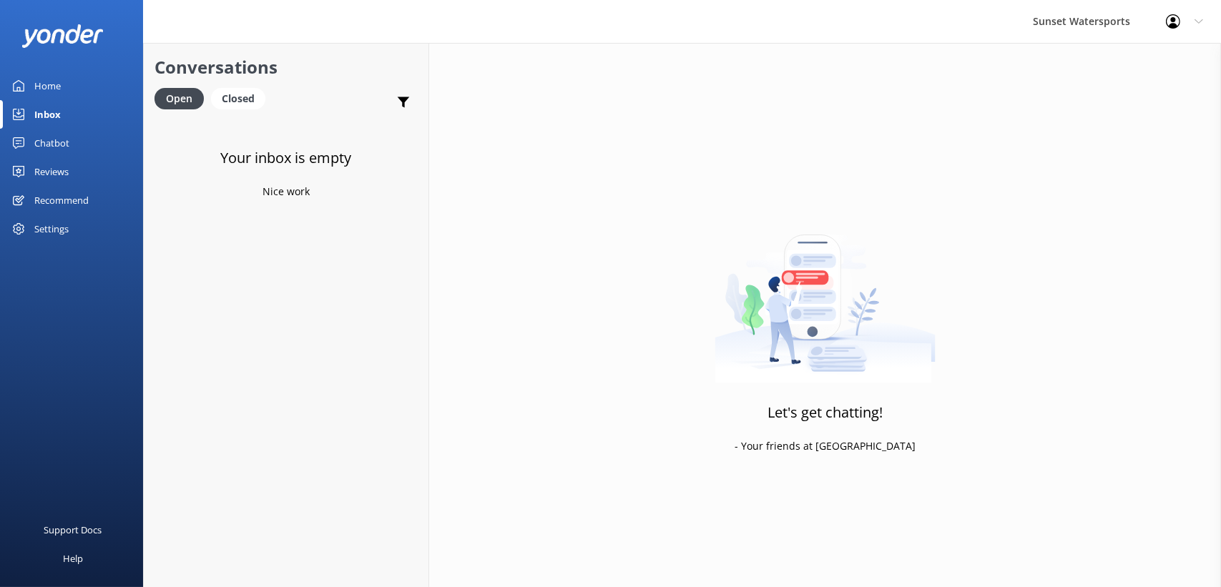
click at [240, 331] on div "Your inbox is empty Nice work" at bounding box center [286, 411] width 285 height 587
click at [244, 89] on div "Closed" at bounding box center [238, 98] width 54 height 21
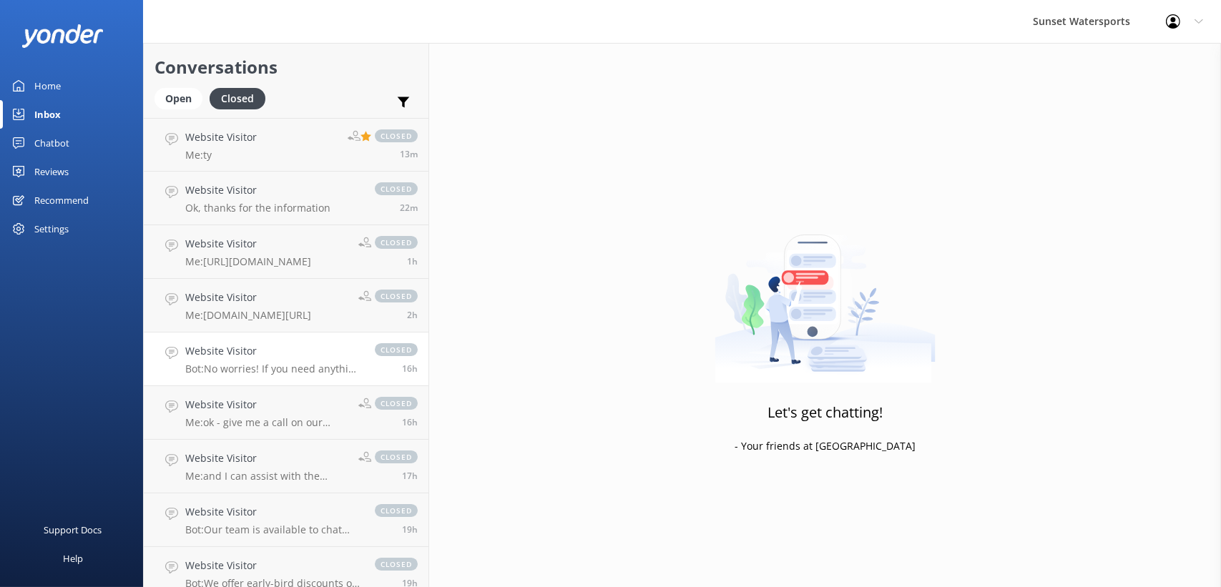
click at [247, 369] on p "Bot: No worries! If you need anything else, feel free to reach out. Have a grea…" at bounding box center [272, 369] width 175 height 13
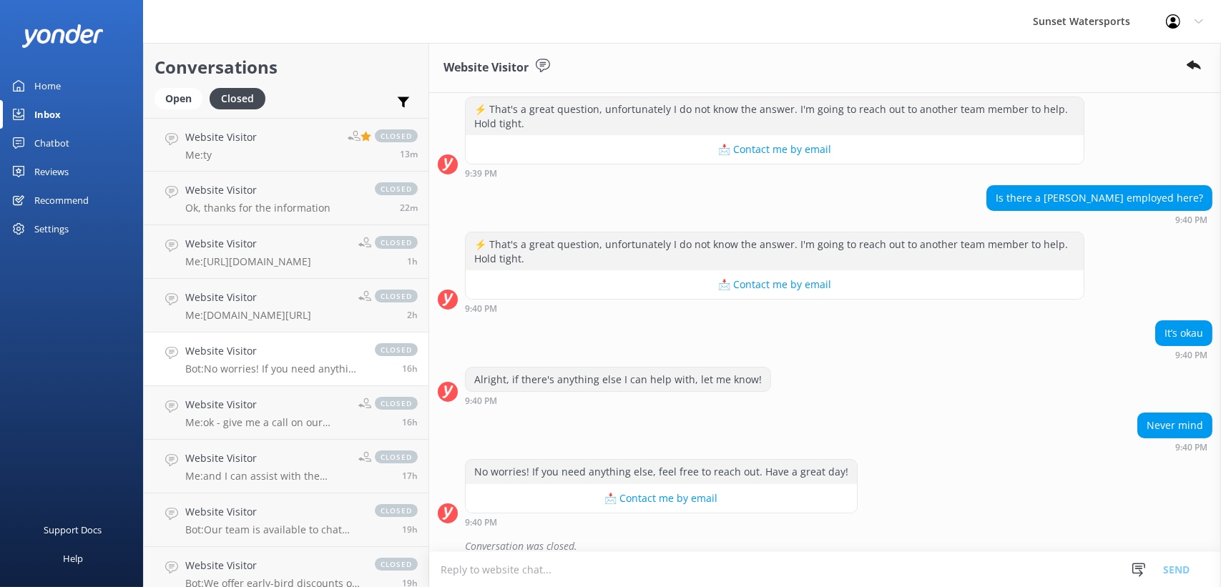
scroll to position [182, 0]
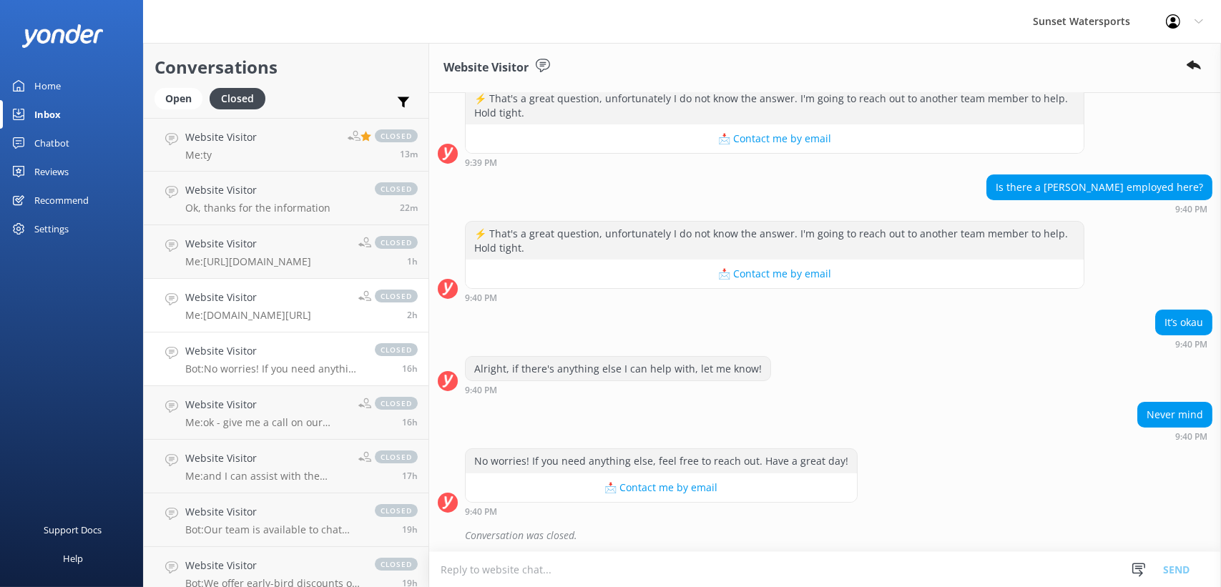
click at [289, 298] on h4 "Website Visitor" at bounding box center [248, 298] width 126 height 16
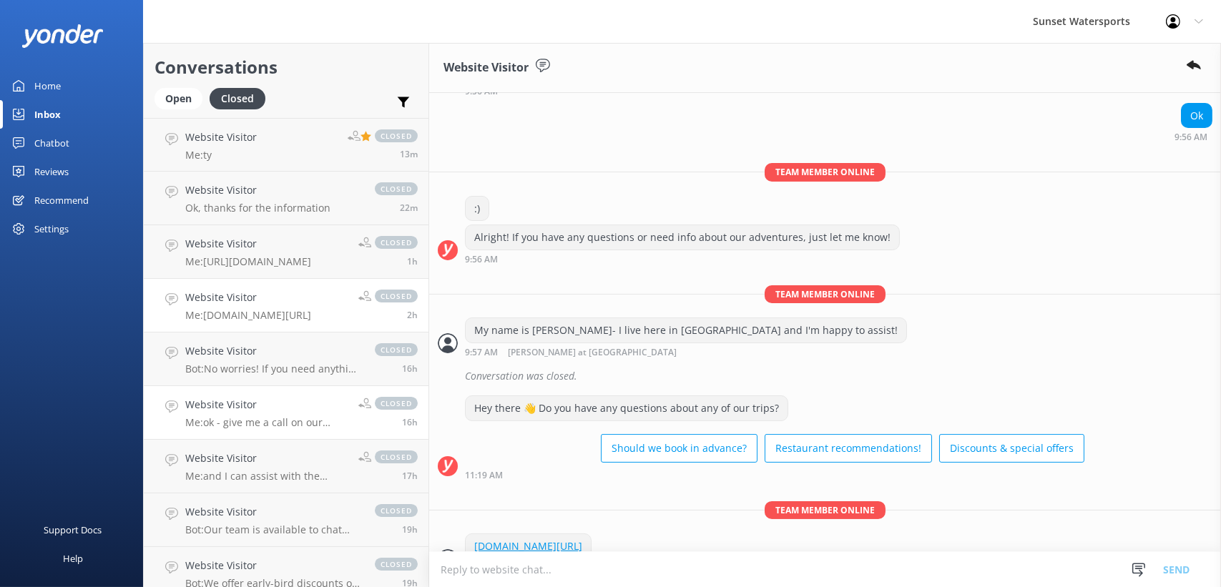
scroll to position [268, 0]
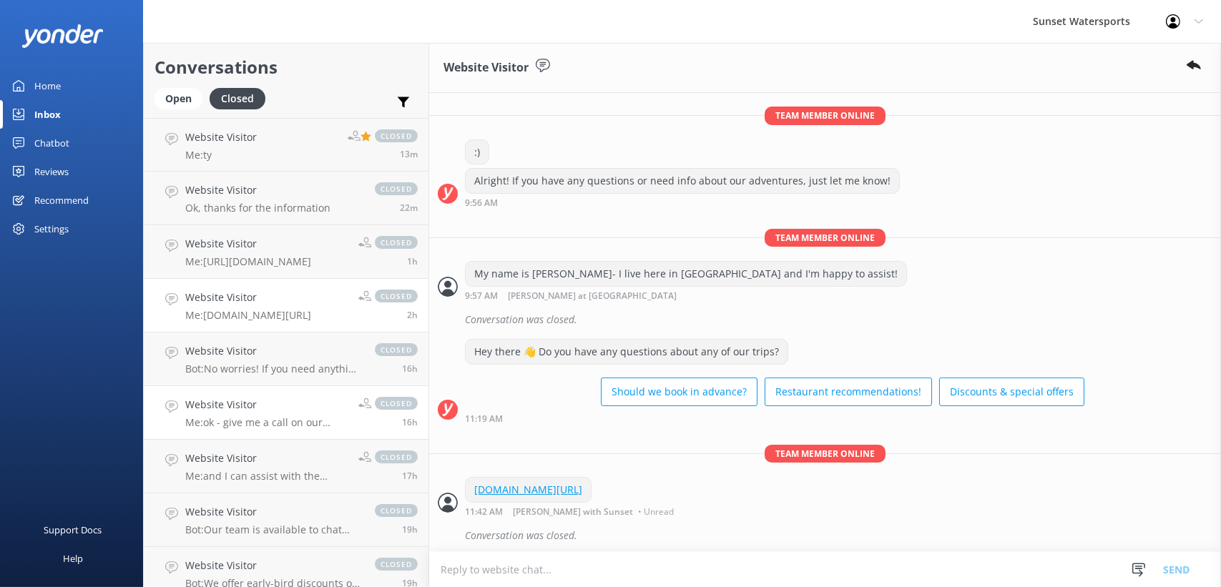
click at [270, 420] on p "Me: ok - give me a call on our office number - [PHONE_NUMBER] - and I will set …" at bounding box center [266, 422] width 162 height 13
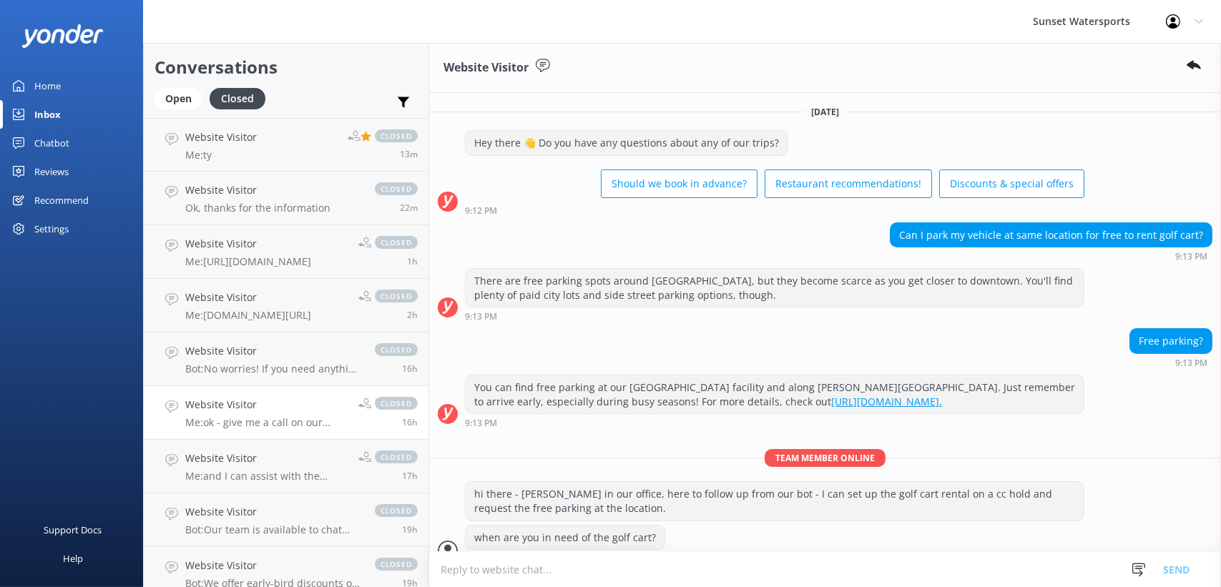
scroll to position [207, 0]
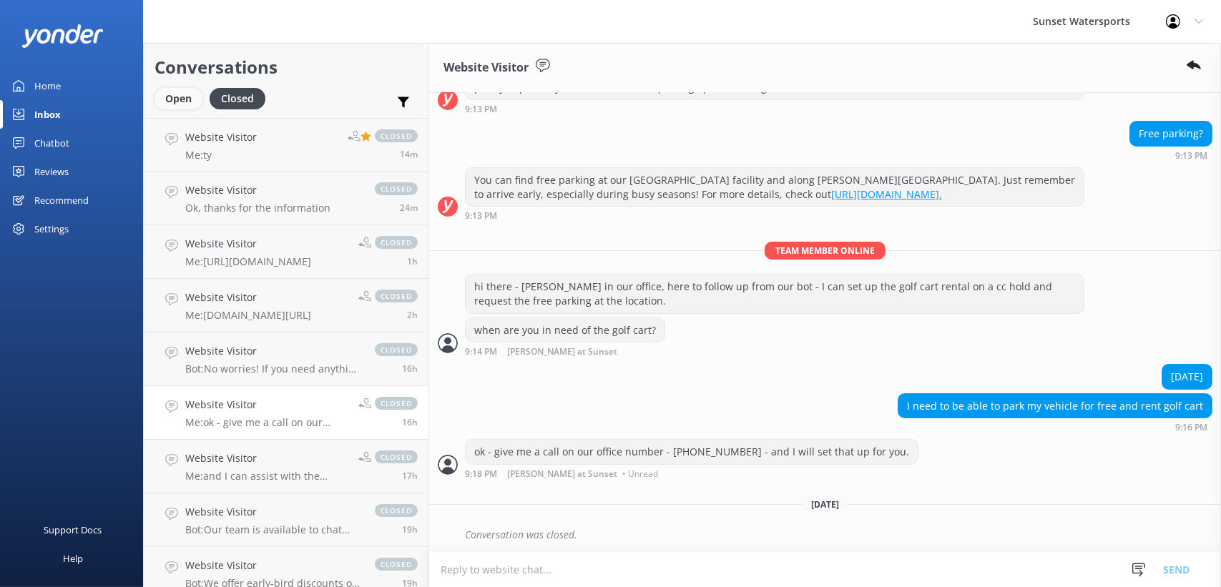
click at [168, 90] on div "Open" at bounding box center [179, 98] width 48 height 21
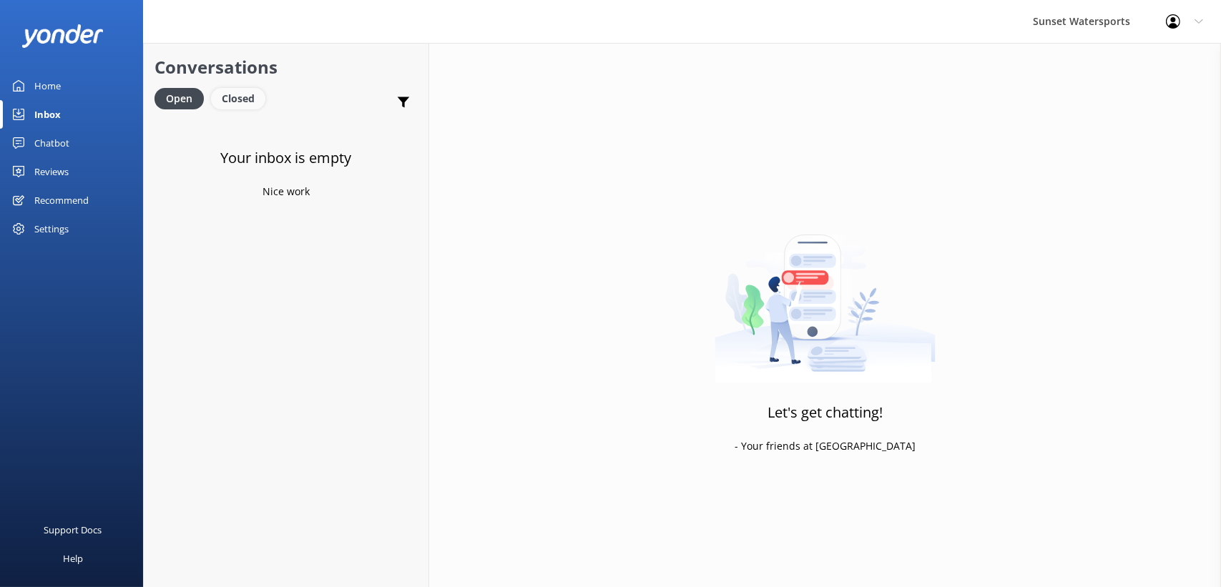
click at [245, 99] on div "Closed" at bounding box center [238, 98] width 54 height 21
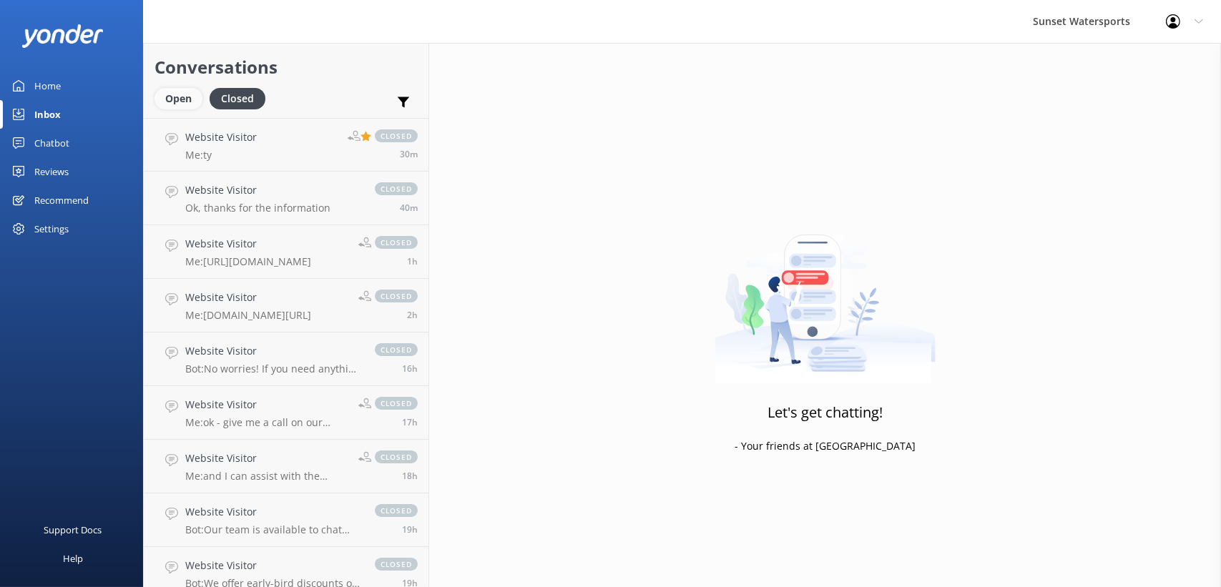
click at [181, 103] on div "Open" at bounding box center [179, 98] width 48 height 21
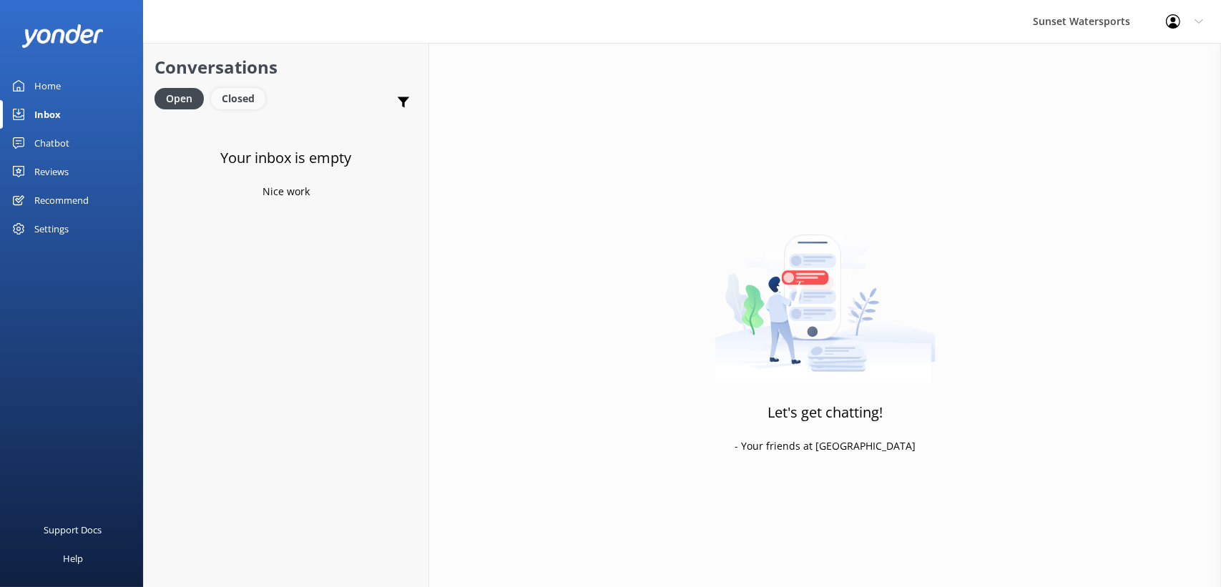
click at [235, 100] on div "Closed" at bounding box center [238, 98] width 54 height 21
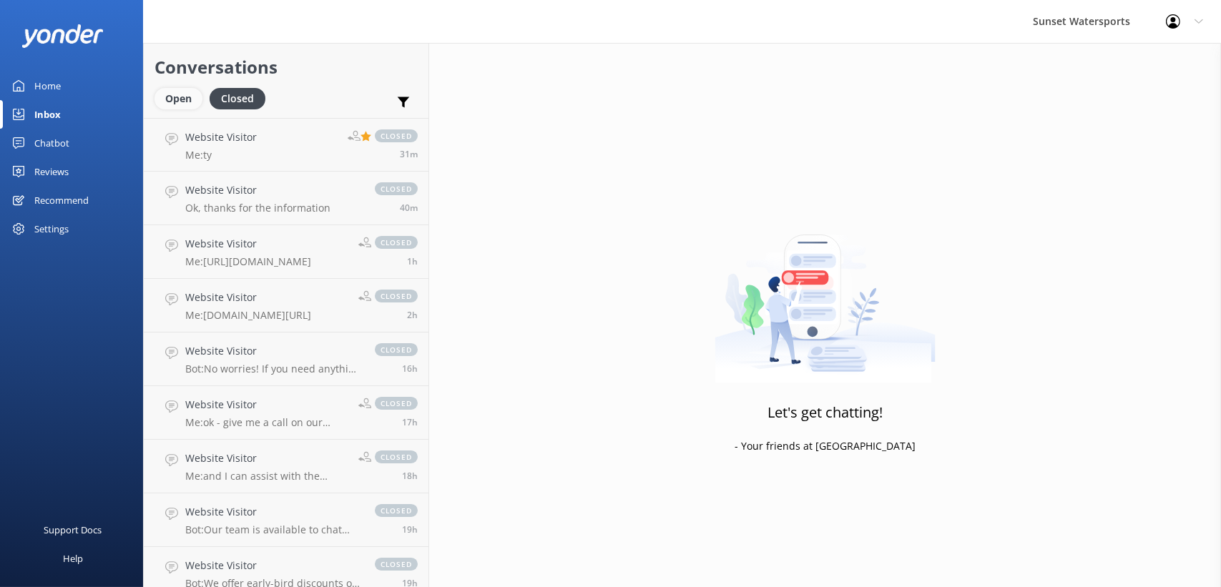
click at [170, 104] on div "Open" at bounding box center [179, 98] width 48 height 21
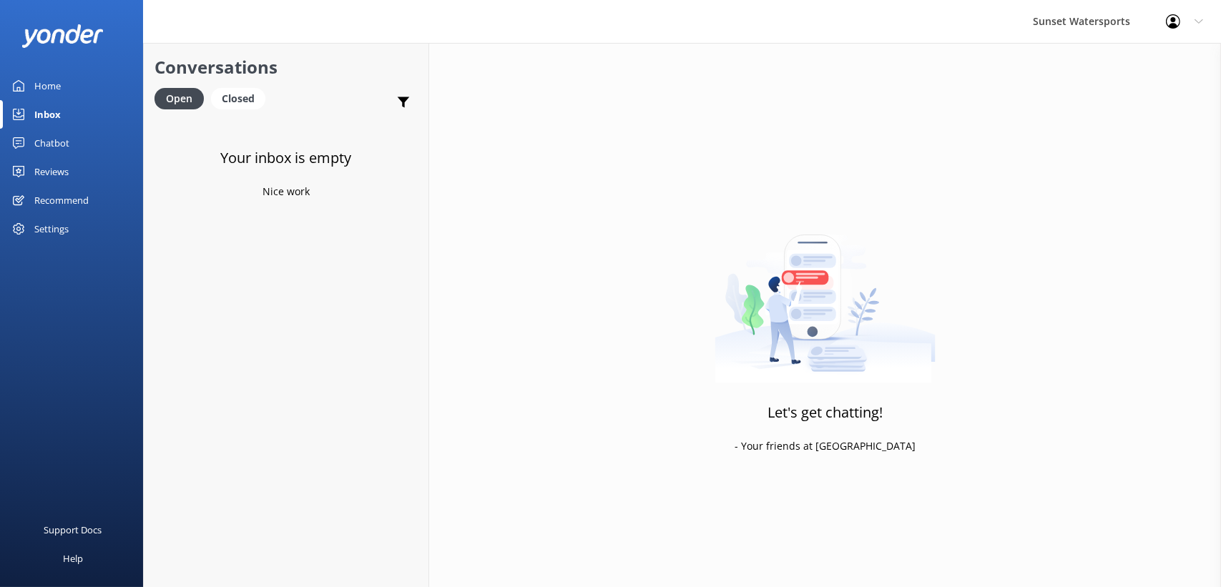
click at [46, 92] on div "Home" at bounding box center [47, 86] width 26 height 29
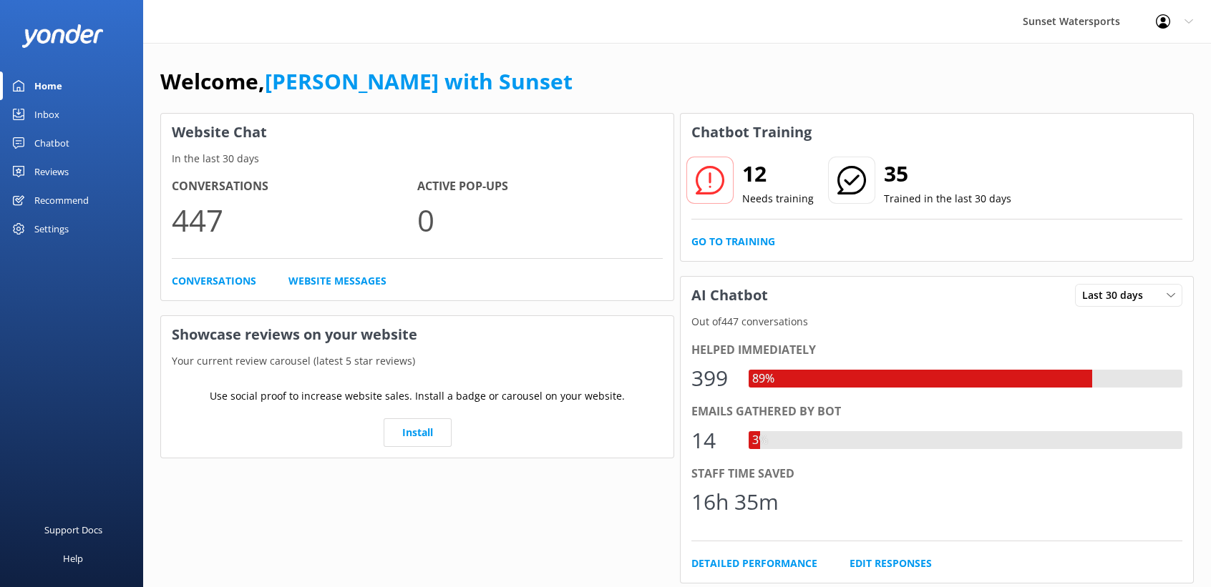
click at [54, 112] on div "Inbox" at bounding box center [46, 114] width 25 height 29
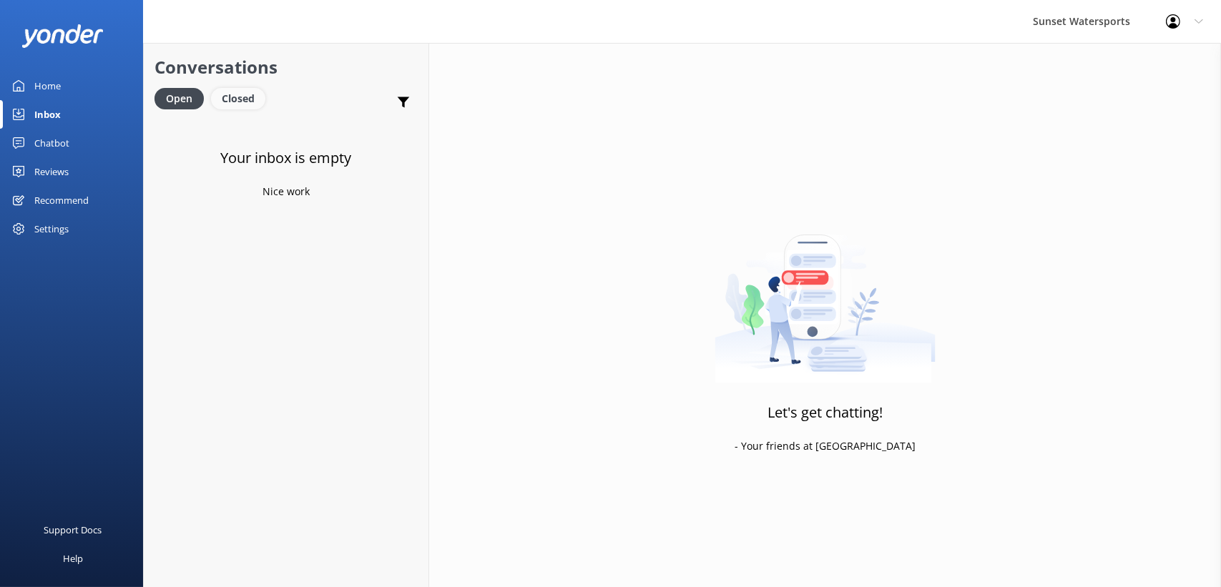
click at [224, 94] on div "Closed" at bounding box center [238, 98] width 54 height 21
click at [182, 100] on div "Open" at bounding box center [179, 98] width 48 height 21
click at [278, 164] on link "Website Visitor Bot: No worries! To cancel your reservation, just give our offi…" at bounding box center [286, 145] width 285 height 54
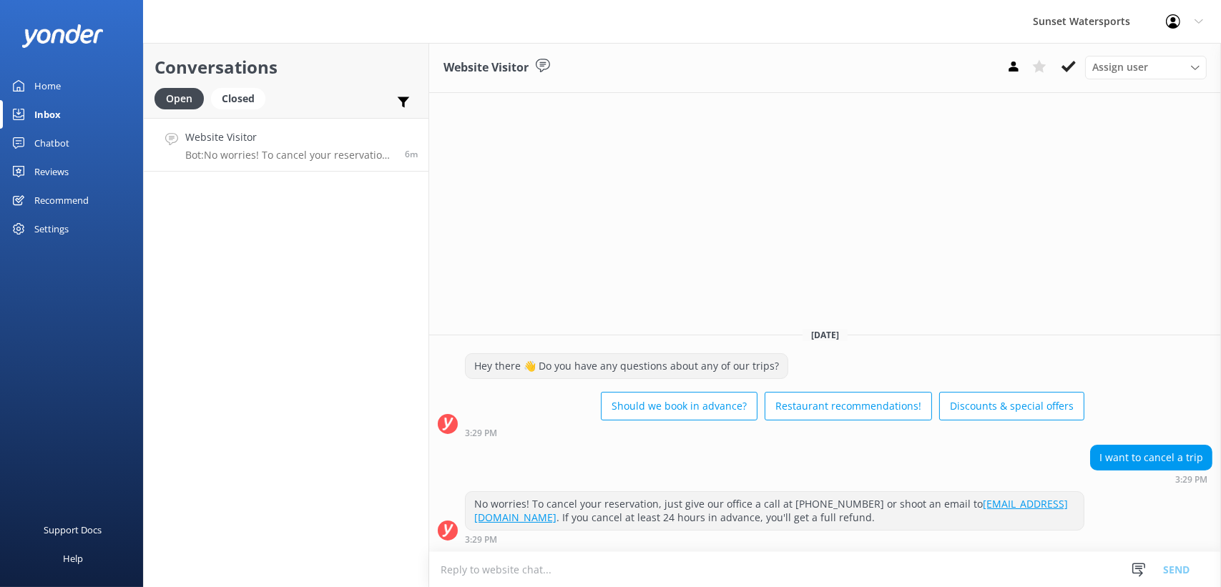
click at [482, 565] on textarea at bounding box center [825, 569] width 792 height 35
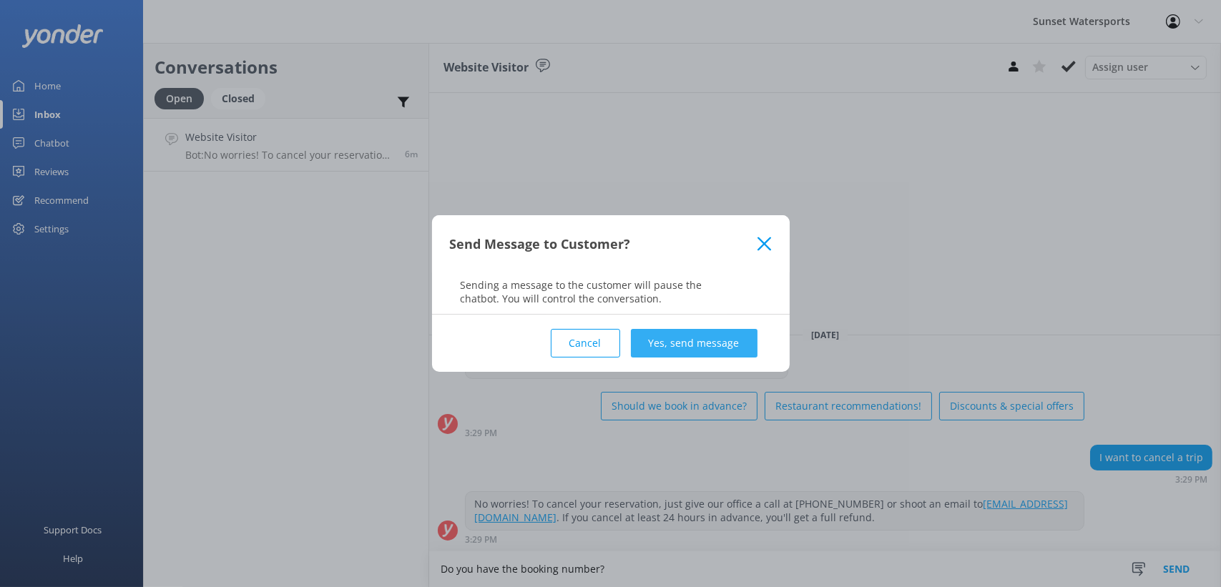
type textarea "Do you have the booking number?"
click at [736, 347] on button "Yes, send message" at bounding box center [694, 343] width 127 height 29
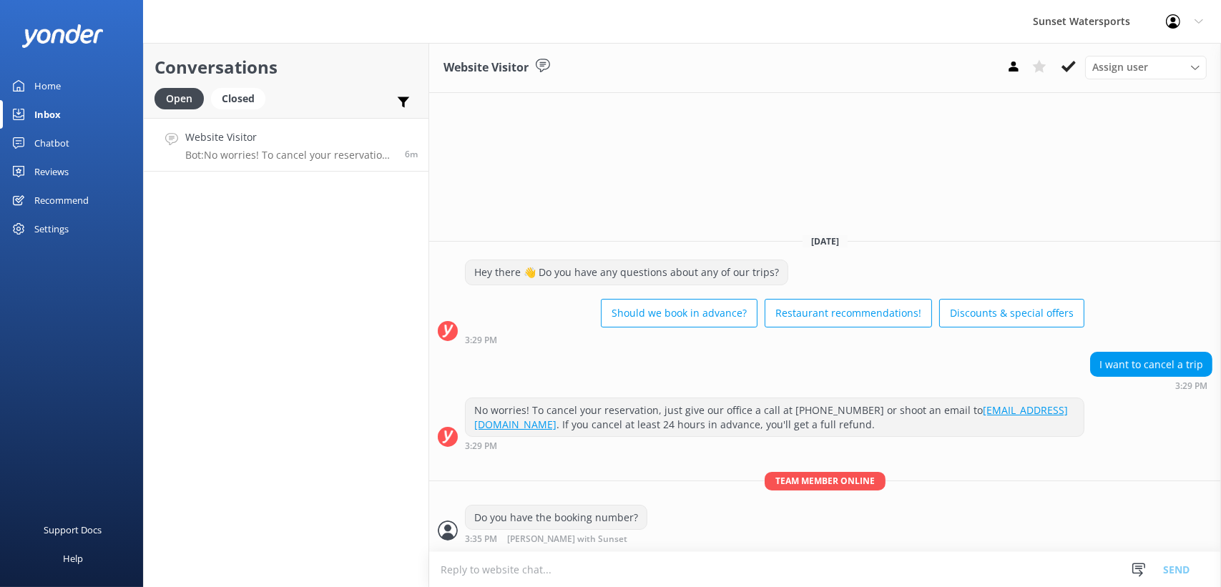
click at [532, 567] on textarea at bounding box center [825, 569] width 792 height 35
type textarea "or what is the name on the reservation?"
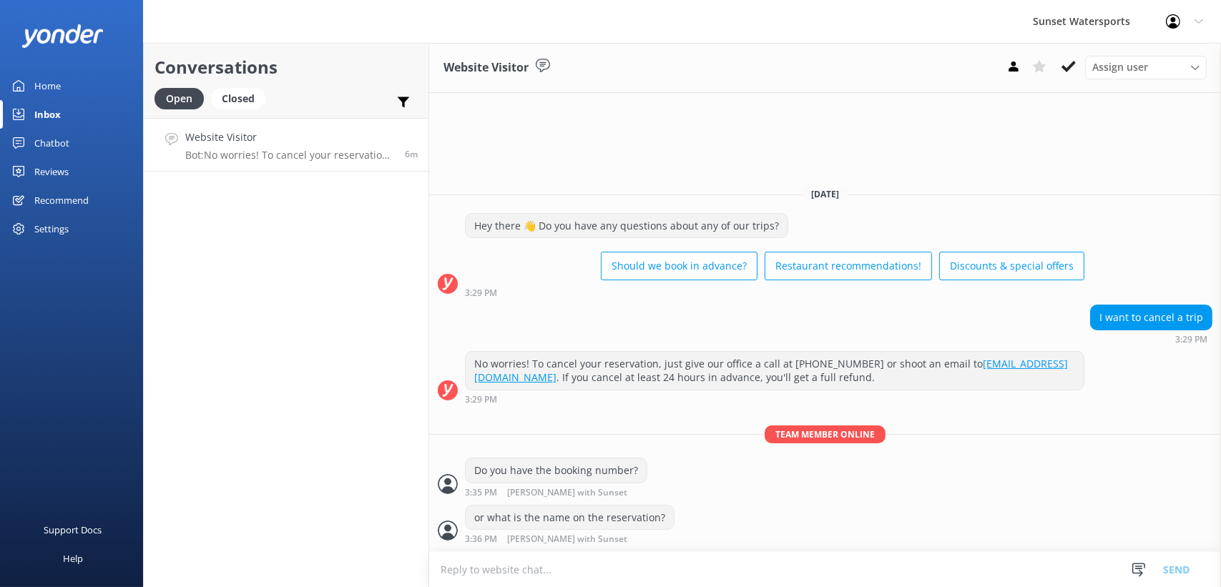
click at [333, 413] on div "Conversations Open Closed Important Assigned to me Unassigned Website Visitor B…" at bounding box center [286, 315] width 286 height 544
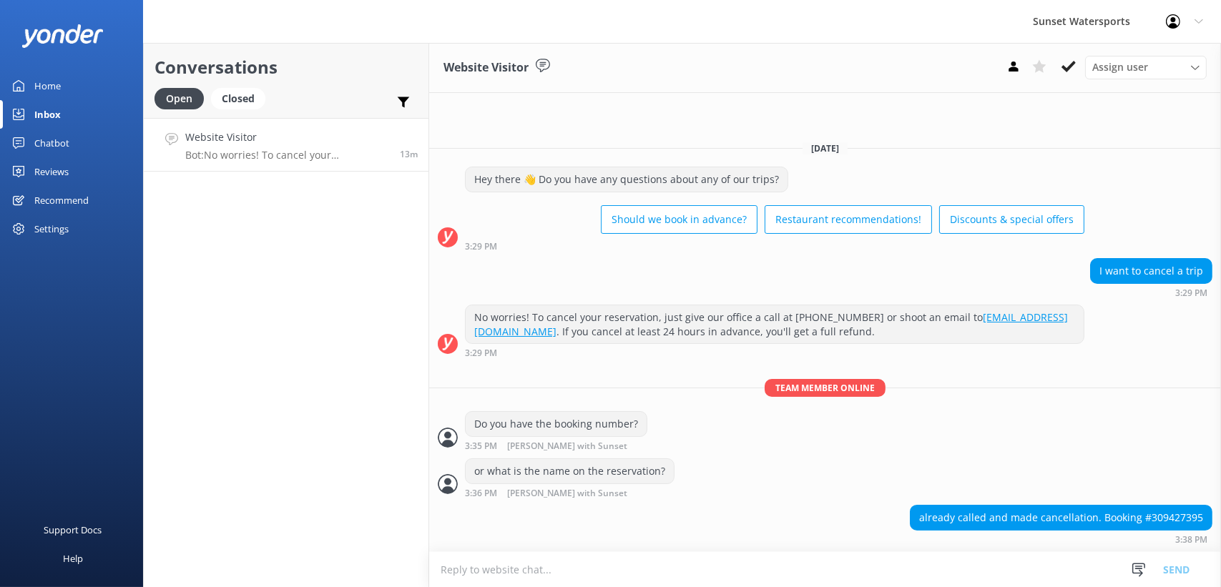
click at [1193, 524] on div "already called and made cancellation. Booking #309427395" at bounding box center [1061, 518] width 301 height 24
click at [1192, 524] on div "already called and made cancellation. Booking #309427395" at bounding box center [1061, 518] width 301 height 24
drag, startPoint x: 1192, startPoint y: 524, endPoint x: 1172, endPoint y: 518, distance: 20.8
copy div "309427395"
click at [235, 153] on p "Bot: To check availability and book a golf cart rental, please give our office …" at bounding box center [287, 155] width 204 height 13
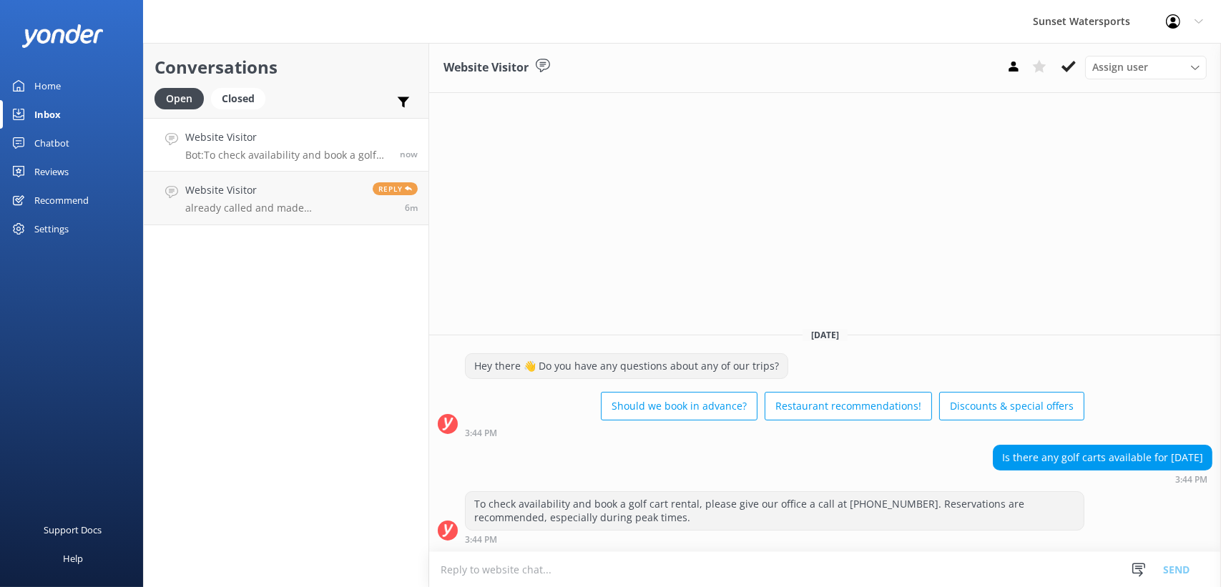
drag, startPoint x: 507, startPoint y: 568, endPoint x: 376, endPoint y: 583, distance: 131.8
click at [506, 568] on textarea at bounding box center [825, 569] width 792 height 35
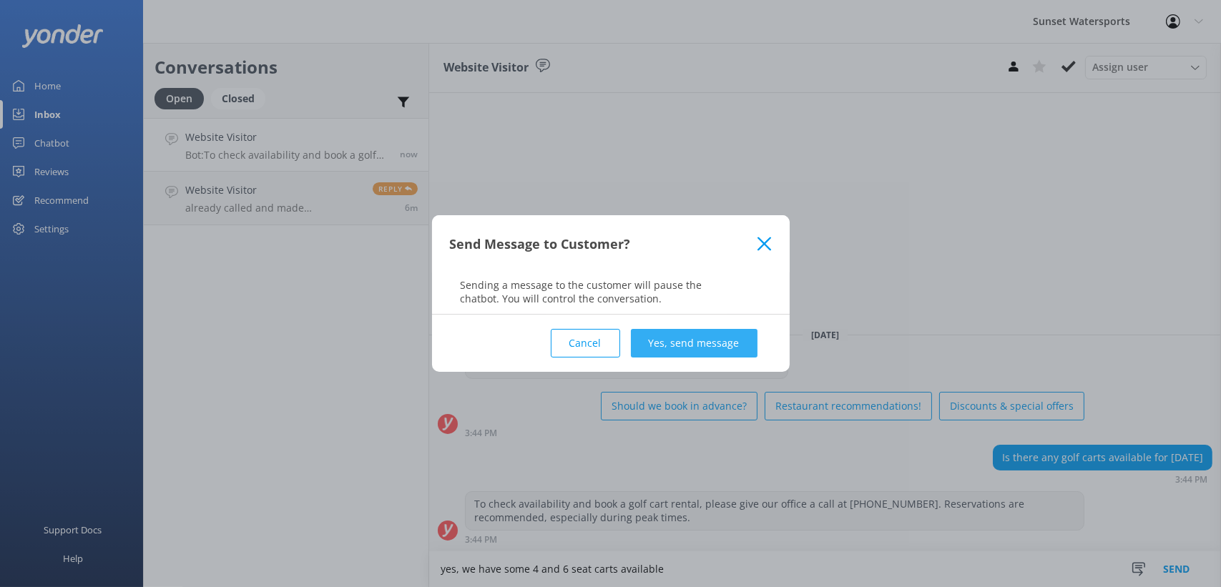
type textarea "yes, we have some 4 and 6 seat carts available"
click at [688, 336] on button "Yes, send message" at bounding box center [694, 343] width 127 height 29
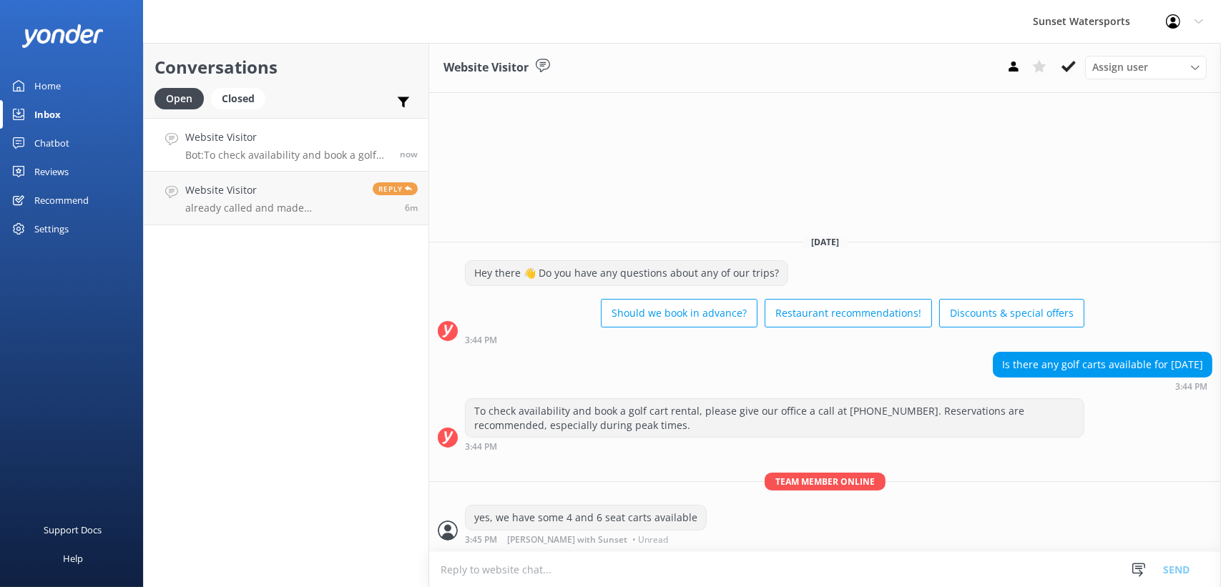
click at [497, 574] on textarea at bounding box center [825, 569] width 792 height 35
type textarea "where are you located?"
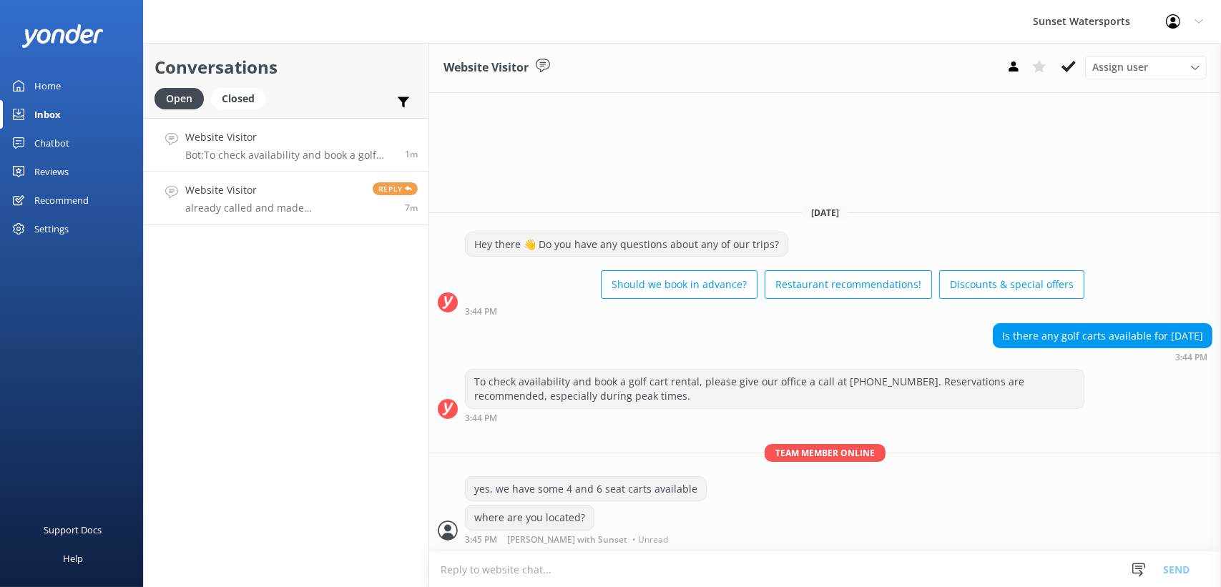
click at [283, 208] on p "already called and made cancellation. Booking #309427395" at bounding box center [273, 208] width 177 height 13
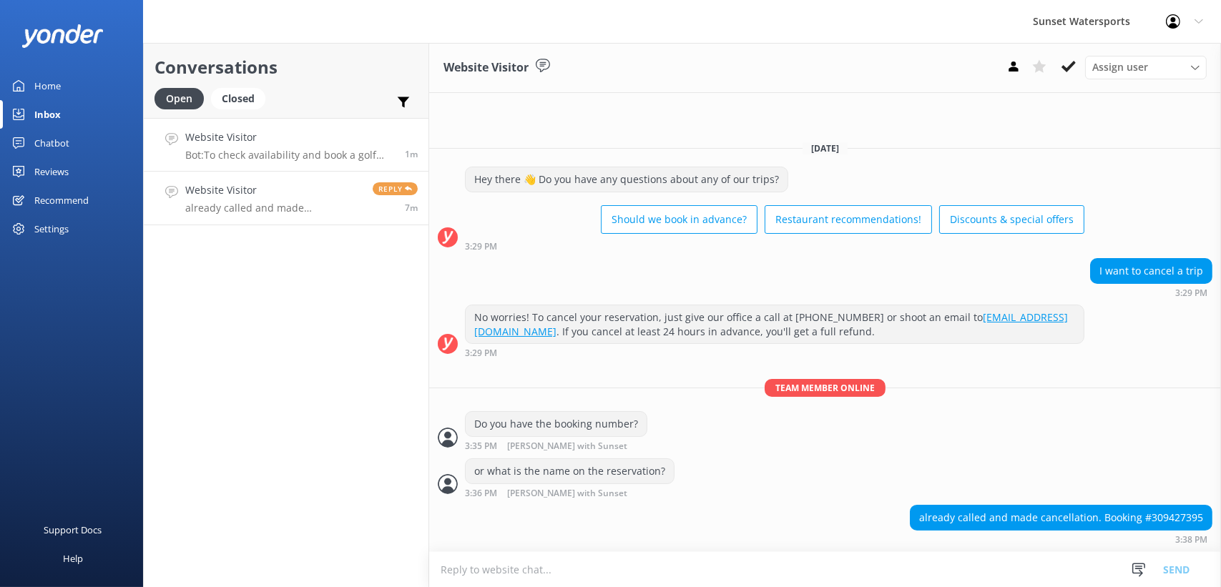
click at [283, 152] on p "Bot: To check availability and book a golf cart rental, please give our office …" at bounding box center [289, 155] width 209 height 13
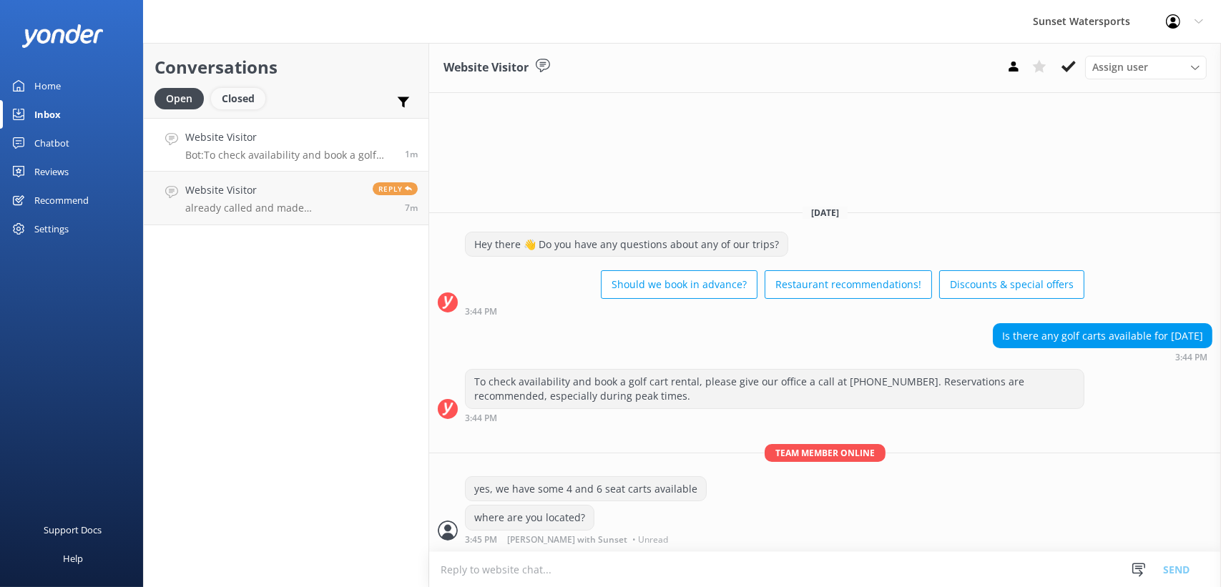
click at [245, 94] on div "Closed" at bounding box center [238, 98] width 54 height 21
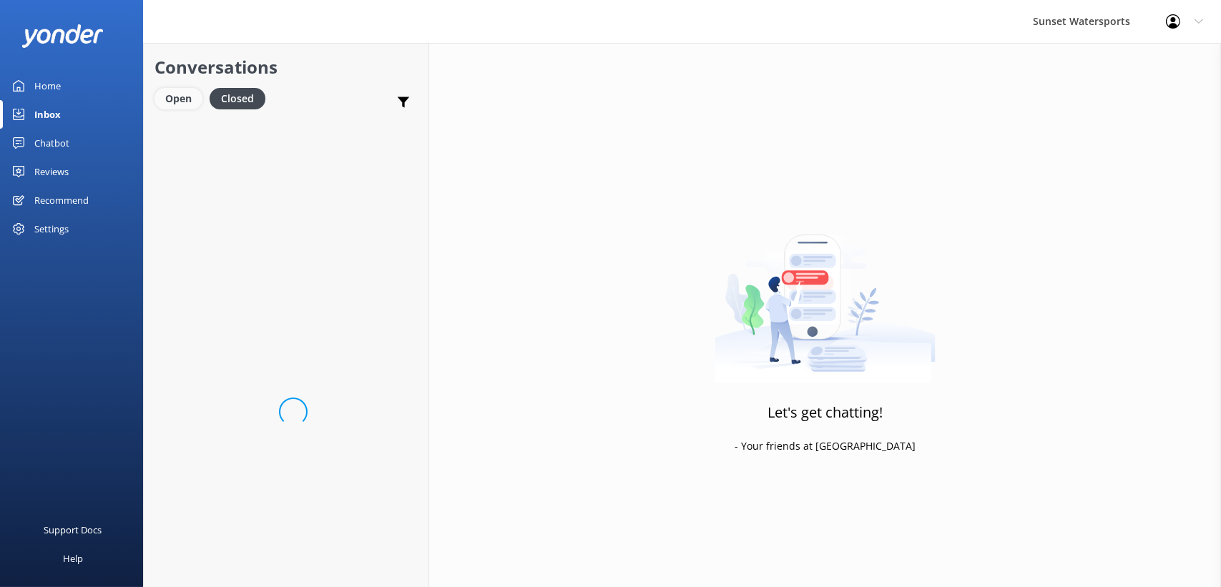
click at [185, 92] on div "Open" at bounding box center [179, 98] width 48 height 21
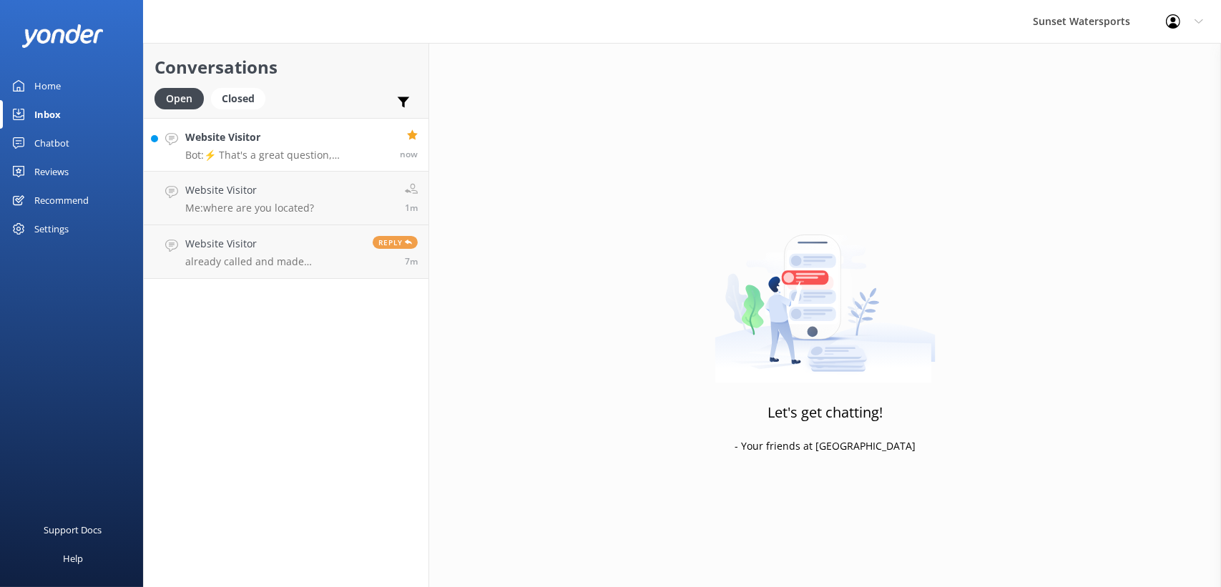
click at [276, 152] on p "Bot: ⚡ That's a great question, unfortunately I do not know the answer. I'm goi…" at bounding box center [287, 155] width 204 height 13
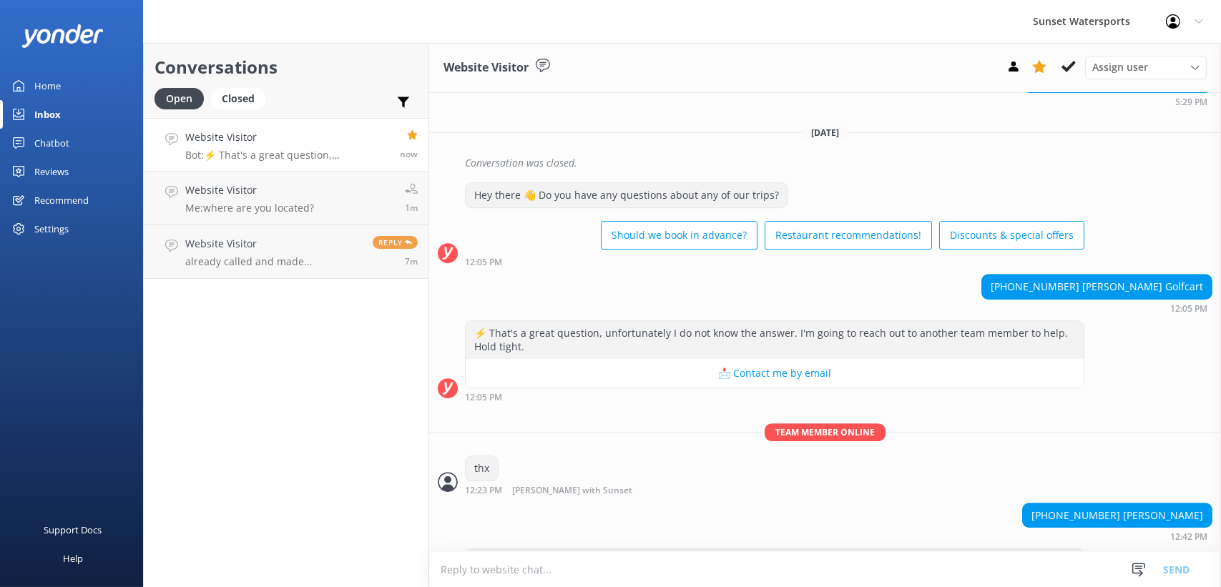
scroll to position [7393, 0]
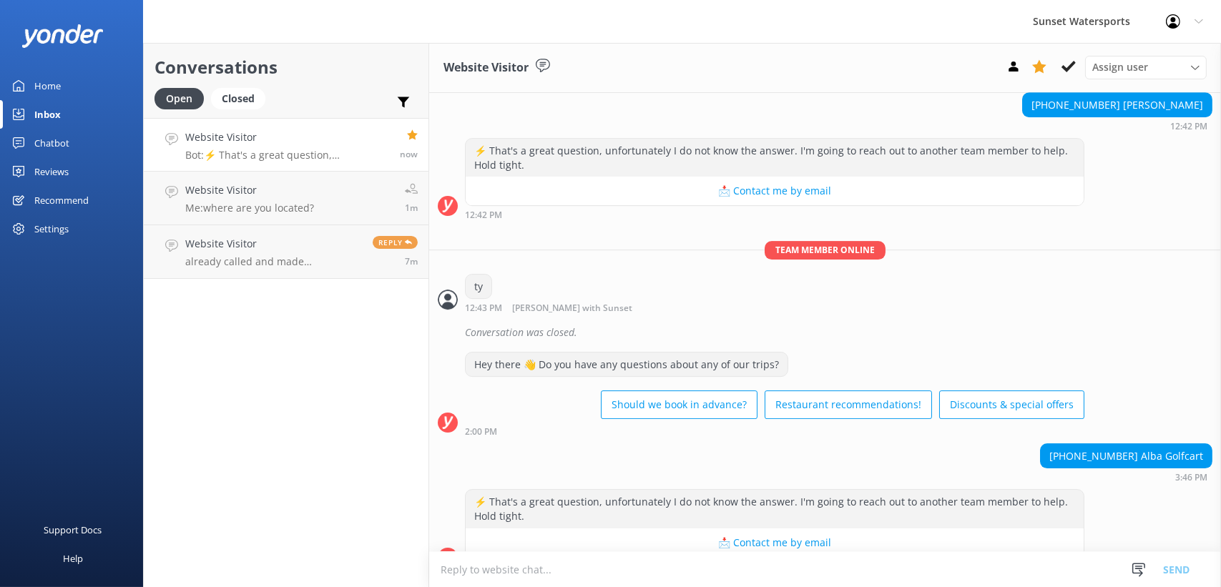
click at [507, 570] on textarea at bounding box center [825, 569] width 792 height 35
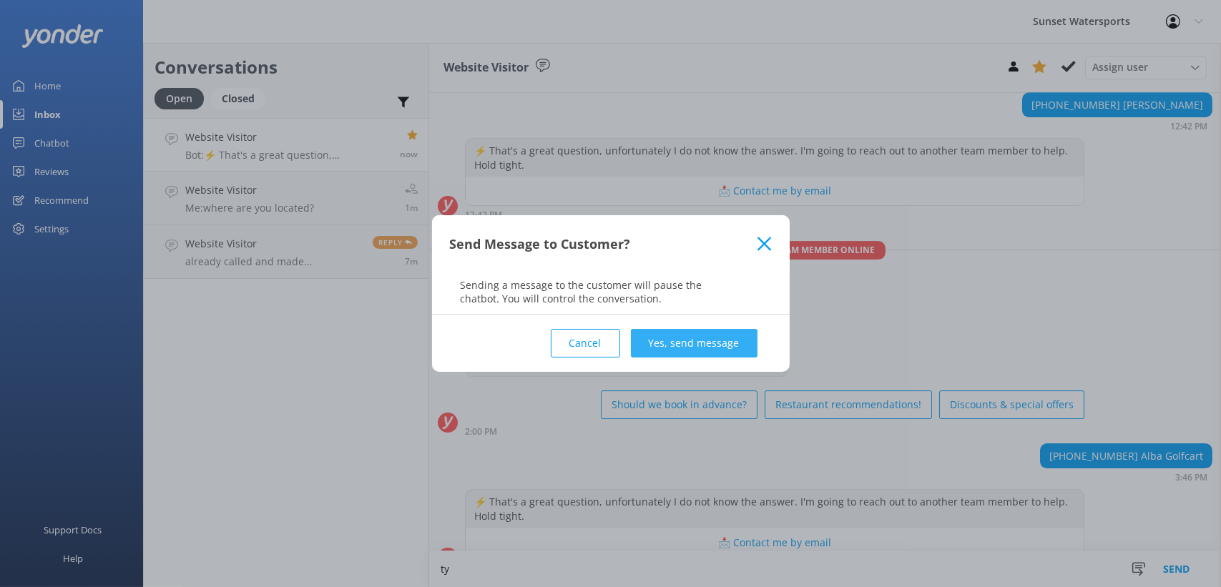
type textarea "ty"
click at [664, 346] on button "Yes, send message" at bounding box center [694, 343] width 127 height 29
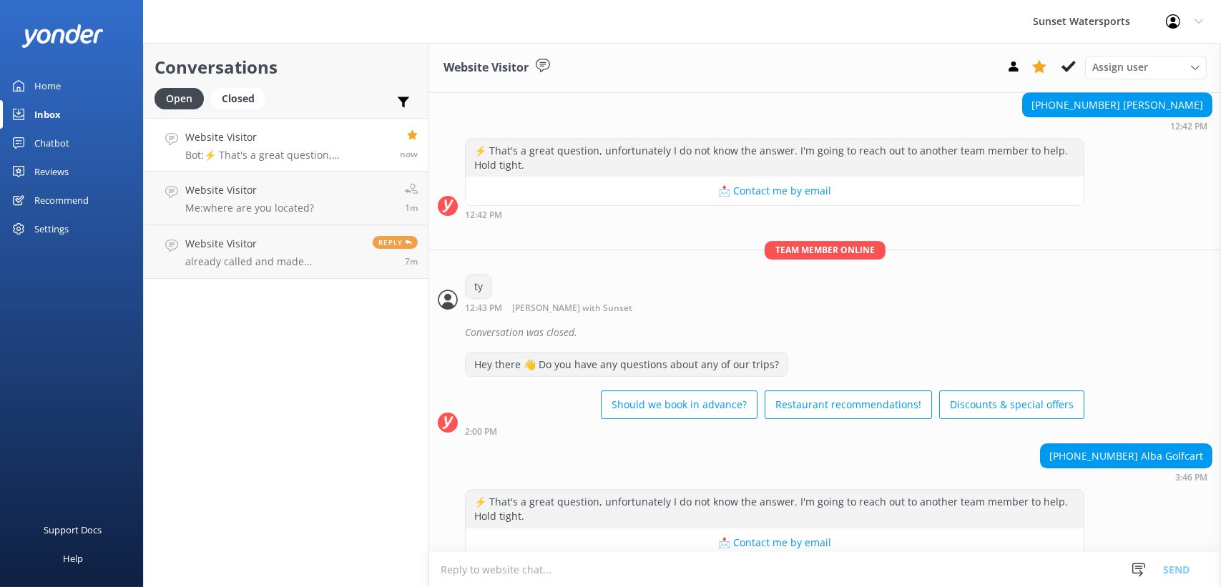
scroll to position [7470, 0]
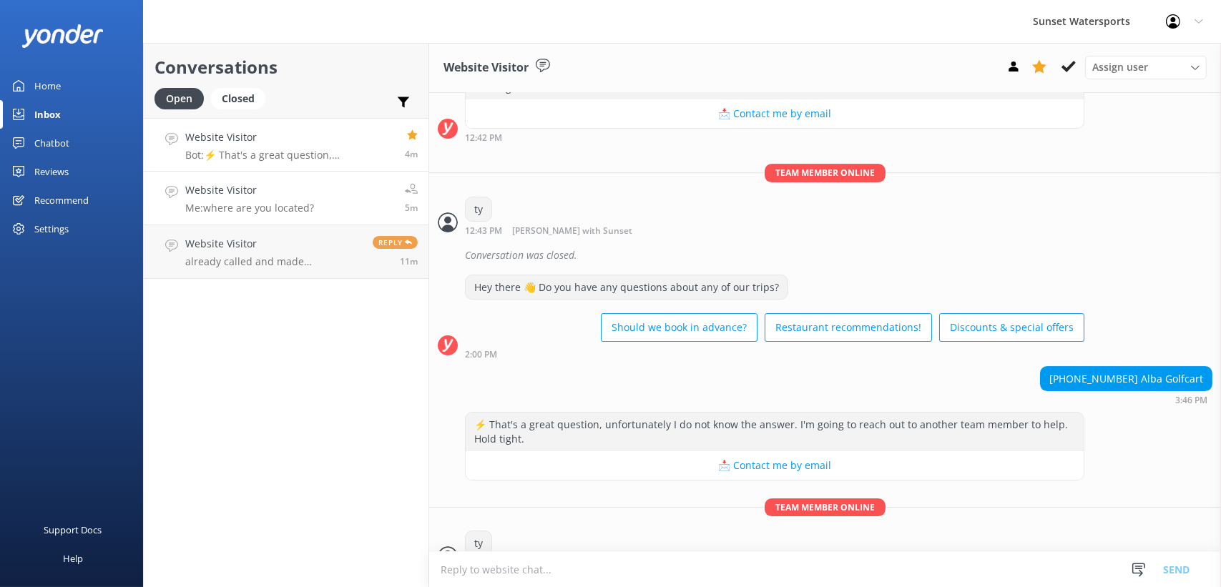
click at [330, 202] on link "Website Visitor Me: where are you located? 5m" at bounding box center [286, 199] width 285 height 54
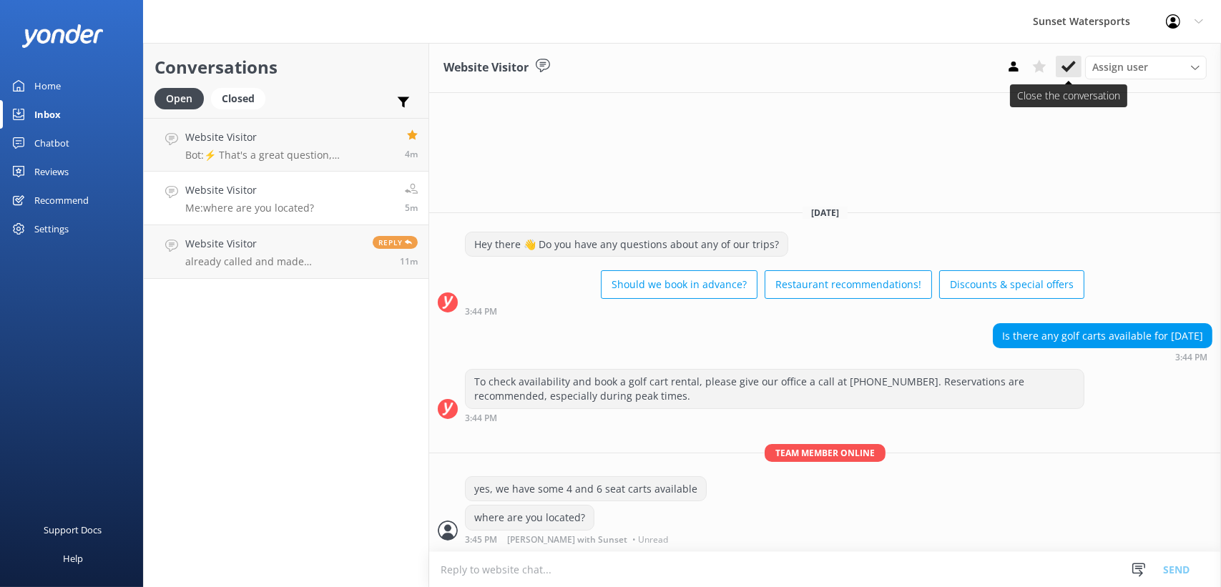
click at [1071, 60] on icon at bounding box center [1069, 66] width 14 height 14
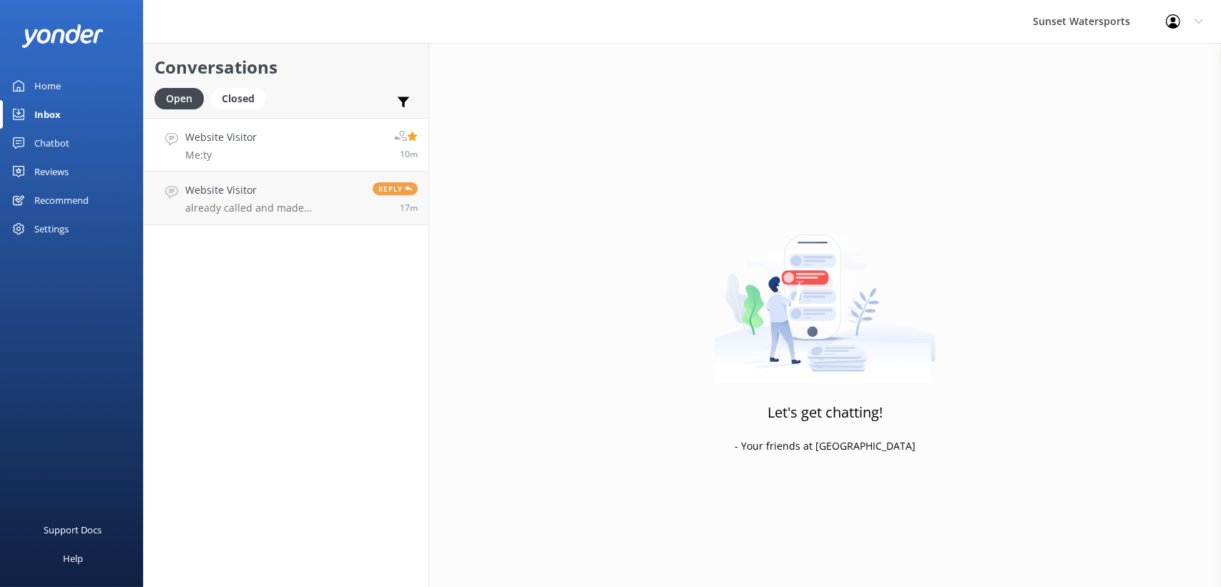
click at [291, 127] on link "Website Visitor Me: ty 10m" at bounding box center [286, 145] width 285 height 54
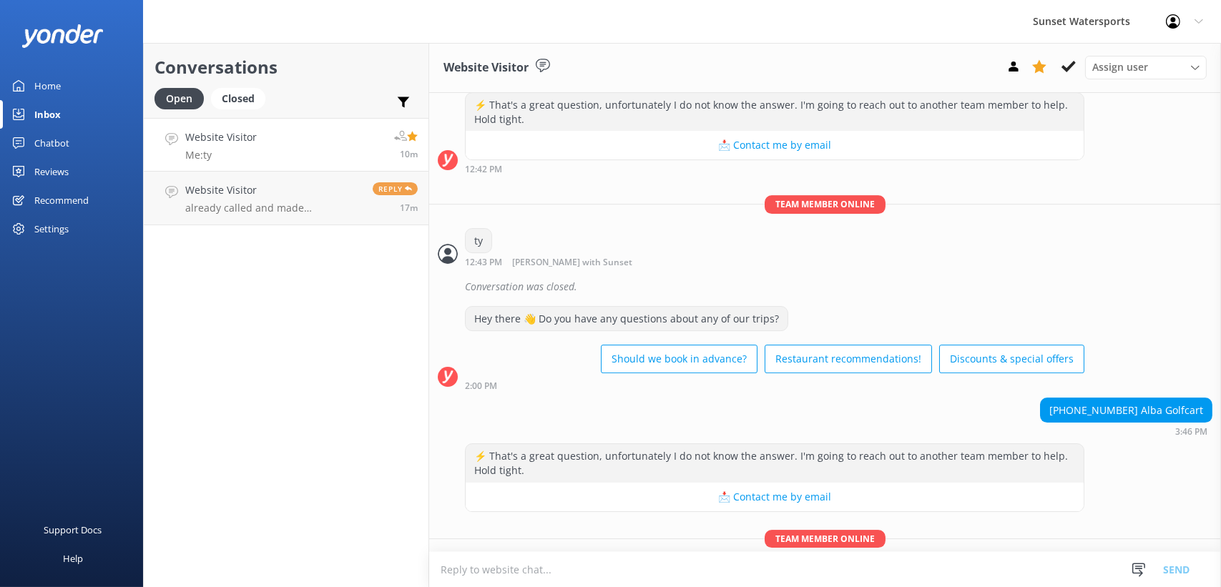
scroll to position [7470, 0]
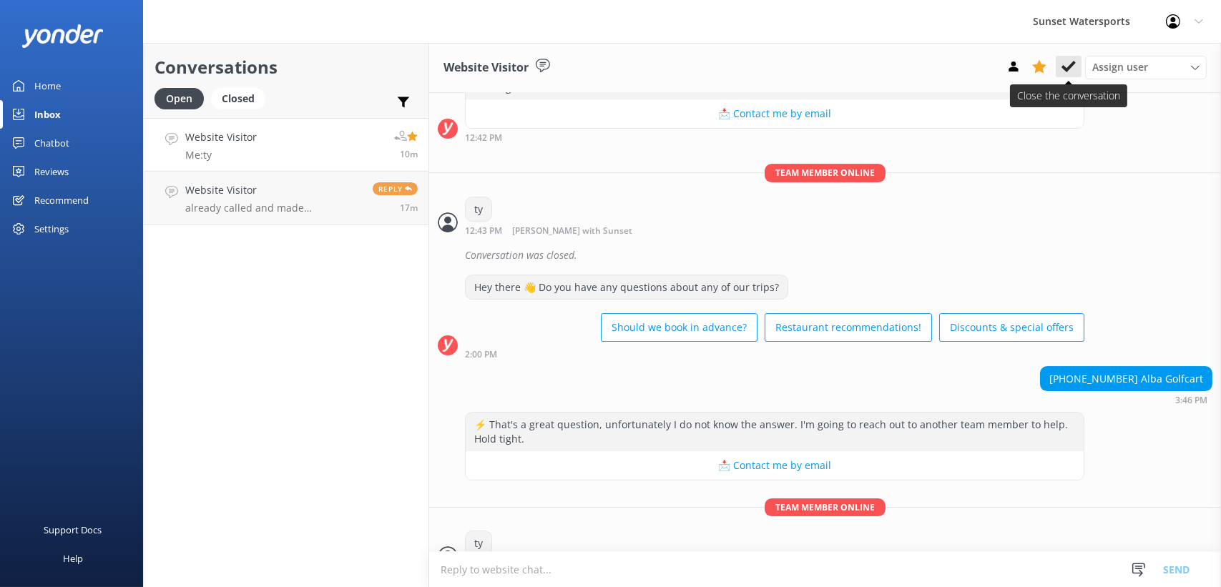
click at [1068, 64] on icon at bounding box center [1069, 66] width 14 height 14
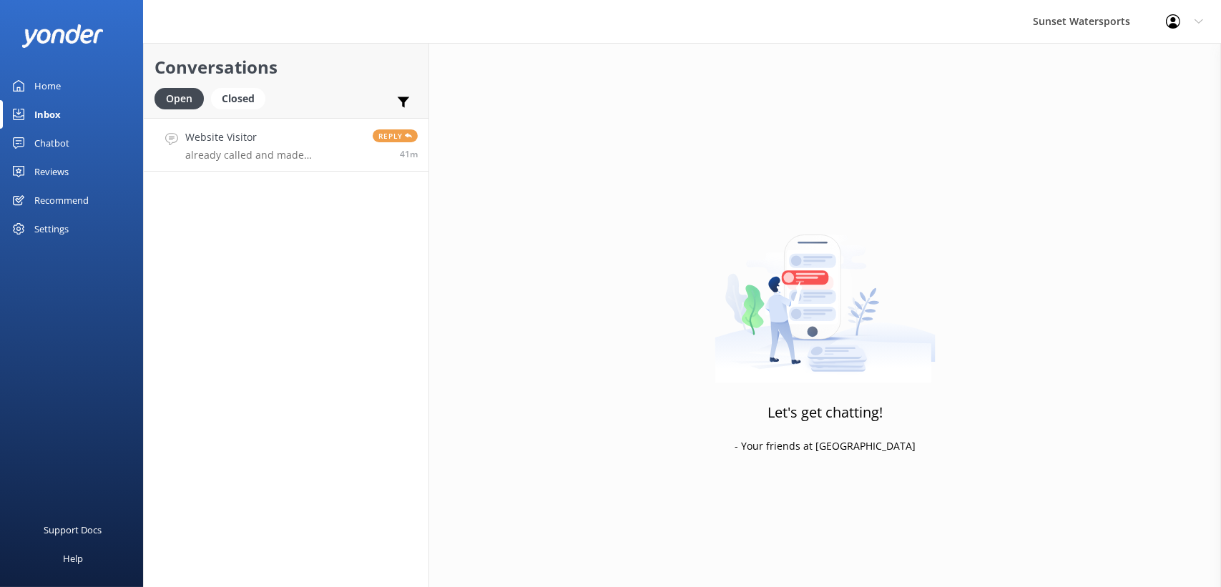
click at [278, 150] on p "already called and made cancellation. Booking #309427395" at bounding box center [273, 155] width 177 height 13
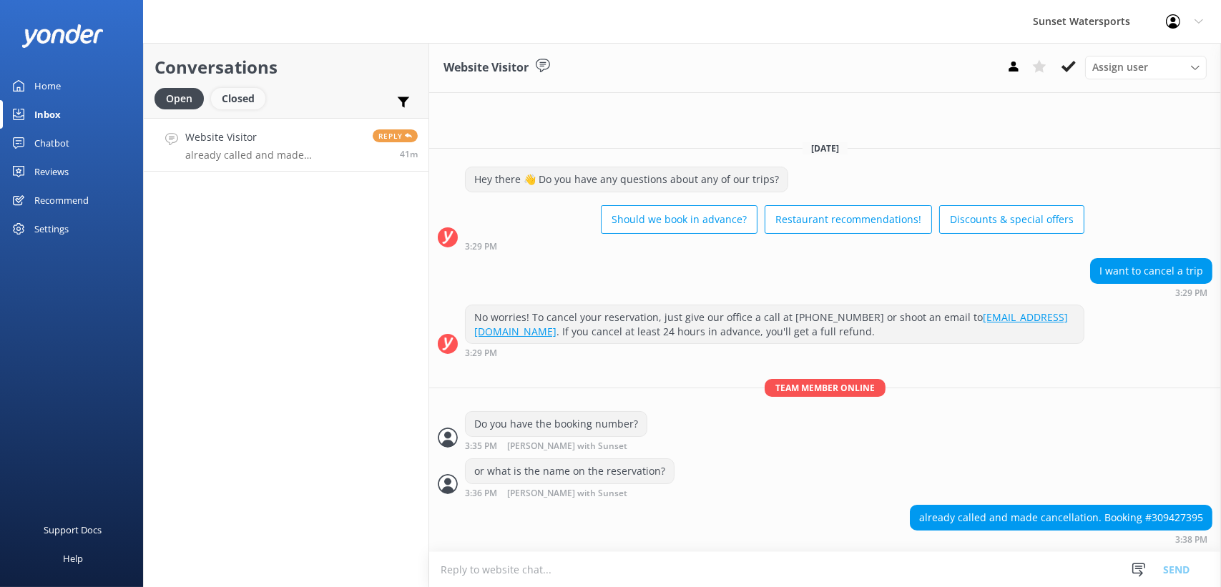
click at [218, 99] on div "Closed" at bounding box center [238, 98] width 54 height 21
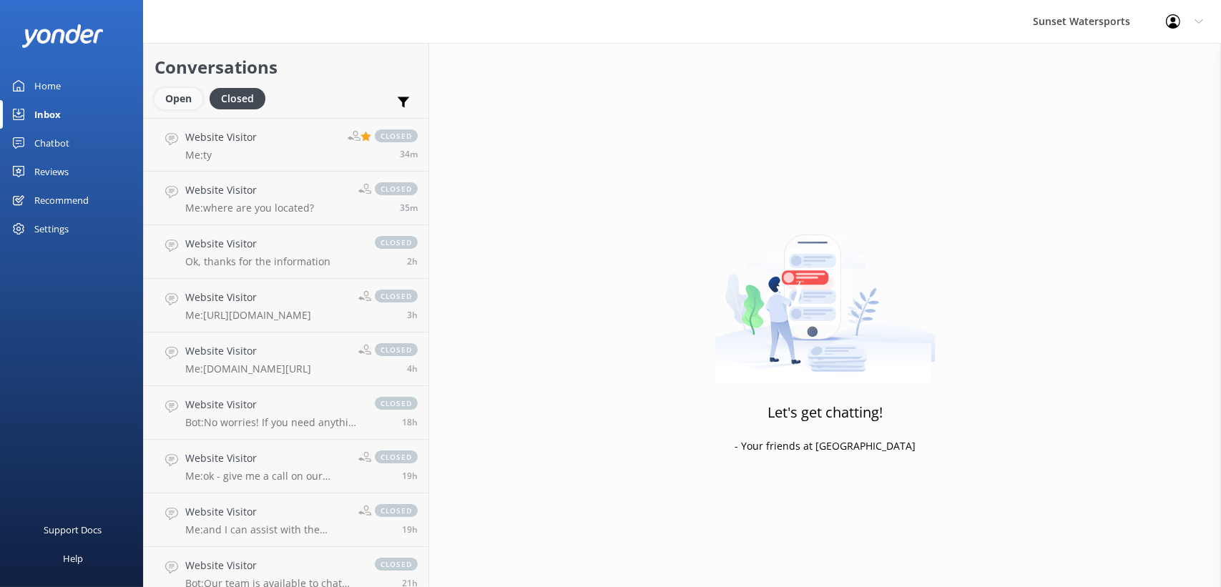
click at [187, 92] on div "Open" at bounding box center [179, 98] width 48 height 21
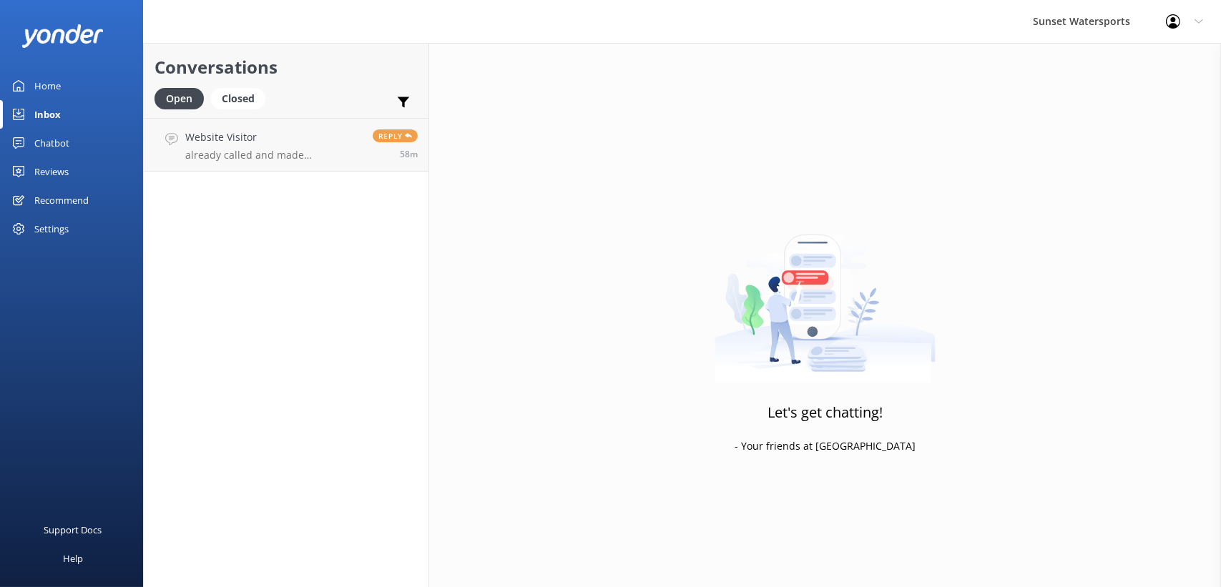
click at [228, 87] on div "Conversations Open Closed Important Assigned to me Unassigned" at bounding box center [286, 80] width 285 height 75
click at [233, 98] on div "Closed" at bounding box center [238, 98] width 54 height 21
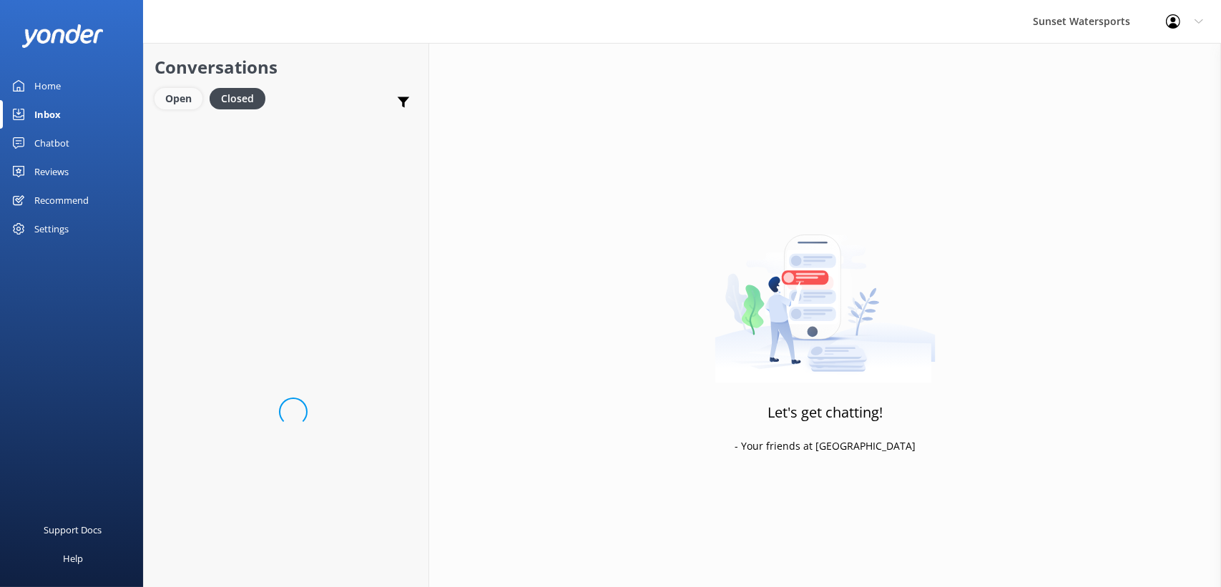
click at [171, 101] on div "Open" at bounding box center [179, 98] width 48 height 21
click at [260, 146] on div "Website Visitor already called and made cancellation. Booking #309427395" at bounding box center [273, 145] width 177 height 31
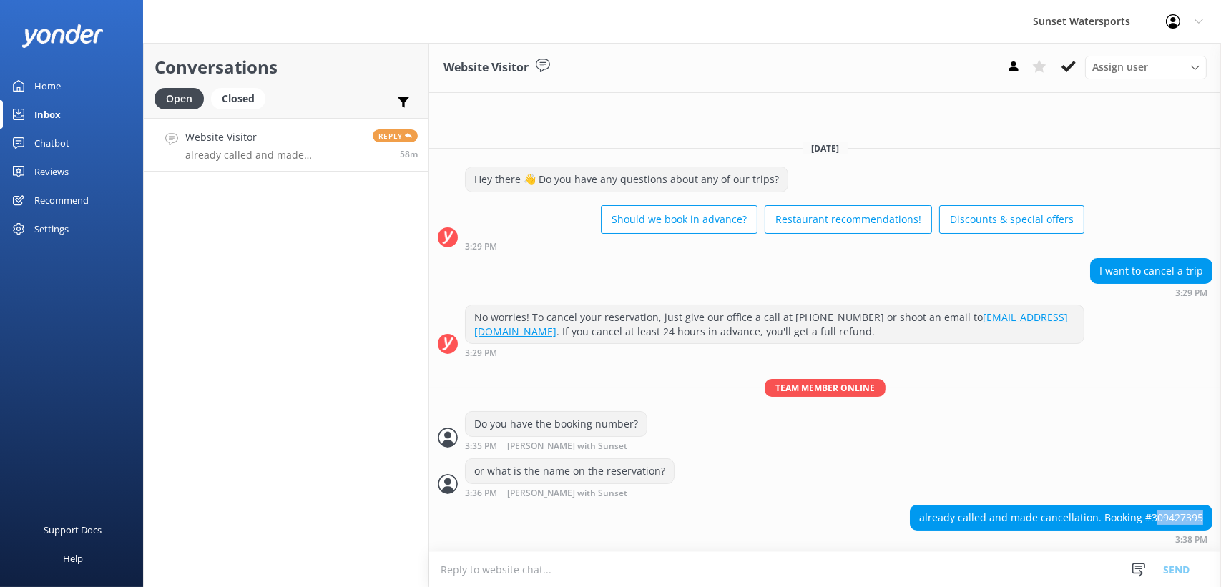
drag, startPoint x: 1156, startPoint y: 516, endPoint x: 1203, endPoint y: 512, distance: 48.1
click at [1203, 512] on div "already called and made cancellation. Booking #309427395" at bounding box center [1061, 518] width 301 height 24
drag, startPoint x: 1203, startPoint y: 512, endPoint x: 1156, endPoint y: 457, distance: 72.6
click at [1156, 457] on div "Team member online Do you have the booking number? 3:35 PM [PERSON_NAME] with S…" at bounding box center [825, 418] width 792 height 79
drag, startPoint x: 1152, startPoint y: 515, endPoint x: 1205, endPoint y: 518, distance: 53.0
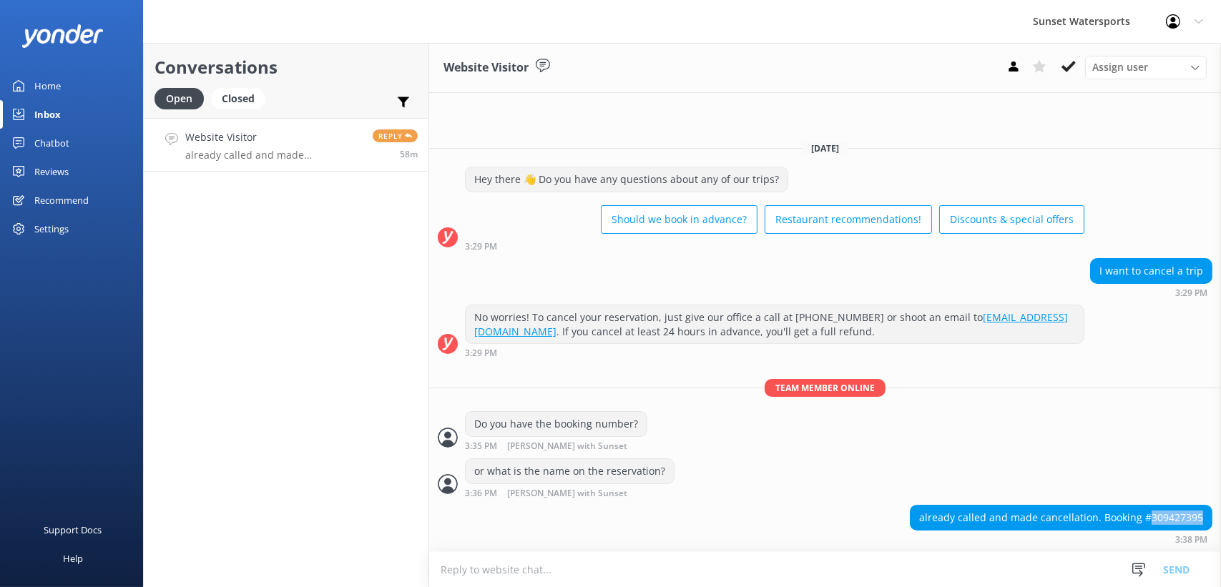
click at [1205, 518] on div "already called and made cancellation. Booking #309427395" at bounding box center [1061, 518] width 301 height 24
drag, startPoint x: 1205, startPoint y: 518, endPoint x: 1190, endPoint y: 515, distance: 15.3
copy div "309427395"
click at [259, 100] on div "Closed" at bounding box center [238, 98] width 54 height 21
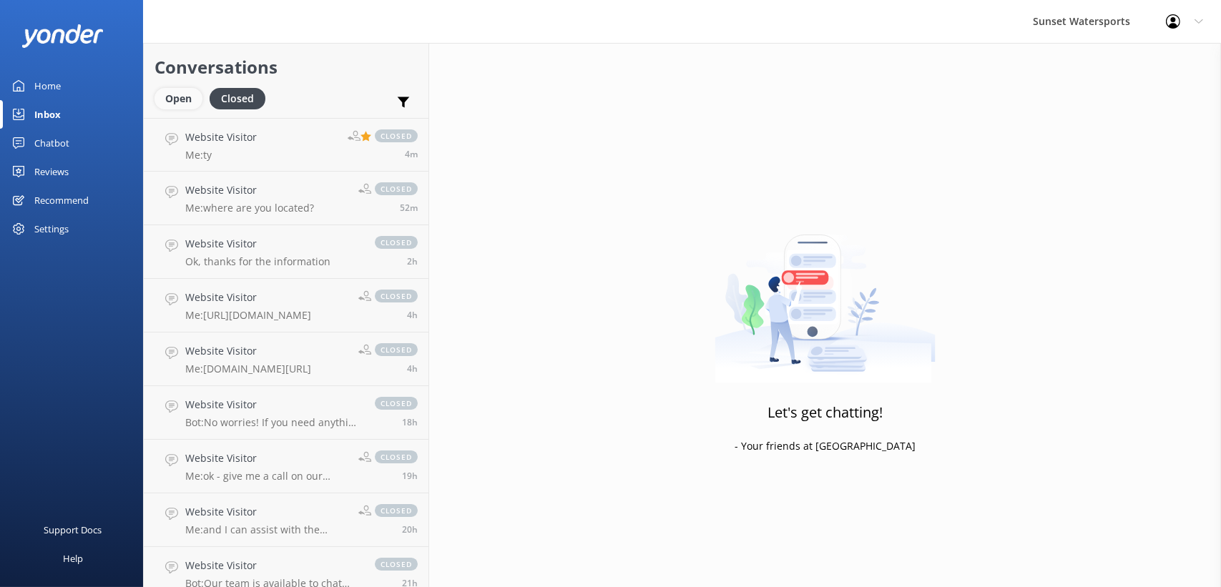
click at [187, 89] on div "Open" at bounding box center [179, 98] width 48 height 21
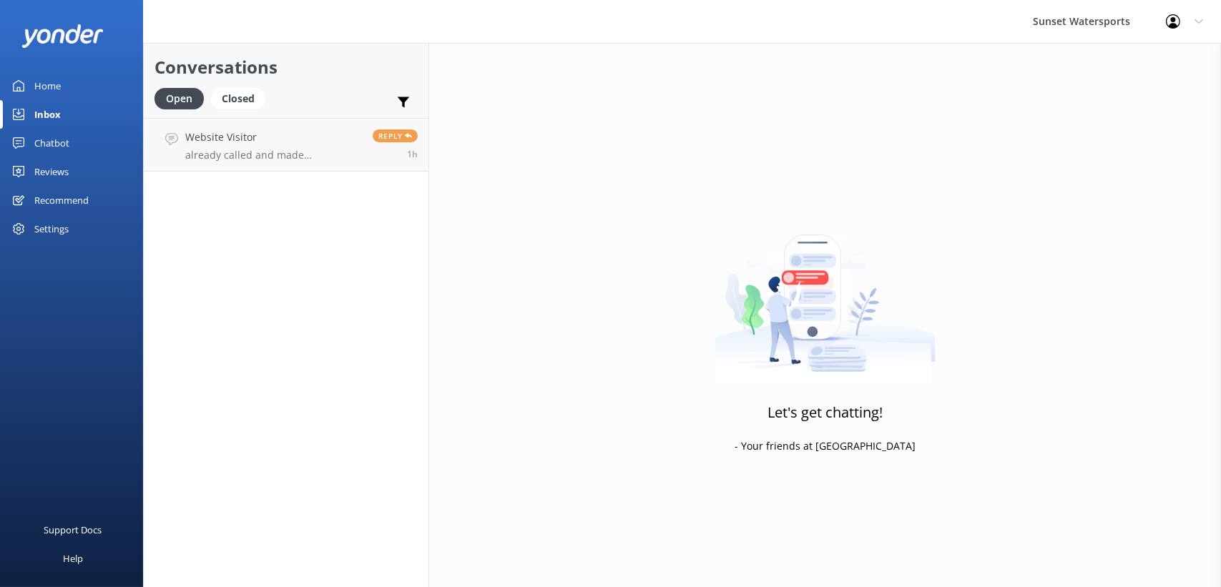
click at [1171, 18] on icon at bounding box center [1173, 21] width 14 height 14
click at [1120, 101] on link "Logout" at bounding box center [1150, 97] width 143 height 36
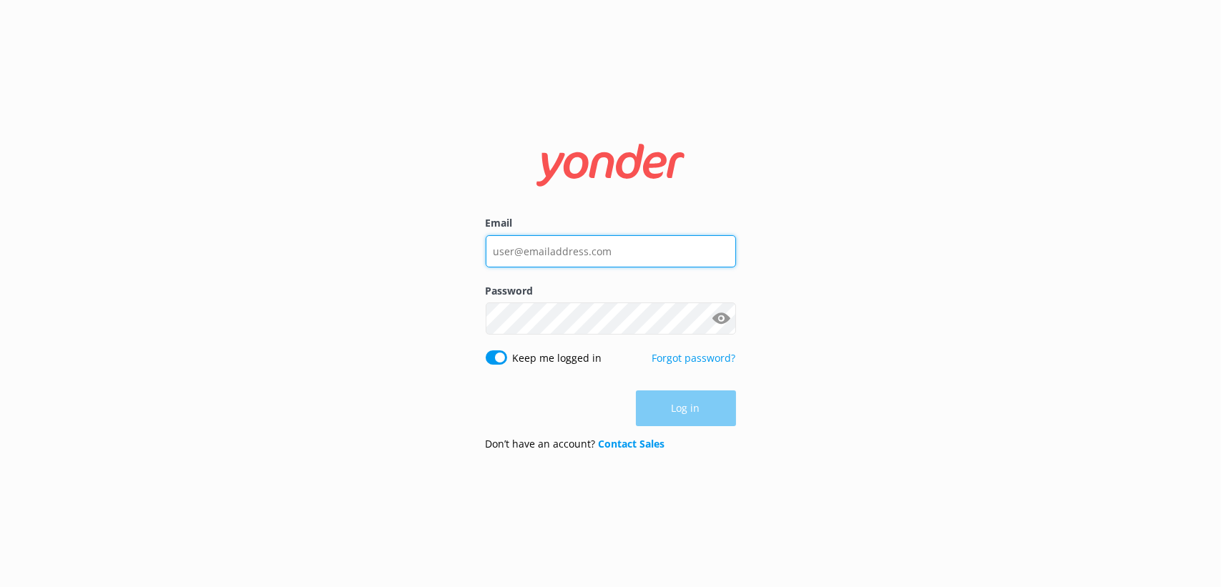
type input "[PERSON_NAME][EMAIL_ADDRESS][DOMAIN_NAME]"
